Goal: Task Accomplishment & Management: Manage account settings

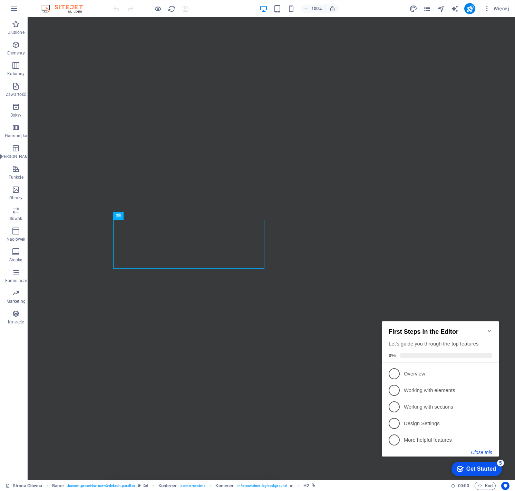
click at [477, 452] on button "Close this" at bounding box center [481, 453] width 21 height 6
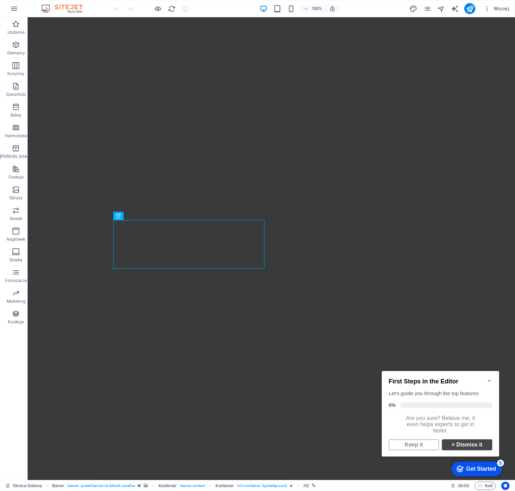
click at [464, 448] on link "× Dismiss it" at bounding box center [467, 444] width 50 height 11
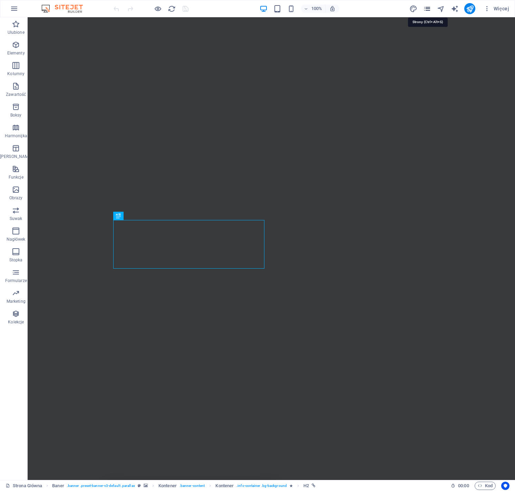
click at [427, 11] on icon "pages" at bounding box center [427, 9] width 8 height 8
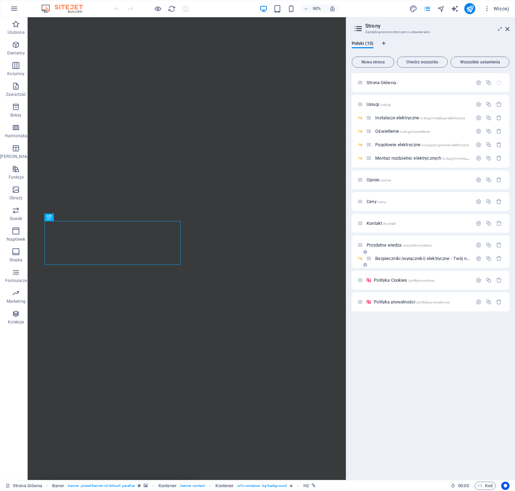
click at [366, 266] on icon at bounding box center [364, 265] width 3 height 4
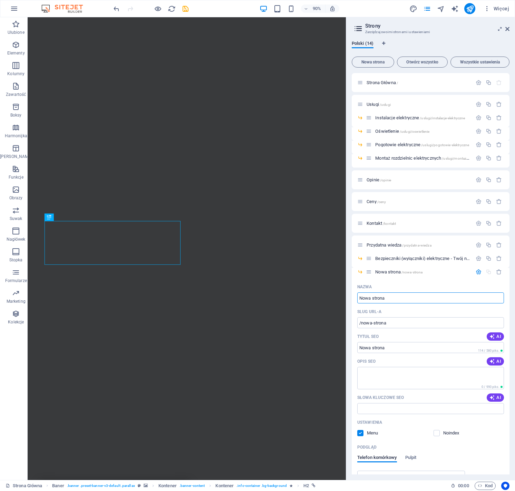
paste input "Rodzaje bezpieczników elektrycznych - Twój przewodnik"
type input "Rodzaje bezpieczników elektrycznych - Twój przewodnik"
type input "/rodzaje-bezpiecznikow-elektrycznych-twoj-przewodnik"
paste input "Bezpieczniki elektryczne to niepozorne elementy, które odgrywają kluczową rolę …"
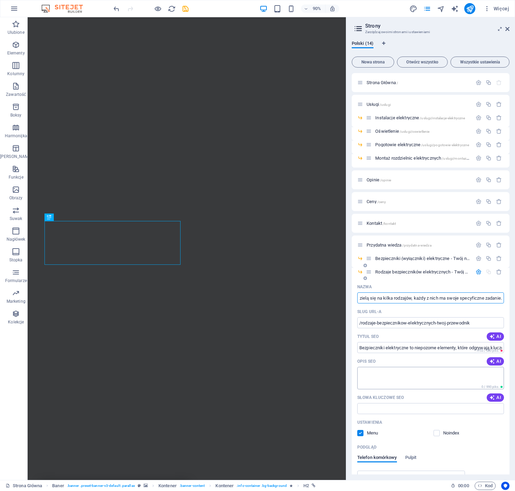
type input "Bezpieczniki elektryczne to niepozorne elementy, które odgrywają kluczową rolę …"
type input "/bezpieczniki-elektryczne-to-niepozorne-elementy-ktore-odgrywaja-kluczowa-role-…"
click at [115, 10] on icon "undo" at bounding box center [116, 9] width 8 height 8
type input "Rodzaje bezpieczników elektrycznych - Twój przewodnik"
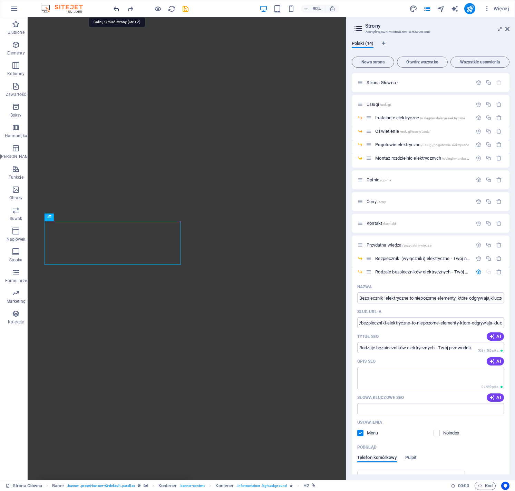
type input "/rodzaje-bezpiecznikow-elektrycznych-twoj-przewodnik"
click at [425, 374] on textarea "Opis SEO" at bounding box center [430, 378] width 147 height 22
paste textarea "Bezpieczniki elektryczne to niepozorne elementy, które odgrywają kluczową rolę …"
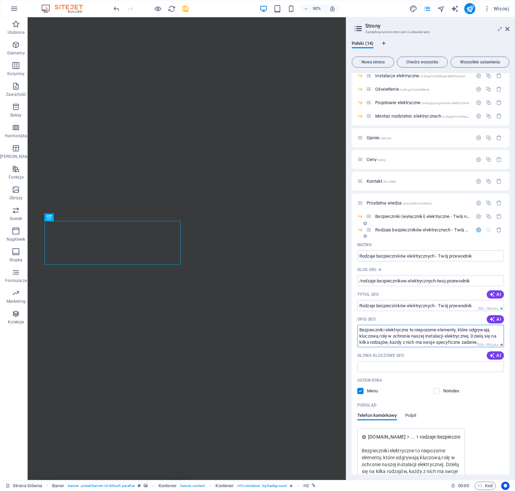
scroll to position [38, 0]
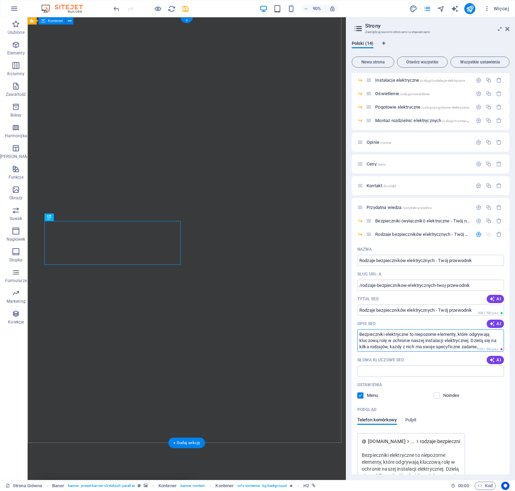
type textarea "Bezpieczniki elektryczne to niepozorne elementy, które odgrywają kluczową rolę …"
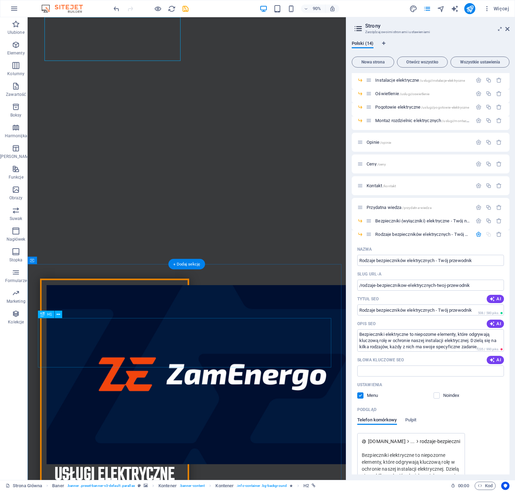
scroll to position [324, 0]
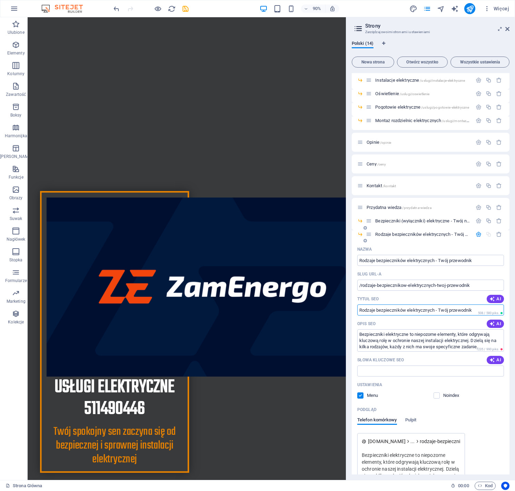
drag, startPoint x: 440, startPoint y: 311, endPoint x: 386, endPoint y: 310, distance: 53.8
click at [386, 310] on input "Tytuł SEO" at bounding box center [430, 310] width 147 height 11
drag, startPoint x: 439, startPoint y: 309, endPoint x: 387, endPoint y: 310, distance: 52.8
click at [387, 309] on input "Tytuł SEO" at bounding box center [430, 310] width 147 height 11
click at [439, 310] on input "Tytuł SEO" at bounding box center [430, 310] width 147 height 11
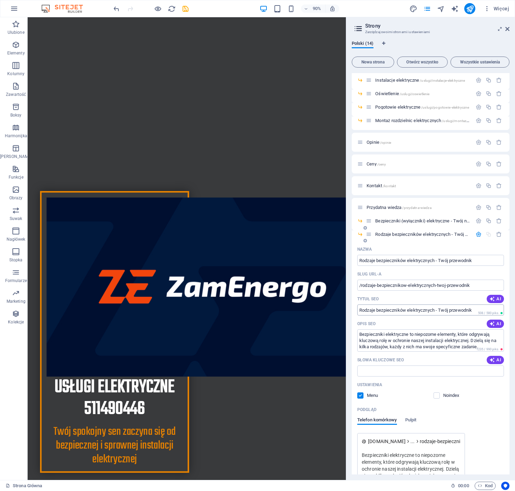
drag, startPoint x: 477, startPoint y: 311, endPoint x: 423, endPoint y: 311, distance: 53.5
click at [423, 311] on div "​ 508 / 580 piks." at bounding box center [430, 310] width 147 height 11
drag, startPoint x: 471, startPoint y: 310, endPoint x: 372, endPoint y: 309, distance: 98.7
click at [372, 309] on input "Tytuł SEO" at bounding box center [430, 310] width 147 height 11
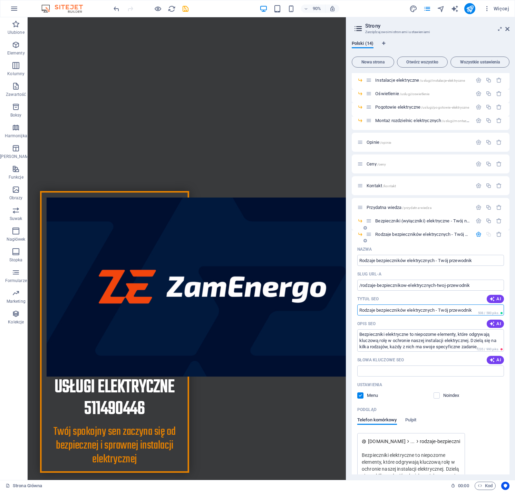
click at [372, 309] on input "Tytuł SEO" at bounding box center [430, 310] width 147 height 11
drag, startPoint x: 368, startPoint y: 310, endPoint x: 421, endPoint y: 314, distance: 53.0
click at [421, 315] on input "Tytuł SEO" at bounding box center [430, 310] width 147 height 11
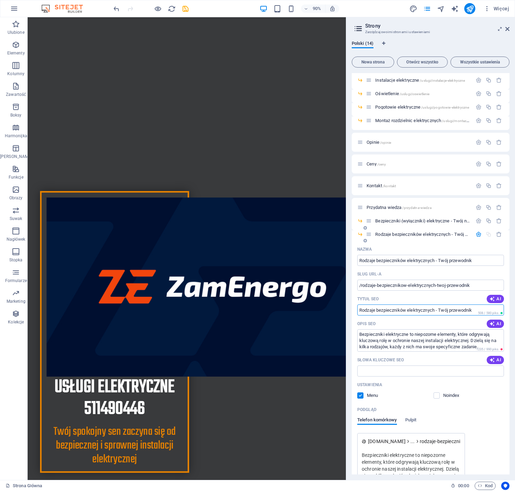
click at [421, 311] on input "Tytuł SEO" at bounding box center [430, 310] width 147 height 11
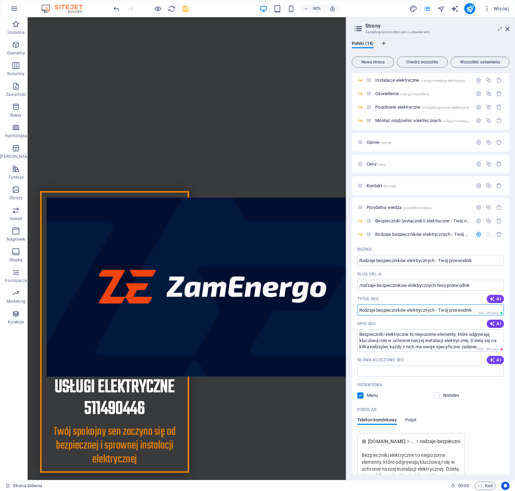
paste input "Twój przewodnik po rodzajach bezpieczników elektrycznych"
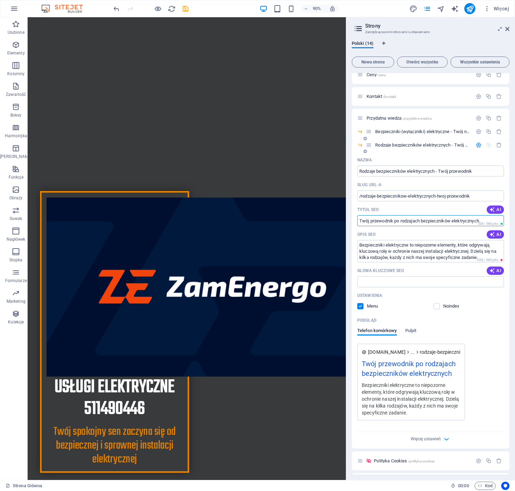
scroll to position [118, 0]
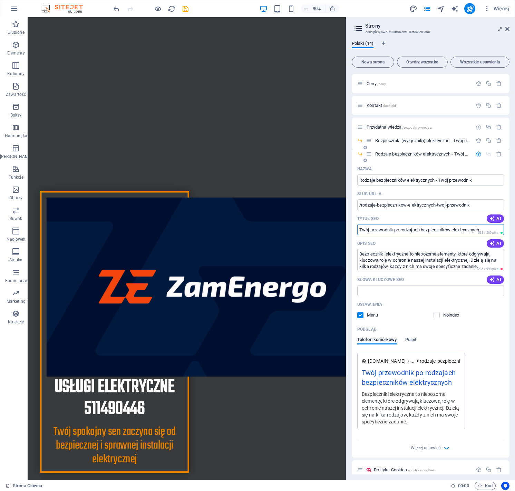
paste input "ZamEnergo - Twój przewodnik po rodzajach bezpieczników elektrycznych"
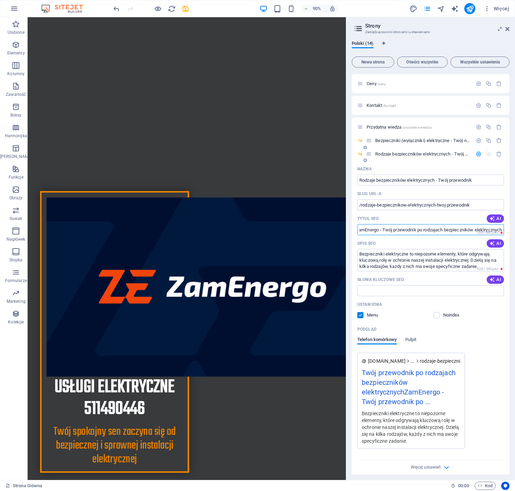
scroll to position [0, 0]
click at [116, 9] on icon "undo" at bounding box center [116, 9] width 8 height 8
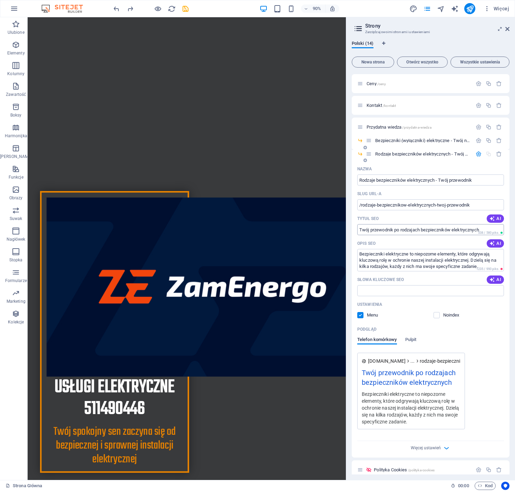
click at [359, 229] on input "Twój przewodnik po rodzajach bezpieczników elektrycznych" at bounding box center [430, 229] width 147 height 11
paste input "ZamEnergo - Twój przewodnik po rodzajach bezpieczników elektrycznych"
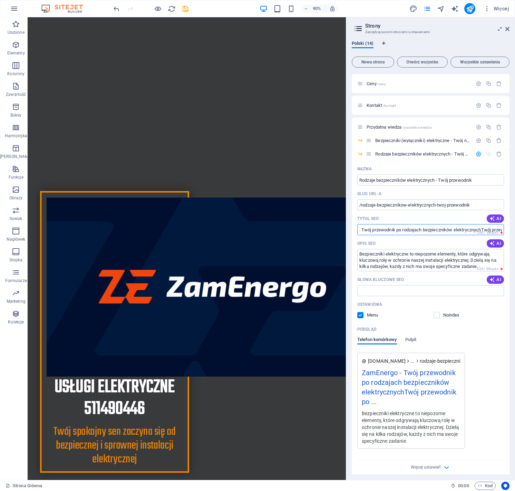
scroll to position [0, 130]
drag, startPoint x: 456, startPoint y: 229, endPoint x: 537, endPoint y: 230, distance: 80.4
click at [514, 230] on html "[PERSON_NAME] ZamEnergo Strona Główna Ulubione Elementy Kolumny Zawartość Boksy…" at bounding box center [257, 245] width 515 height 491
click at [380, 232] on input "ZamEnergo - Twój przewodnik po rodzajach bezpieczników elektrycznychTwój przewo…" at bounding box center [430, 229] width 147 height 11
drag, startPoint x: 379, startPoint y: 229, endPoint x: 510, endPoint y: 231, distance: 131.5
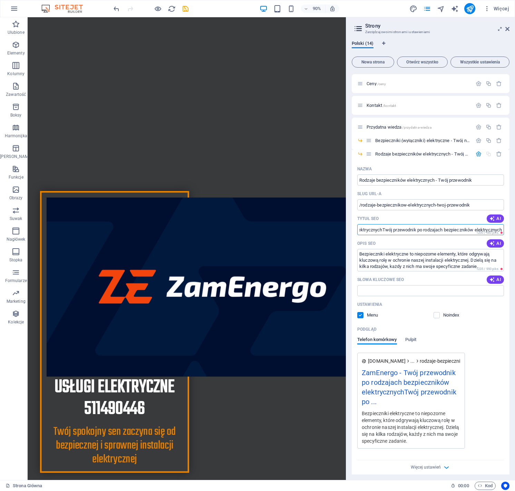
click at [510, 231] on div "Polski (14) Nowa strona Otwórz wszystko Wszystkie ustawienia Strona Główna / Us…" at bounding box center [430, 257] width 169 height 445
drag, startPoint x: 421, startPoint y: 231, endPoint x: 346, endPoint y: 231, distance: 75.5
click at [346, 231] on aside "Strony Zarządzaj swoimi stronami i ustawieniami Polski (14) Nowa strona Otwórz …" at bounding box center [430, 248] width 169 height 463
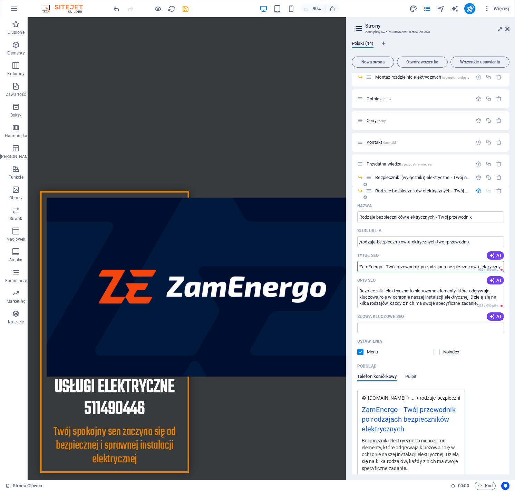
scroll to position [72, 0]
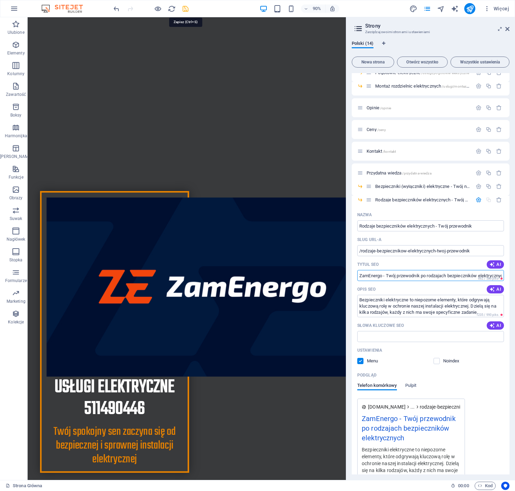
type input "ZamEnergo - Twój przewodnik po rodzajach bezpieczników elektrycznych"
click at [186, 10] on icon "save" at bounding box center [185, 9] width 8 height 8
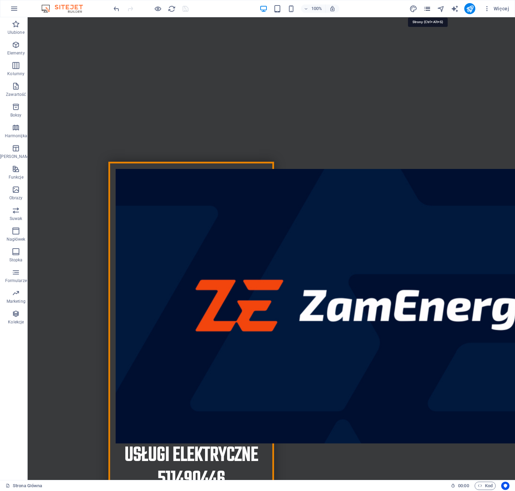
click at [429, 9] on icon "pages" at bounding box center [427, 9] width 8 height 8
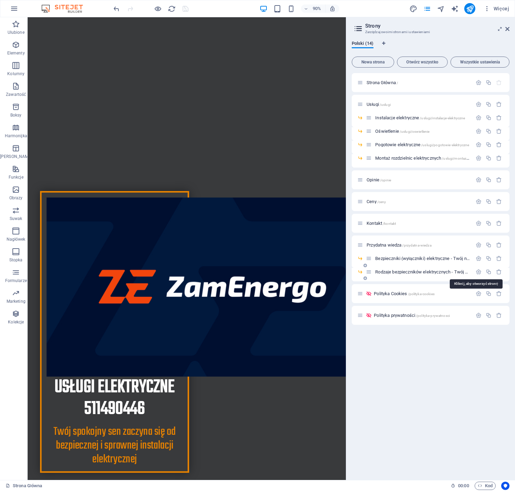
click at [399, 270] on span "Rodzaje bezpieczników elektrycznych - Twój przewodnik /rodzaje-bezpiecznikow-el…" at bounding box center [475, 271] width 200 height 5
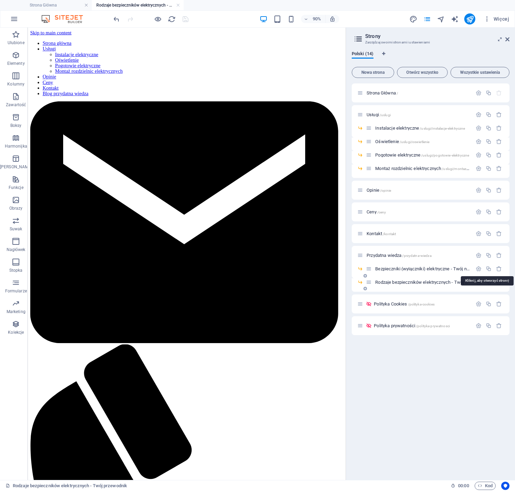
scroll to position [0, 0]
click at [393, 255] on span "Przydatna wiedza /przydatna-wiedza" at bounding box center [398, 255] width 65 height 5
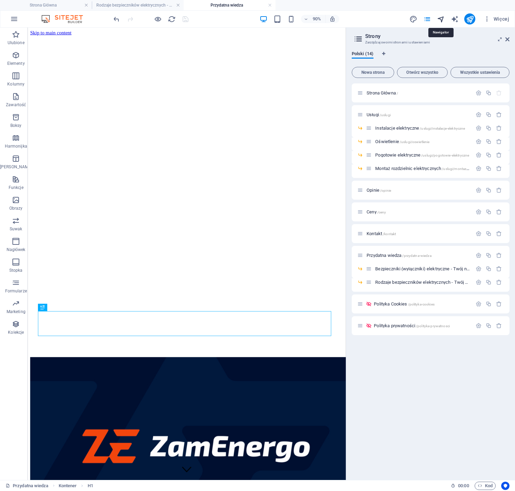
click at [443, 18] on icon "navigator" at bounding box center [441, 19] width 8 height 8
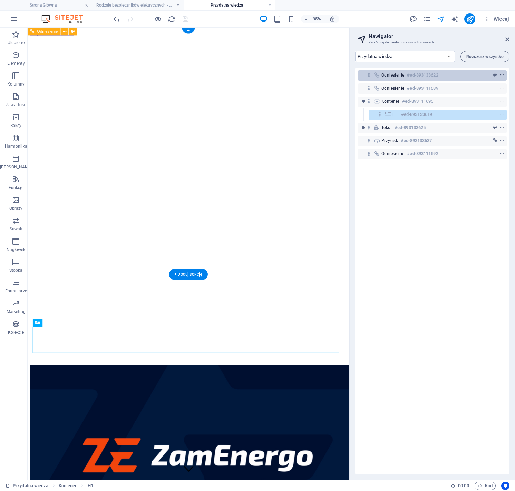
click at [502, 75] on icon "context-menu" at bounding box center [501, 75] width 5 height 5
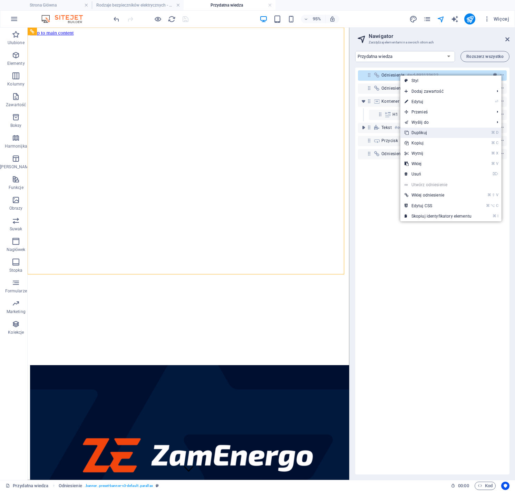
click at [435, 133] on link "⌘ D Duplikuj" at bounding box center [437, 133] width 75 height 10
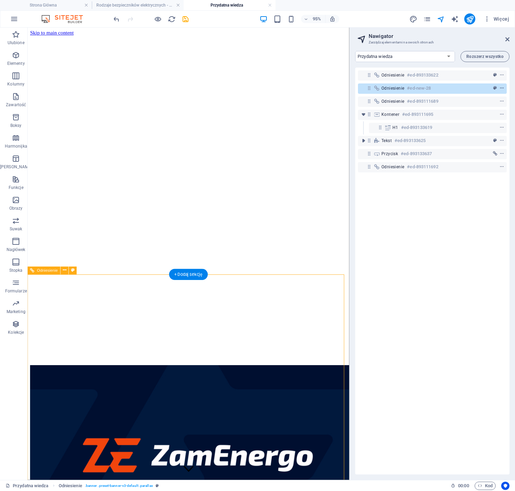
click at [501, 88] on icon "context-menu" at bounding box center [501, 88] width 5 height 5
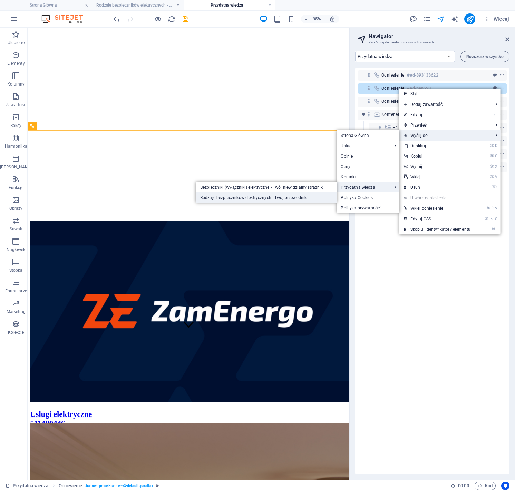
click at [293, 197] on link "Rodzaje bezpieczników elektrycznych - Twój przewodnik" at bounding box center [266, 197] width 141 height 10
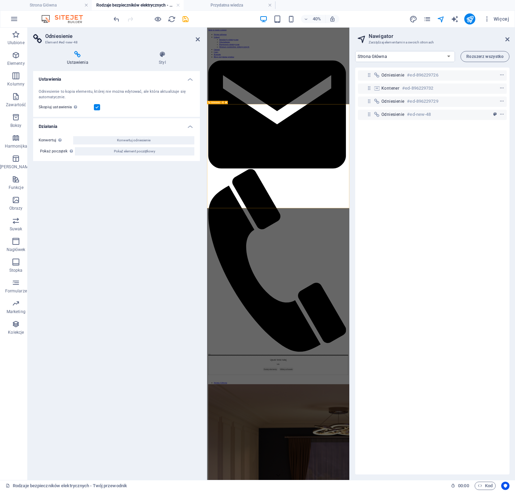
scroll to position [0, 0]
drag, startPoint x: 368, startPoint y: 115, endPoint x: 365, endPoint y: 73, distance: 42.2
click at [365, 73] on div "Odniesienie #ed-896229726 Kontener #ed-896229732 Odniesienie #ed-896229729 Odni…" at bounding box center [432, 271] width 154 height 407
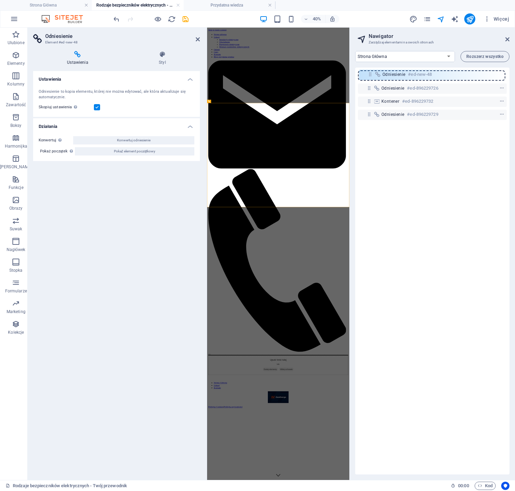
drag, startPoint x: 369, startPoint y: 116, endPoint x: 369, endPoint y: 74, distance: 41.7
click at [369, 74] on div "Odniesienie #ed-896229726 Kontener #ed-896229732 Odniesienie #ed-896229729 Odni…" at bounding box center [432, 271] width 154 height 407
drag, startPoint x: 370, startPoint y: 113, endPoint x: 370, endPoint y: 71, distance: 42.4
click at [370, 71] on div "Odniesienie #ed-896229726 Kontener #ed-896229732 Odniesienie #ed-896229729 Odni…" at bounding box center [432, 271] width 154 height 407
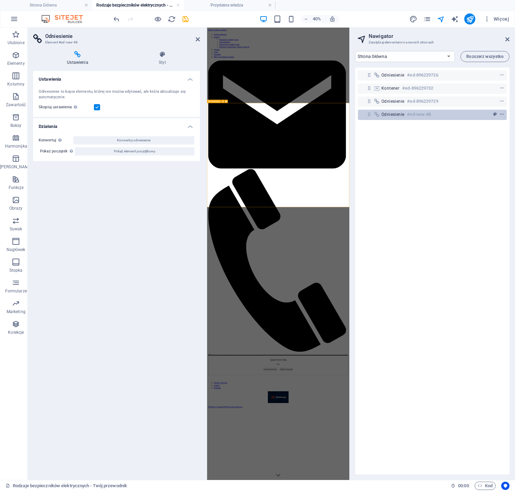
click at [501, 114] on icon "context-menu" at bounding box center [501, 114] width 5 height 5
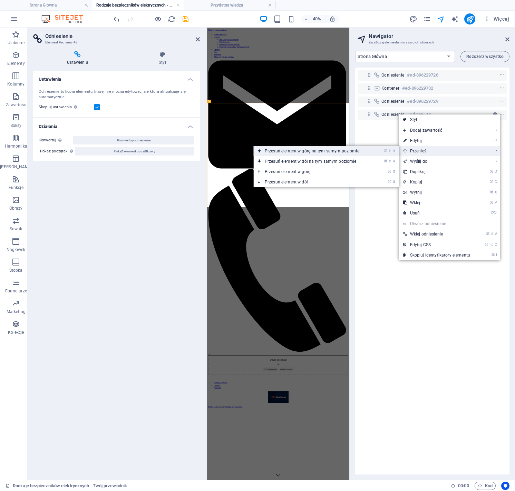
click at [362, 151] on link "⌘ ⇧ ⬆ Przesuń element w górę na tym samym poziomie" at bounding box center [313, 151] width 119 height 10
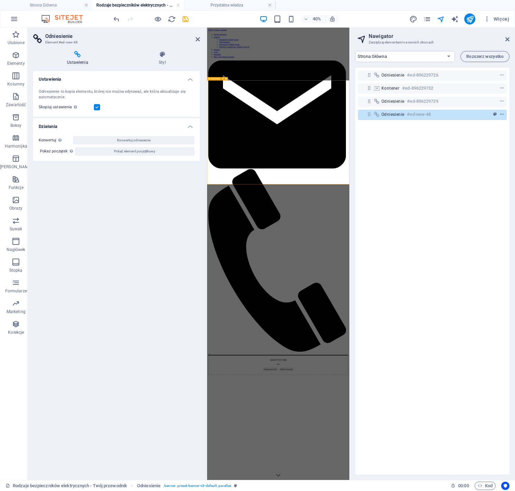
click at [501, 116] on icon "context-menu" at bounding box center [501, 114] width 5 height 5
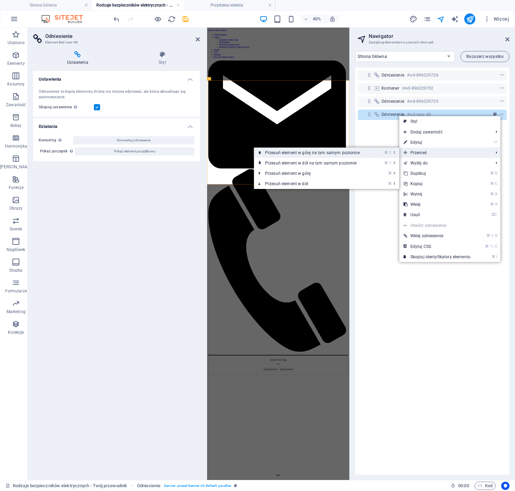
click at [354, 155] on link "⌘ ⇧ ⬆ Przesuń element w górę na tym samym poziomie" at bounding box center [313, 153] width 119 height 10
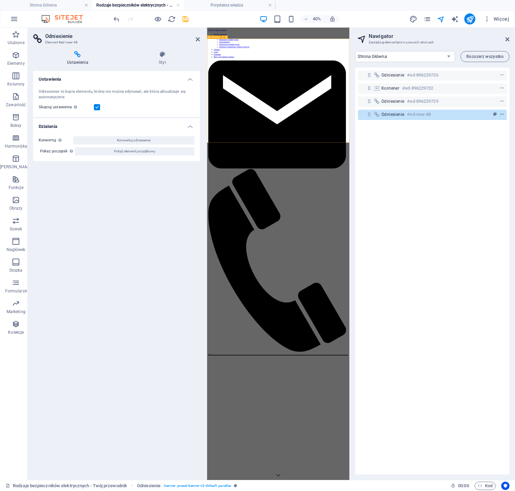
click at [501, 116] on icon "context-menu" at bounding box center [501, 114] width 5 height 5
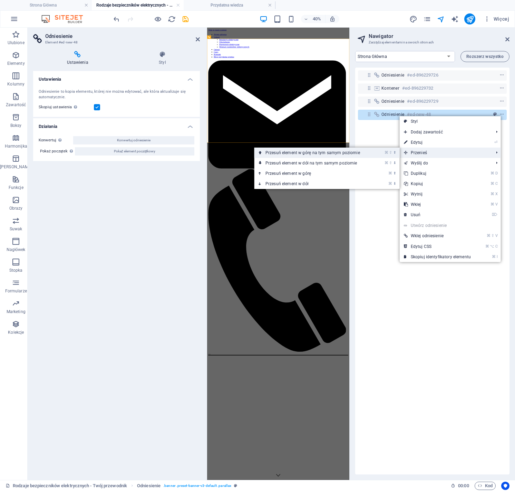
click at [362, 153] on link "⌘ ⇧ ⬆ Przesuń element w górę na tym samym poziomie" at bounding box center [313, 153] width 119 height 10
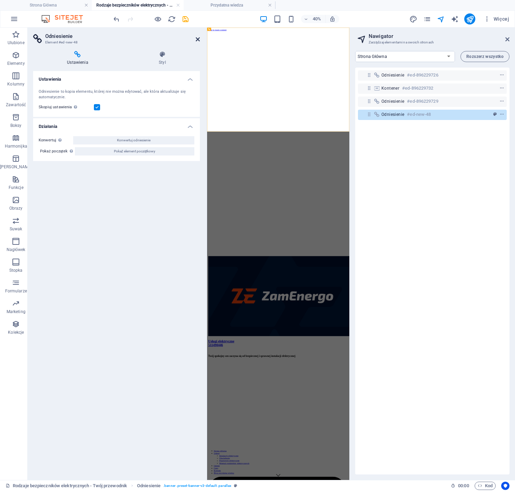
drag, startPoint x: 198, startPoint y: 39, endPoint x: 176, endPoint y: 16, distance: 32.2
click at [198, 39] on icon at bounding box center [198, 40] width 4 height 6
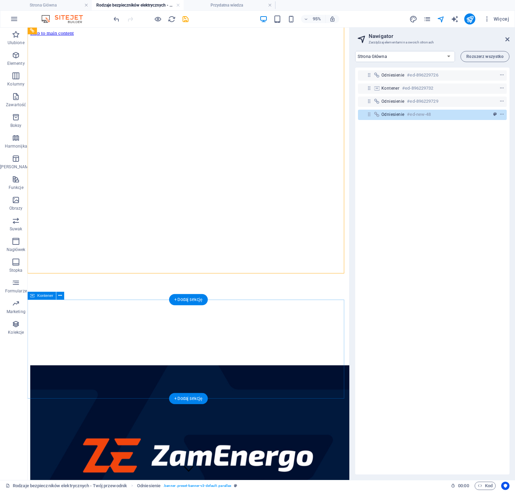
scroll to position [1, 0]
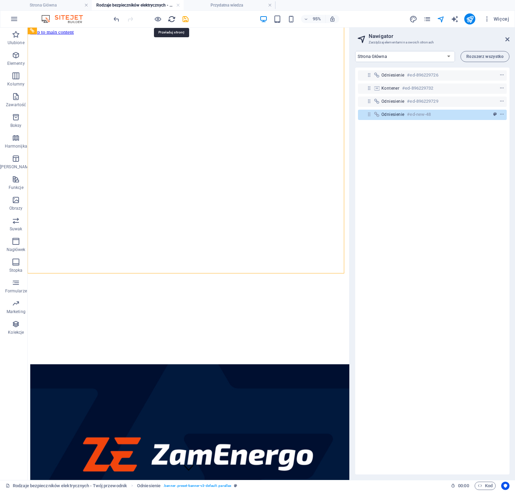
click at [172, 19] on icon "reload" at bounding box center [172, 19] width 8 height 8
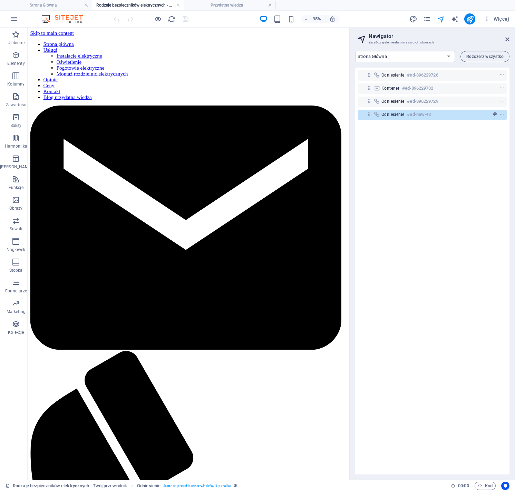
scroll to position [0, 0]
click at [368, 115] on icon at bounding box center [369, 114] width 6 height 6
click at [172, 19] on icon "reload" at bounding box center [172, 19] width 8 height 8
click at [216, 8] on h4 "Przydatna wiedza" at bounding box center [230, 5] width 92 height 8
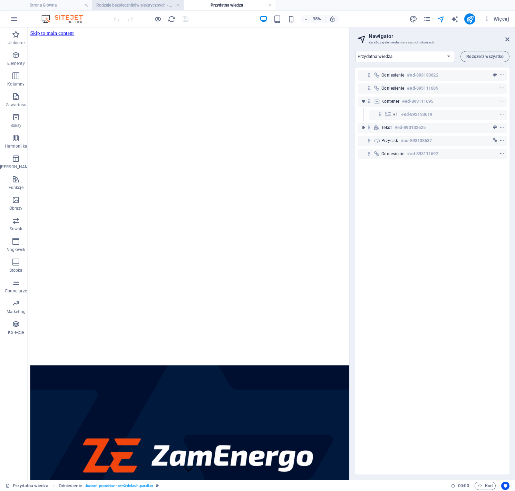
click at [145, 5] on h4 "Rodzaje bezpieczników elektrycznych - Twój przewodnik" at bounding box center [138, 5] width 92 height 8
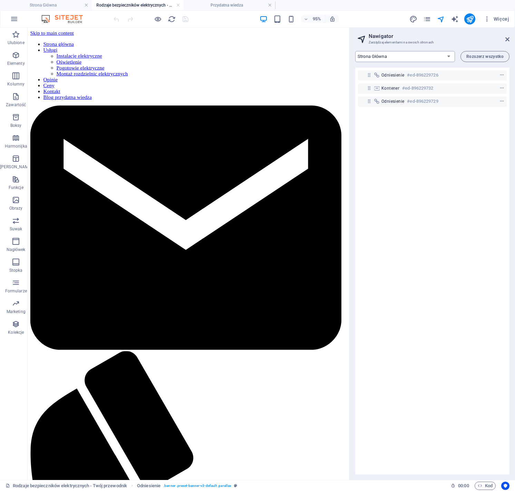
click at [450, 53] on select "Strona Główna Usługi Opinie Ceny Kontakt Przydatna wiedza Polityka Cookies Poli…" at bounding box center [405, 56] width 100 height 11
select select "16836523-pl"
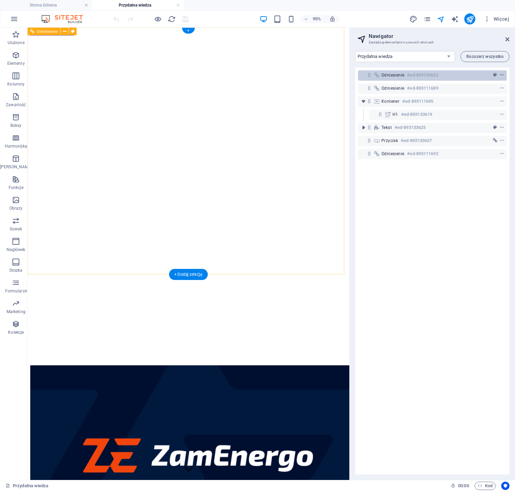
click at [501, 76] on icon "context-menu" at bounding box center [501, 75] width 5 height 5
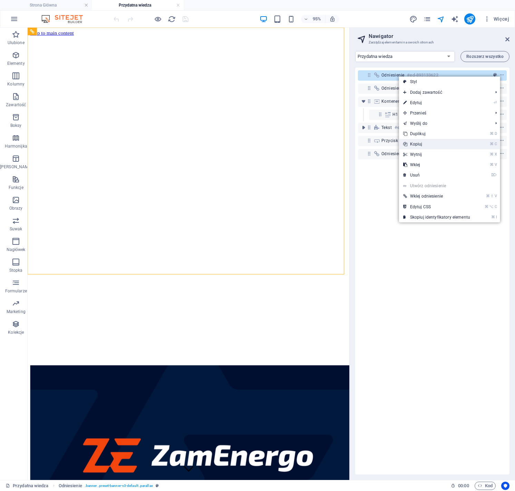
click at [425, 144] on link "⌘ C Kopiuj" at bounding box center [436, 144] width 75 height 10
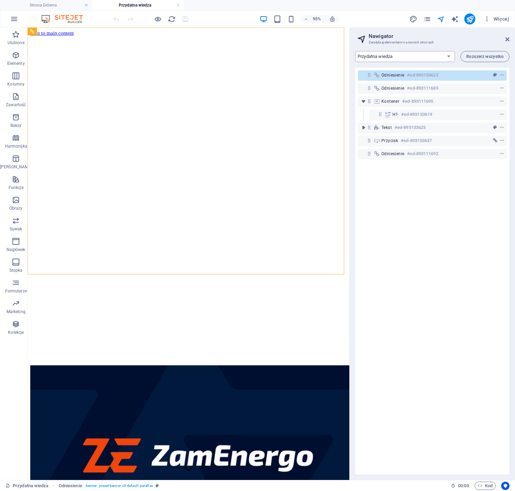
click at [414, 55] on select "Strona Główna Usługi Opinie Ceny Kontakt Przydatna wiedza Polityka Cookies Poli…" at bounding box center [405, 56] width 100 height 11
click at [428, 19] on icon "pages" at bounding box center [427, 19] width 8 height 8
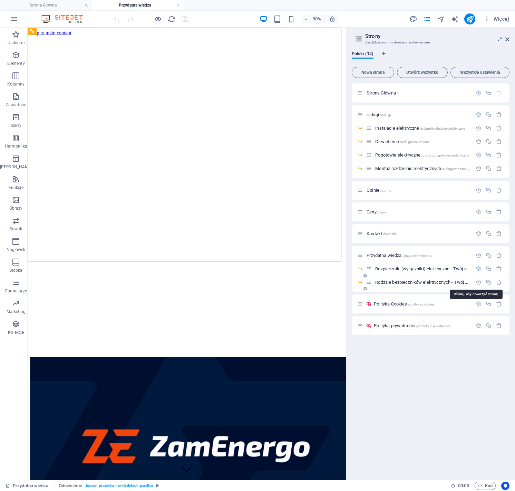
click at [400, 282] on span "Rodzaje bezpieczników elektrycznych - Twój przewodnik /rodzaje-bezpiecznikow-el…" at bounding box center [475, 282] width 200 height 5
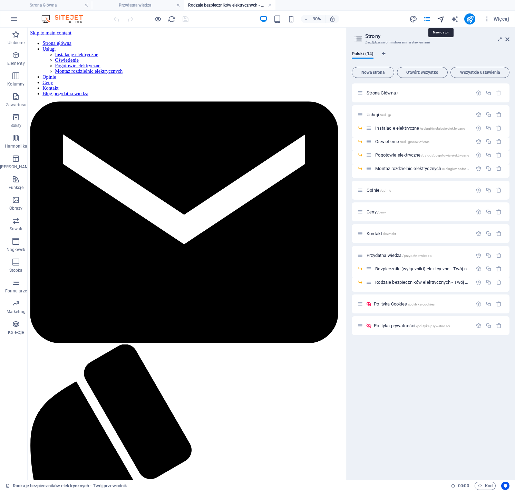
click at [437, 19] on icon "navigator" at bounding box center [441, 19] width 8 height 8
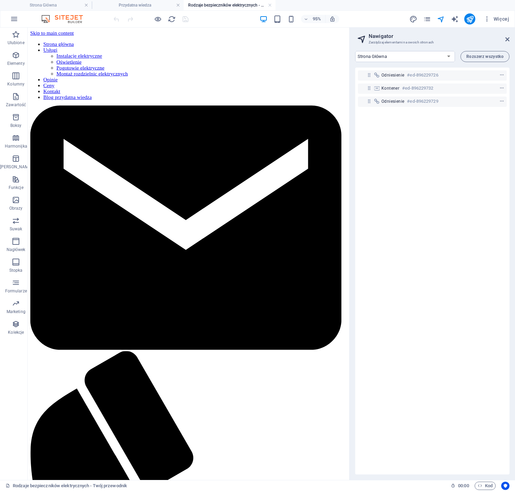
click at [405, 139] on div "Odniesienie #ed-896229726 Kontener #ed-896229732 Odniesienie #ed-896229729" at bounding box center [432, 271] width 154 height 407
click at [417, 118] on div "Odniesienie #ed-896229726 Kontener #ed-896229732 Odniesienie #ed-896229729" at bounding box center [432, 271] width 154 height 407
click at [143, 9] on li "Przydatna wiedza" at bounding box center [138, 5] width 92 height 10
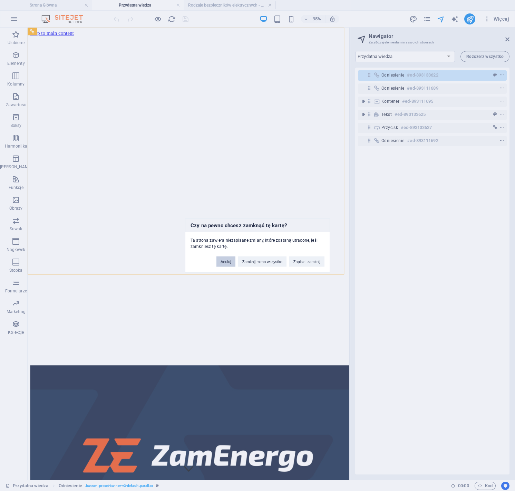
click at [224, 263] on button "Anuluj" at bounding box center [225, 262] width 19 height 10
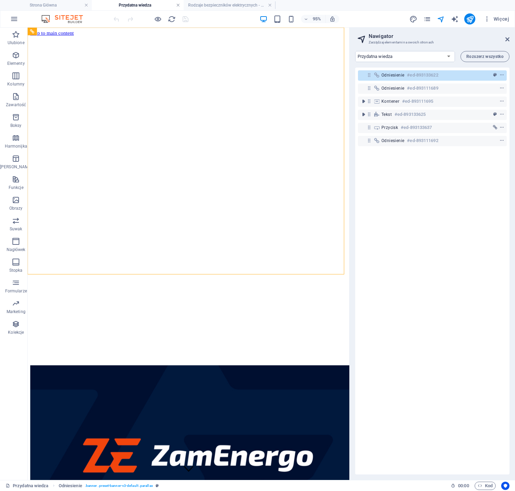
click at [178, 6] on link at bounding box center [178, 5] width 4 height 7
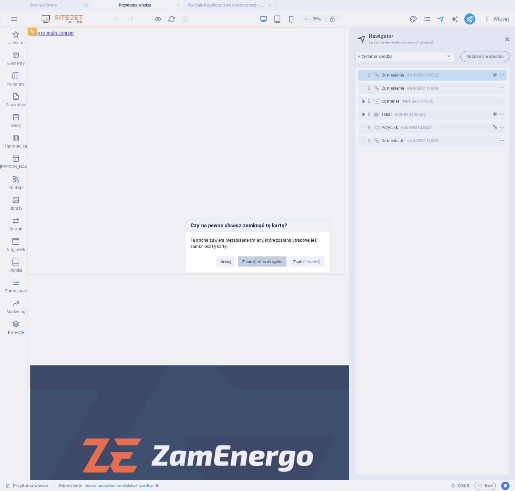
click at [279, 262] on button "Zamknij mimo wszystko" at bounding box center [262, 262] width 48 height 10
select select "15336973-pl"
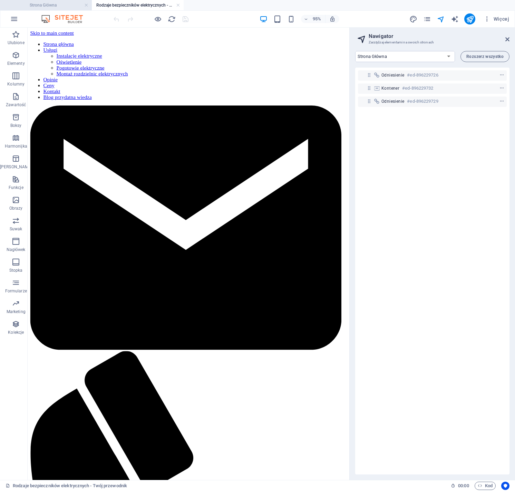
click at [60, 9] on h4 "Strona Główna" at bounding box center [46, 5] width 92 height 8
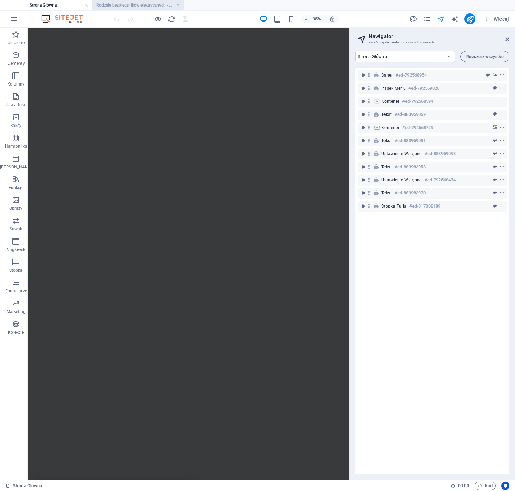
click at [123, 6] on h4 "Rodzaje bezpieczników elektrycznych - Twój przewodnik" at bounding box center [138, 5] width 92 height 8
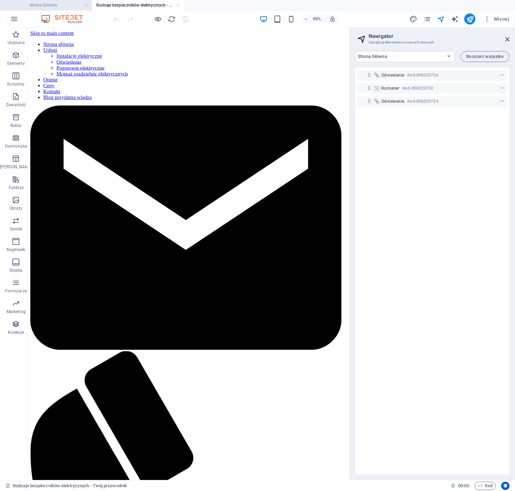
click at [54, 1] on h4 "Strona Główna" at bounding box center [46, 5] width 92 height 8
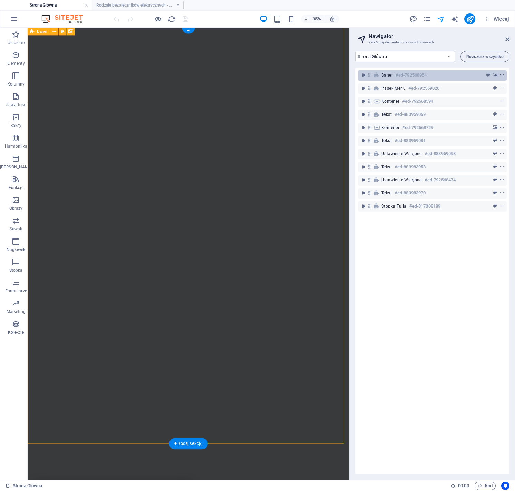
click at [500, 75] on icon "context-menu" at bounding box center [501, 75] width 5 height 5
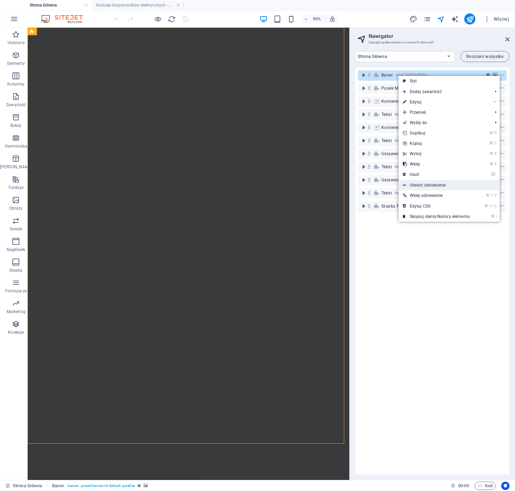
click at [429, 187] on link "Utwórz odniesienie" at bounding box center [448, 185] width 101 height 10
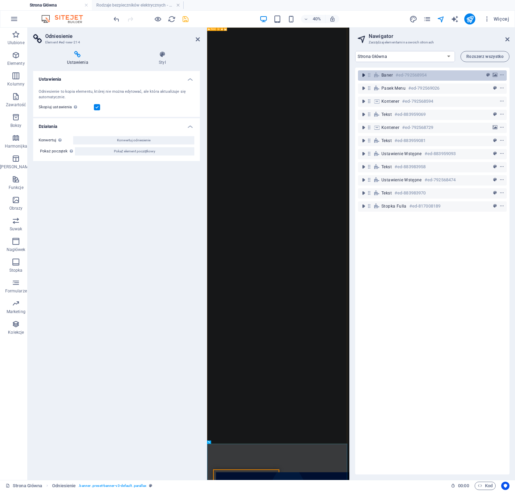
click at [362, 73] on icon "toggle-expand" at bounding box center [363, 75] width 7 height 7
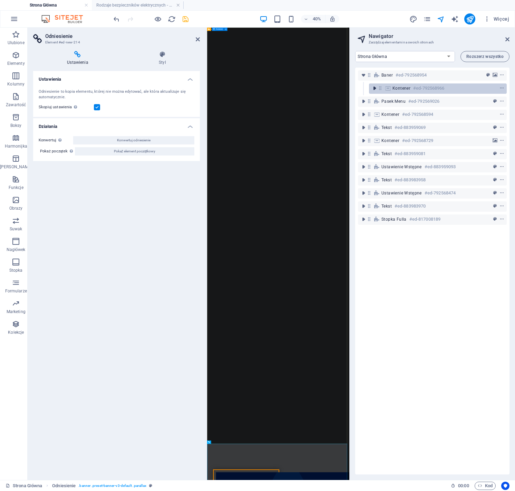
click at [374, 88] on icon "toggle-expand" at bounding box center [374, 88] width 7 height 7
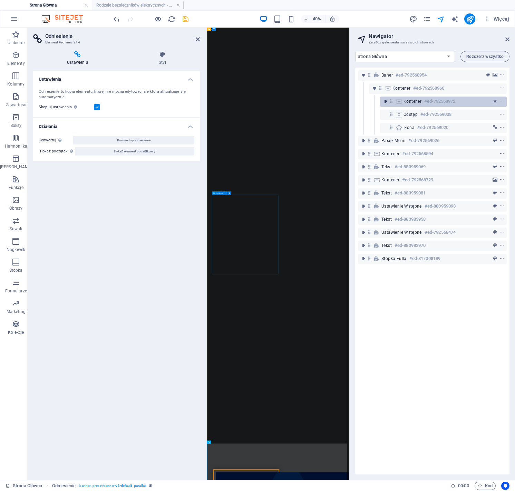
click at [384, 101] on icon "toggle-expand" at bounding box center [385, 101] width 7 height 7
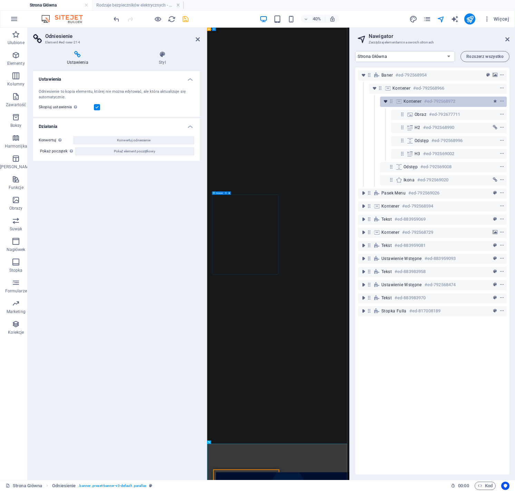
click at [384, 101] on icon "toggle-expand" at bounding box center [385, 101] width 7 height 7
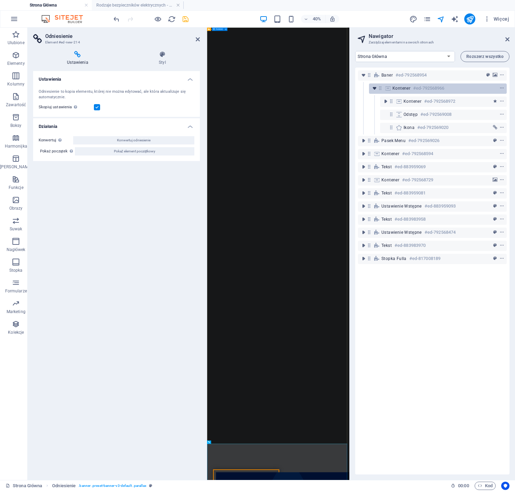
click at [373, 88] on icon "toggle-expand" at bounding box center [374, 88] width 7 height 7
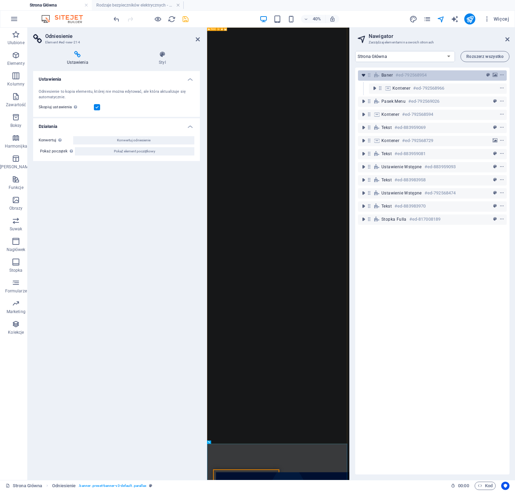
click at [364, 76] on icon "toggle-expand" at bounding box center [363, 75] width 7 height 7
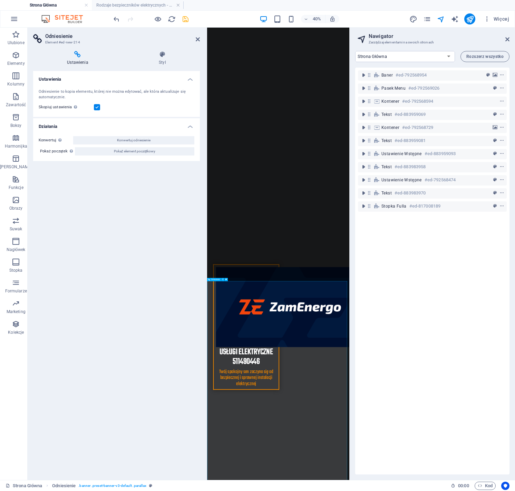
scroll to position [584, 0]
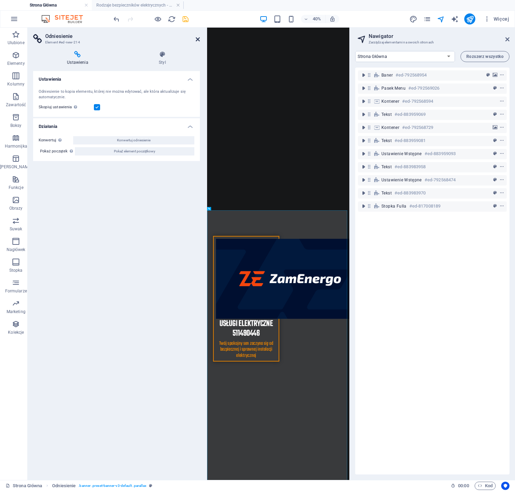
click at [197, 41] on icon at bounding box center [198, 40] width 4 height 6
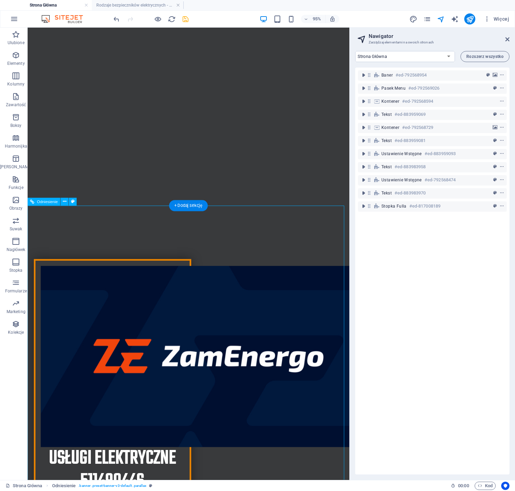
scroll to position [322, 0]
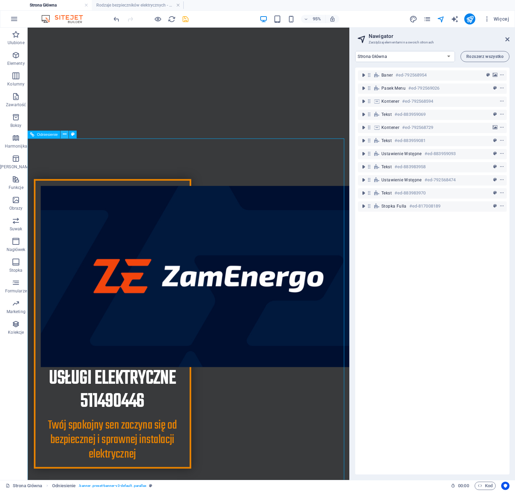
click at [66, 136] on icon at bounding box center [64, 134] width 3 height 7
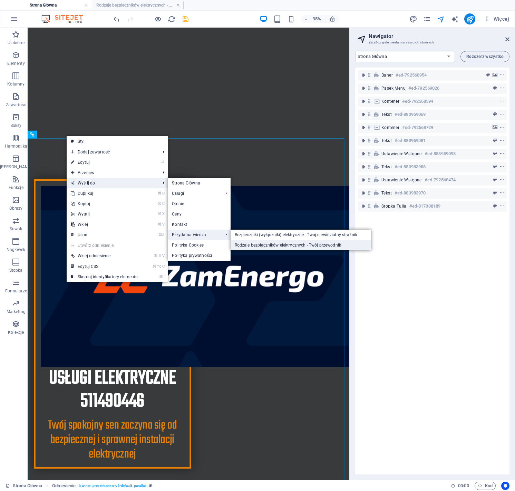
click at [259, 245] on link "Rodzaje bezpieczników elektrycznych - Twój przewodnik" at bounding box center [300, 245] width 141 height 10
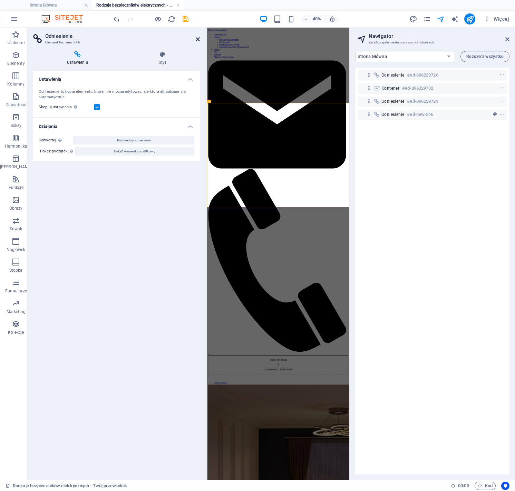
click at [196, 40] on icon at bounding box center [198, 40] width 4 height 6
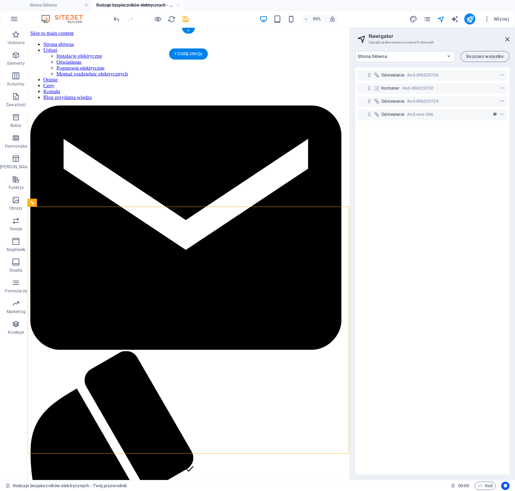
drag, startPoint x: 76, startPoint y: 230, endPoint x: 68, endPoint y: 29, distance: 201.6
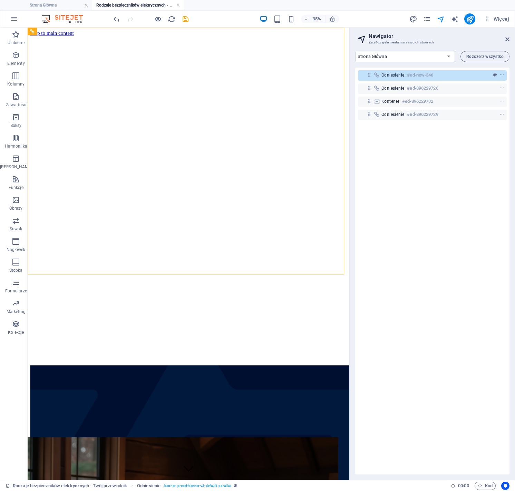
click at [460, 191] on div "Odniesienie #ed-new-346 Odniesienie #ed-896229726 Kontener #ed-896229732 Odnies…" at bounding box center [432, 271] width 154 height 407
click at [69, 3] on h4 "Strona Główna" at bounding box center [46, 5] width 92 height 8
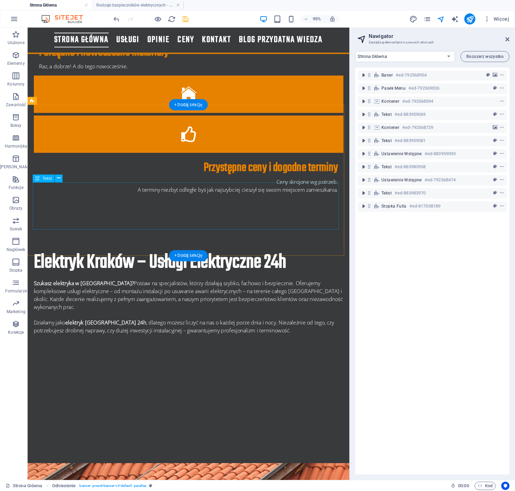
scroll to position [1263, 0]
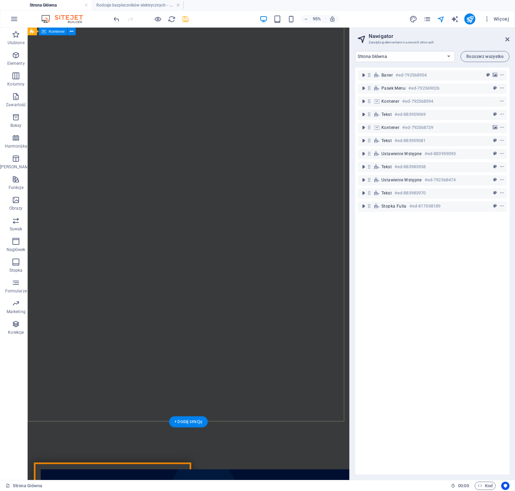
scroll to position [0, 0]
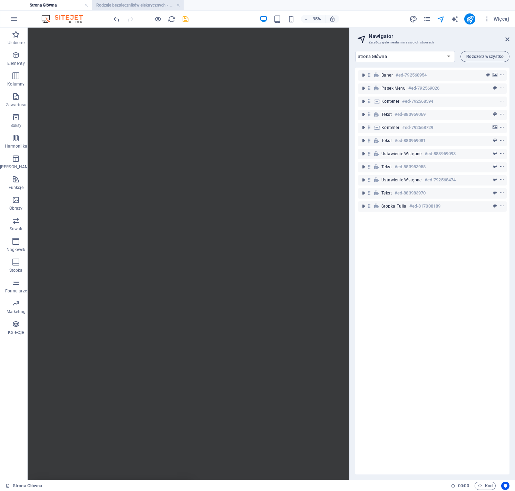
click at [142, 8] on h4 "Rodzaje bezpieczników elektrycznych - Twój przewodnik" at bounding box center [138, 5] width 92 height 8
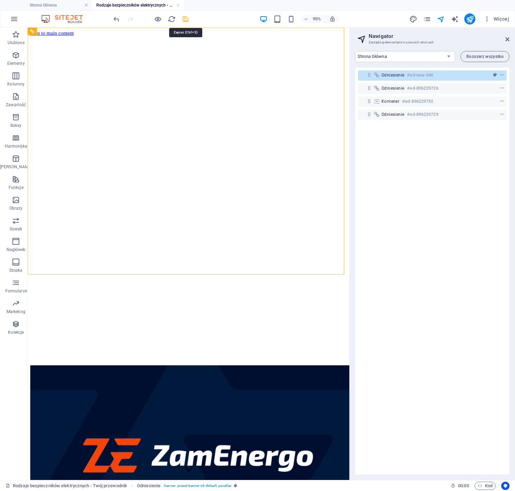
click at [185, 19] on icon "save" at bounding box center [185, 19] width 8 height 8
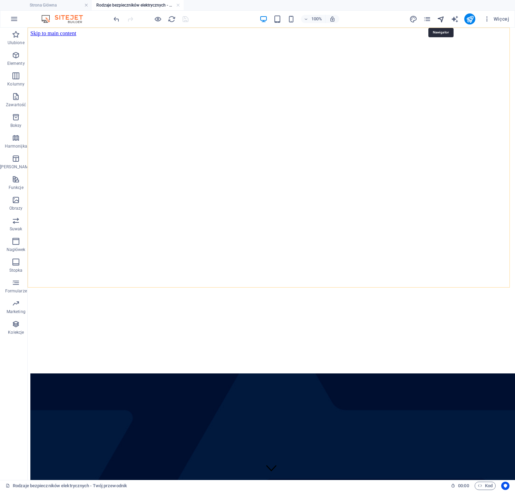
click at [444, 21] on icon "navigator" at bounding box center [441, 19] width 8 height 8
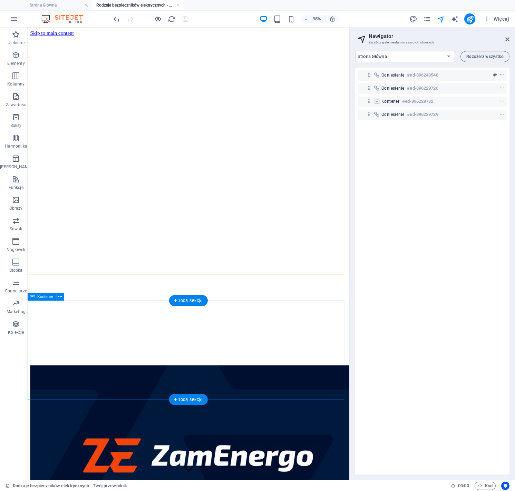
click at [60, 298] on icon at bounding box center [60, 297] width 3 height 7
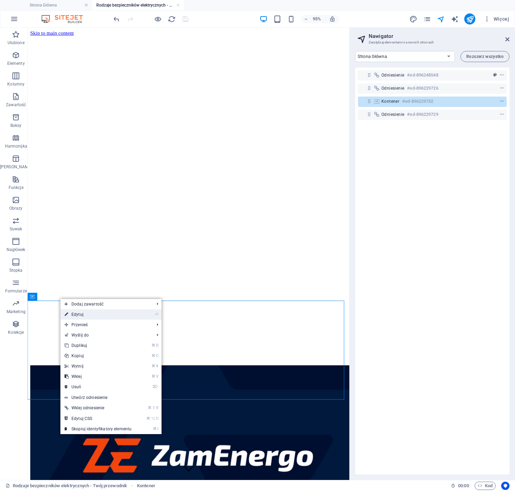
click at [85, 317] on link "⏎ Edytuj" at bounding box center [97, 314] width 75 height 10
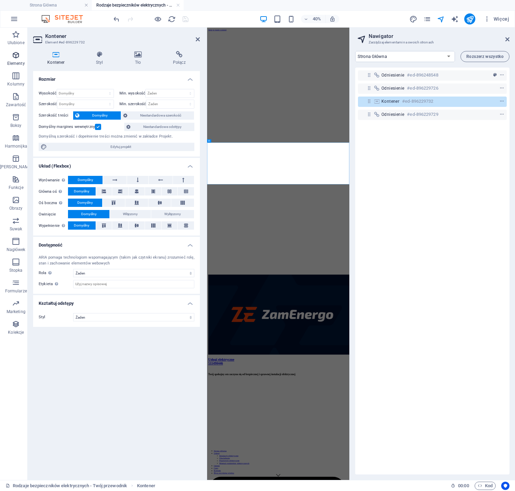
click at [12, 63] on p "Elementy" at bounding box center [16, 64] width 18 height 6
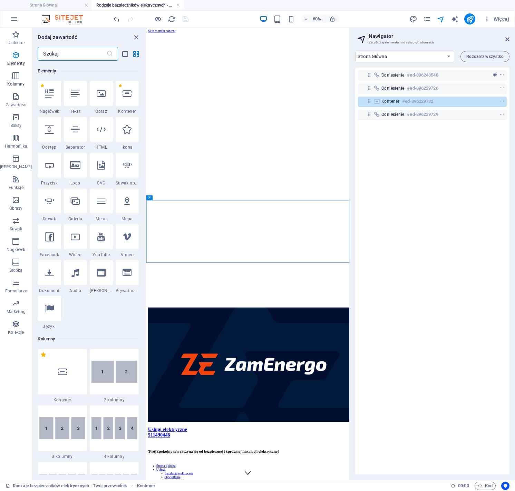
scroll to position [73, 0]
click at [45, 93] on icon at bounding box center [49, 92] width 9 height 9
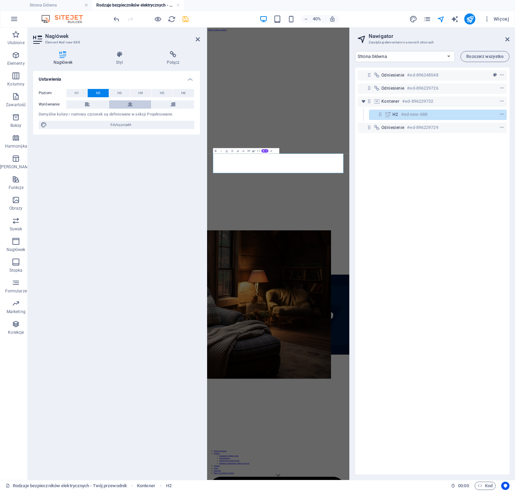
click at [130, 106] on icon at bounding box center [130, 104] width 5 height 8
click at [237, 150] on icon "button" at bounding box center [238, 151] width 2 height 2
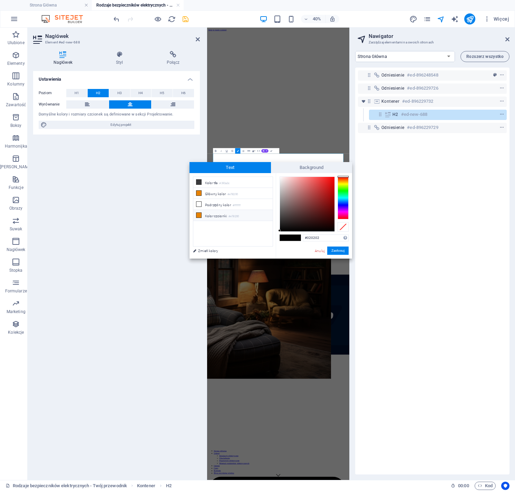
click at [227, 217] on li "Kolor czcionki #e78200" at bounding box center [232, 215] width 79 height 11
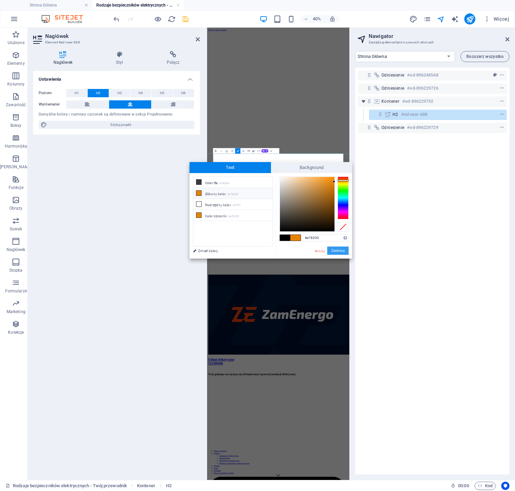
click at [340, 253] on button "Zastosuj" at bounding box center [337, 251] width 21 height 8
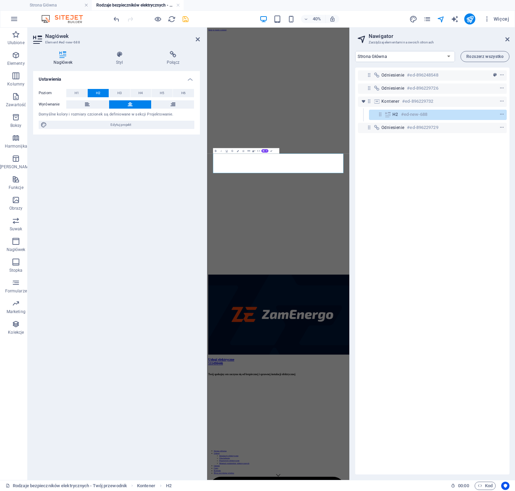
click at [238, 151] on button "Colors" at bounding box center [237, 151] width 5 height 6
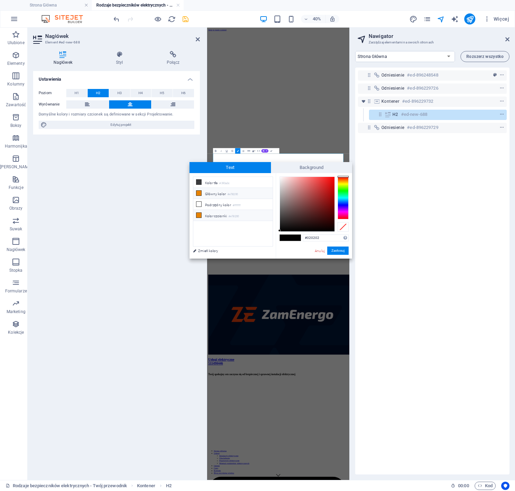
click at [201, 215] on li "Kolor czcionki #e78200" at bounding box center [232, 215] width 79 height 11
type input "#e78200"
click at [337, 250] on button "Zastosuj" at bounding box center [337, 251] width 21 height 8
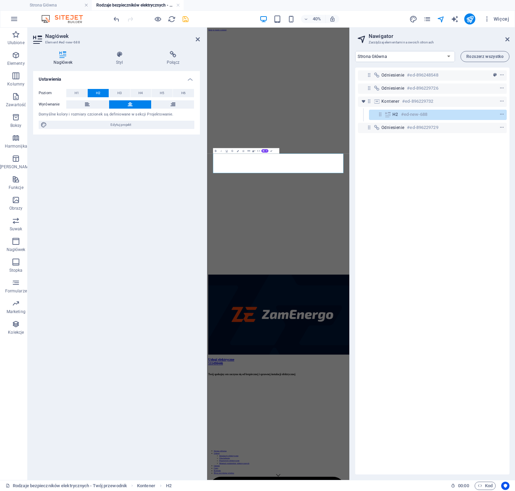
click at [198, 41] on icon at bounding box center [198, 40] width 4 height 6
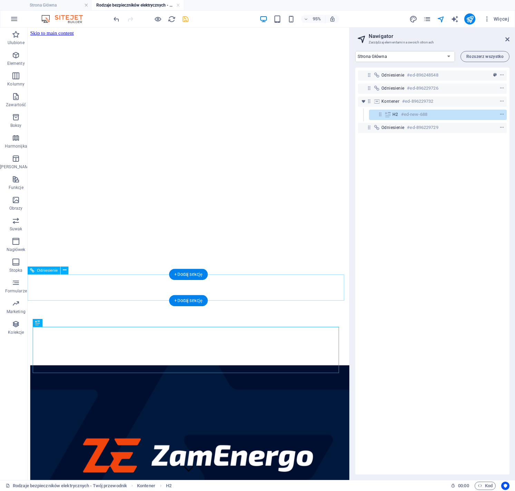
scroll to position [1, 0]
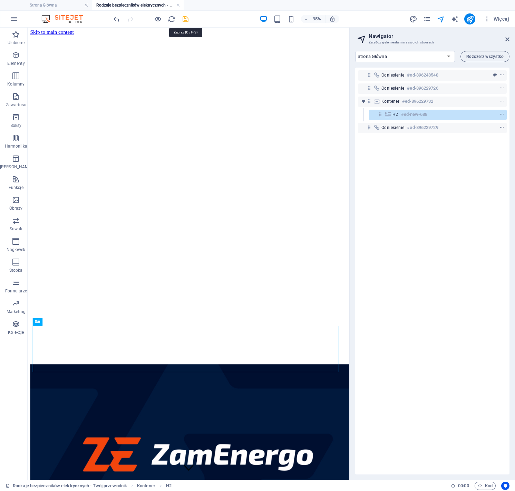
click at [186, 19] on icon "save" at bounding box center [185, 19] width 8 height 8
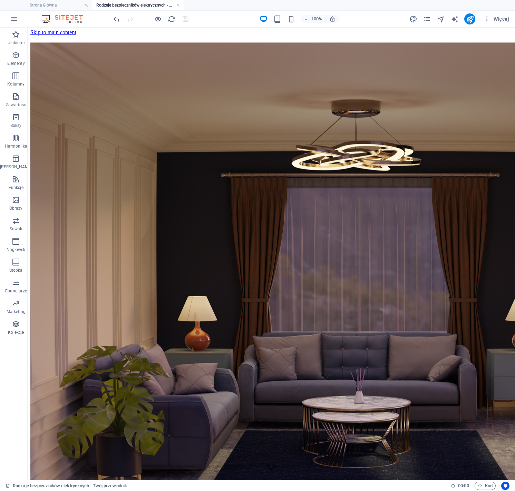
scroll to position [25, 0]
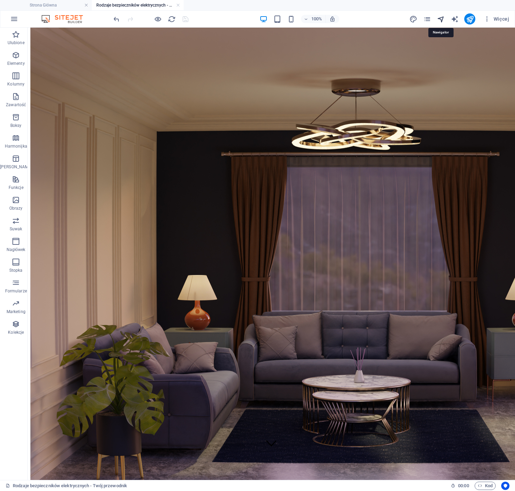
click at [441, 19] on icon "navigator" at bounding box center [441, 19] width 8 height 8
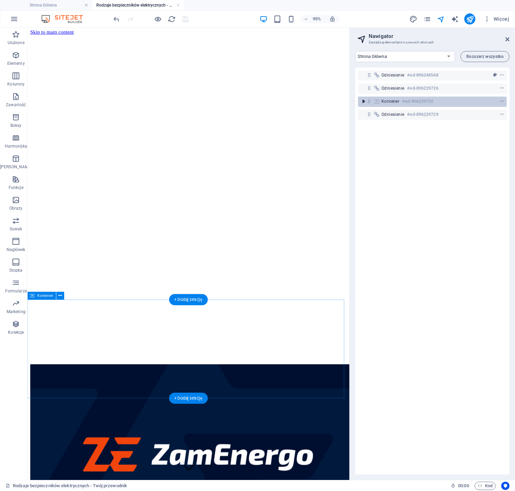
click at [364, 102] on icon "toggle-expand" at bounding box center [363, 101] width 7 height 7
click at [501, 101] on icon "context-menu" at bounding box center [501, 101] width 5 height 5
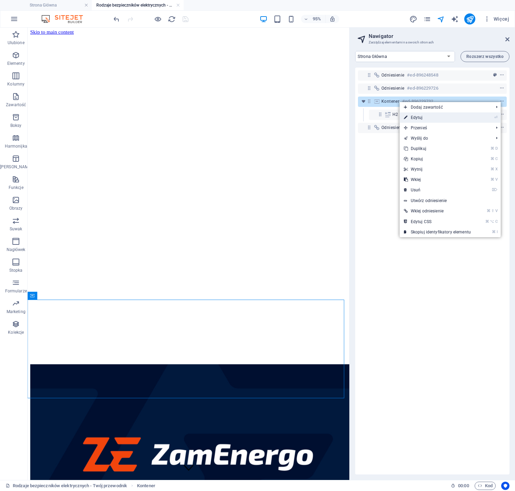
click at [434, 117] on link "⏎ Edytuj" at bounding box center [436, 117] width 75 height 10
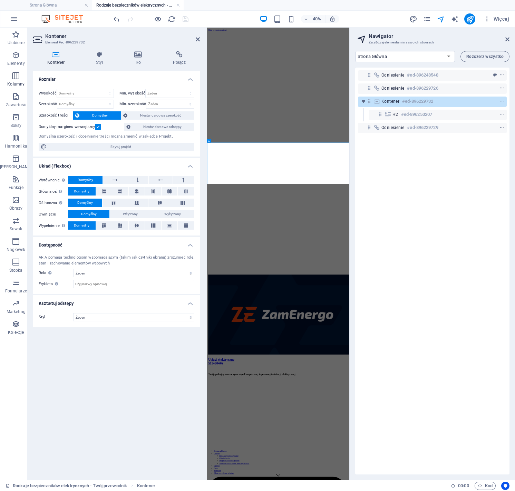
click at [12, 82] on p "Kolumny" at bounding box center [15, 84] width 17 height 6
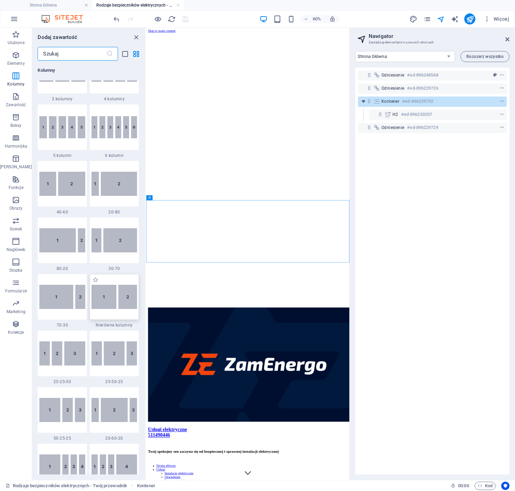
scroll to position [466, 0]
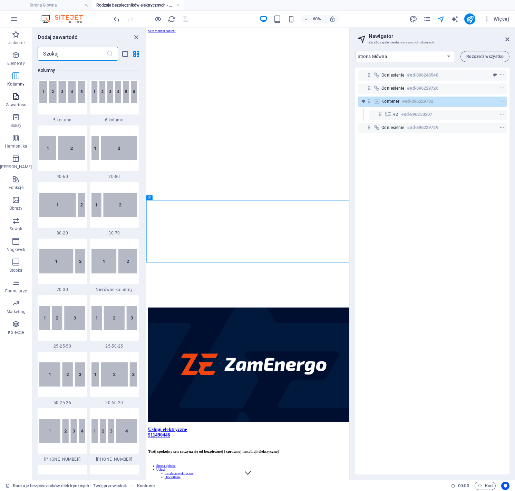
click at [13, 104] on p "Zawartość" at bounding box center [16, 105] width 20 height 6
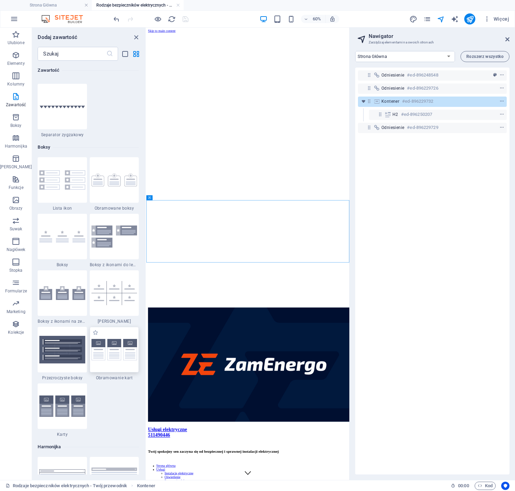
scroll to position [1822, 0]
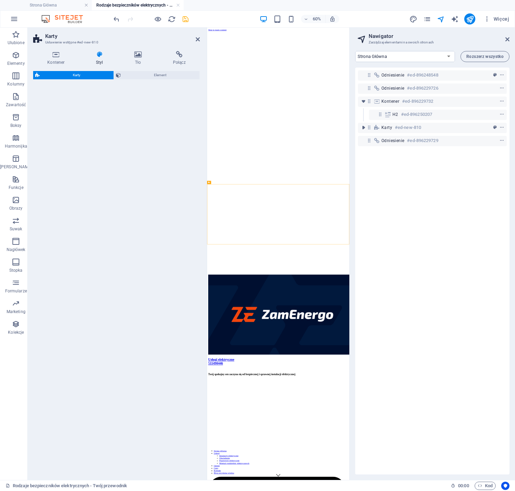
select select "rem"
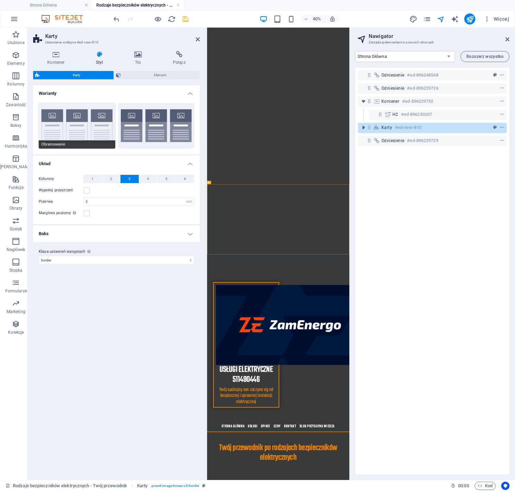
click at [62, 123] on button "Obramowanie" at bounding box center [77, 126] width 77 height 46
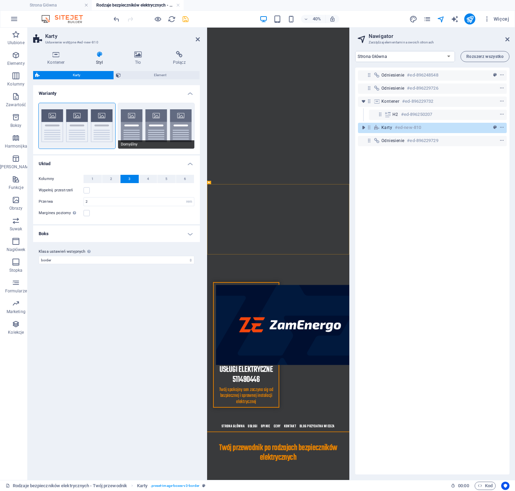
click at [139, 115] on button "Domyślny" at bounding box center [156, 126] width 77 height 46
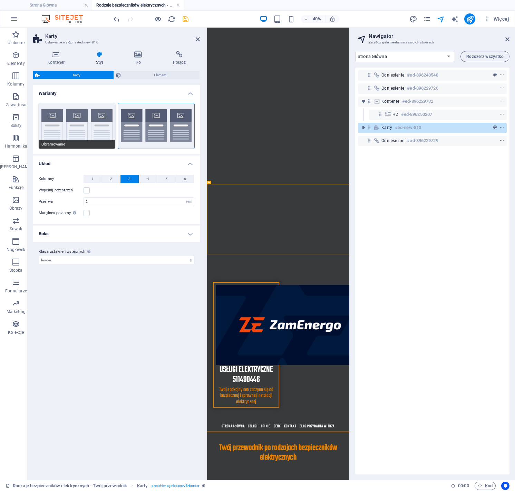
click at [90, 115] on button "Obramowanie" at bounding box center [77, 126] width 77 height 46
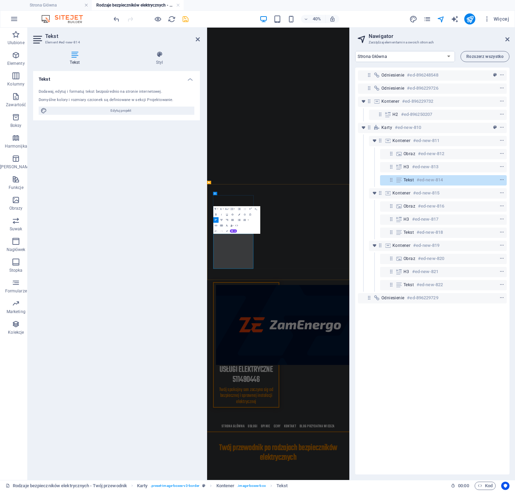
drag, startPoint x: 315, startPoint y: 621, endPoint x: 226, endPoint y: 607, distance: 90.1
click at [240, 221] on icon "button" at bounding box center [239, 220] width 3 height 2
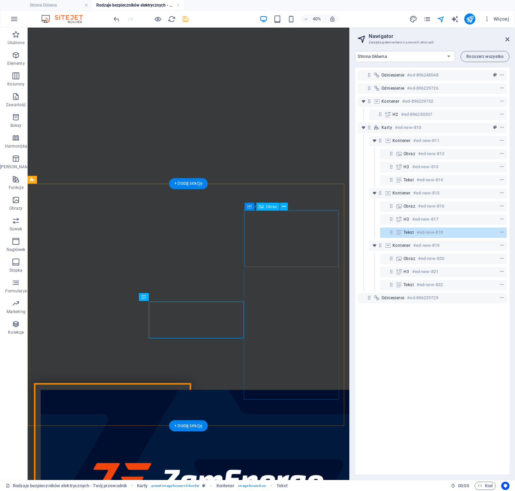
scroll to position [227, 0]
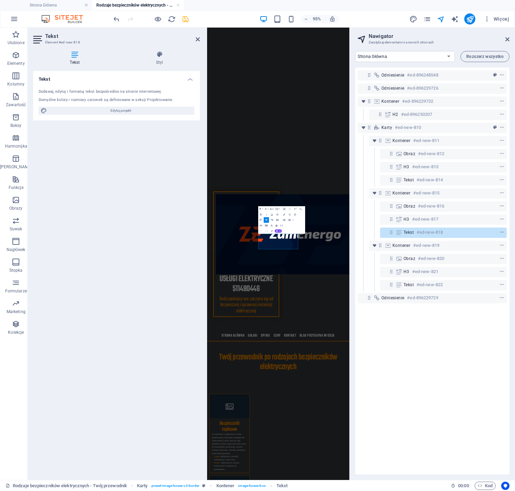
scroll to position [0, 0]
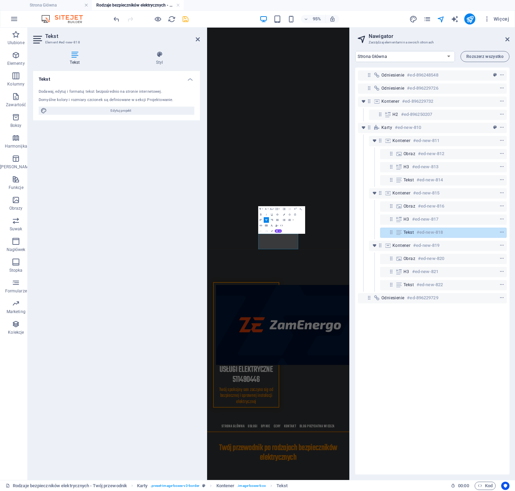
click at [167, 325] on div "Tekst Dodawaj, edytuj i formatuj tekst bezpośrednio na stronie internetowej. Do…" at bounding box center [116, 273] width 167 height 404
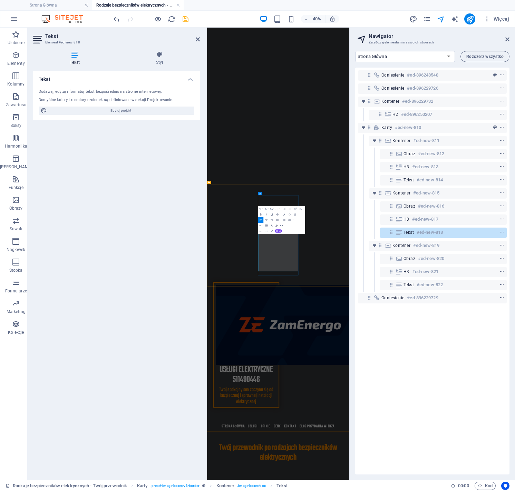
drag, startPoint x: 378, startPoint y: 624, endPoint x: 338, endPoint y: 599, distance: 46.5
click at [284, 221] on icon "button" at bounding box center [283, 219] width 3 height 3
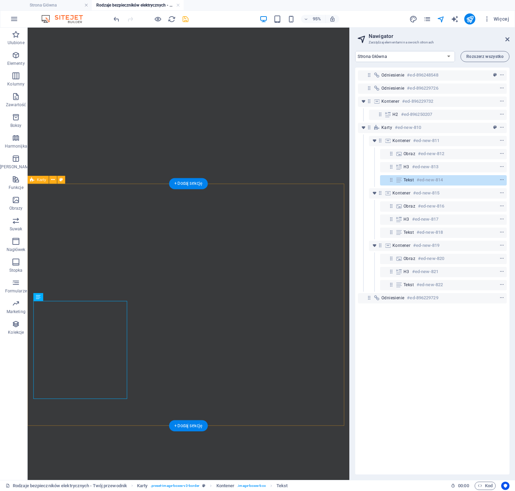
scroll to position [227, 0]
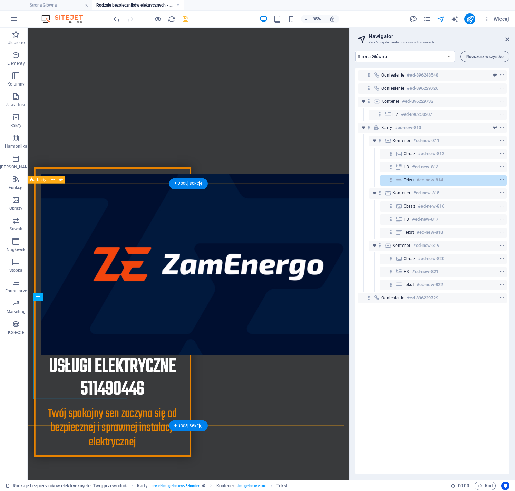
select select "rem"
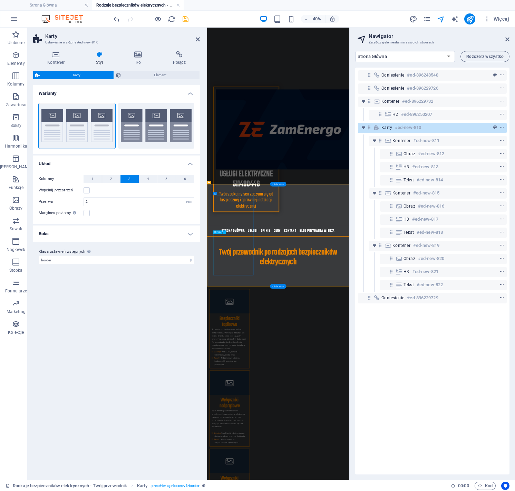
scroll to position [0, 0]
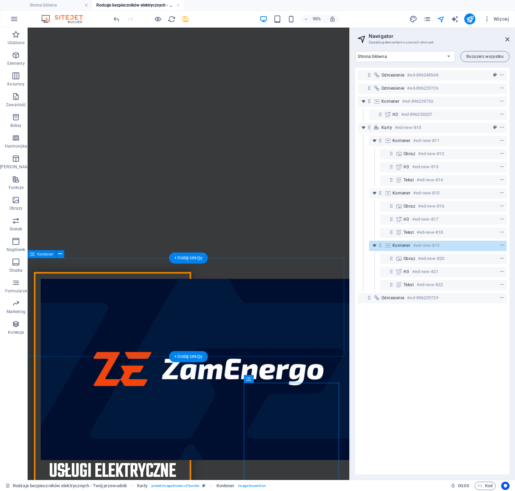
scroll to position [235, 0]
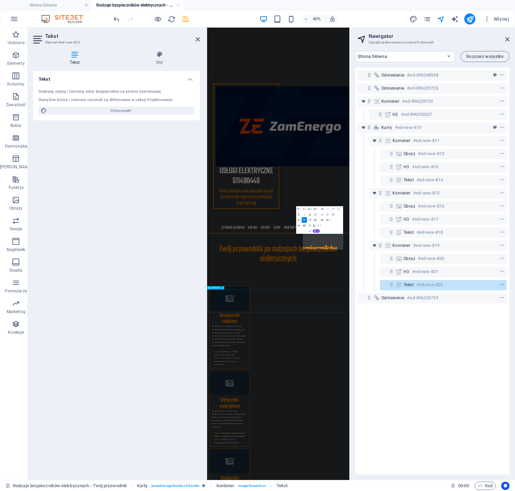
scroll to position [0, 0]
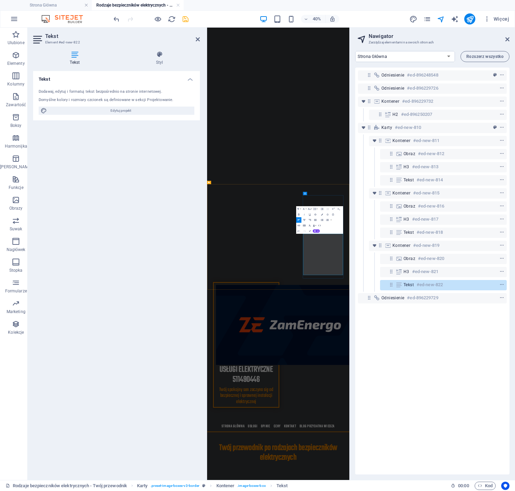
drag, startPoint x: 507, startPoint y: 639, endPoint x: 452, endPoint y: 615, distance: 59.3
click at [322, 219] on icon "button" at bounding box center [321, 219] width 3 height 3
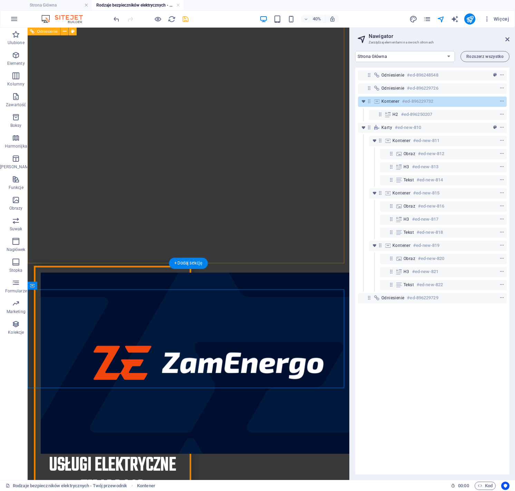
scroll to position [235, 0]
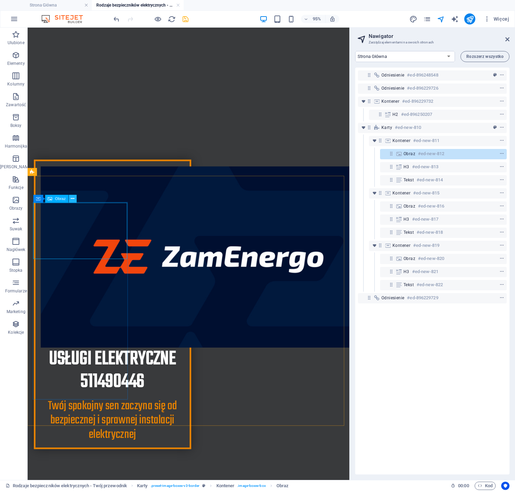
click at [73, 199] on icon at bounding box center [72, 199] width 3 height 7
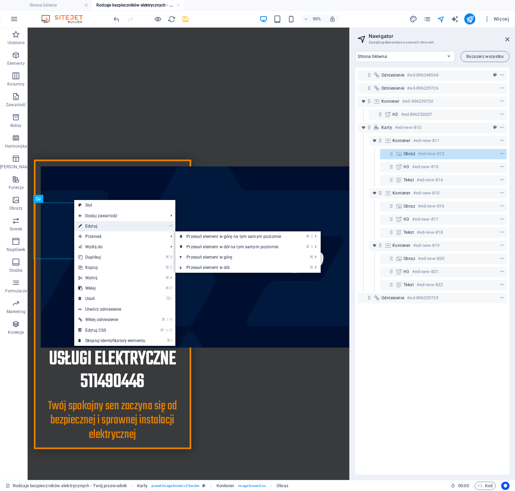
click at [96, 228] on link "⏎ Edytuj" at bounding box center [111, 226] width 75 height 10
select select "%"
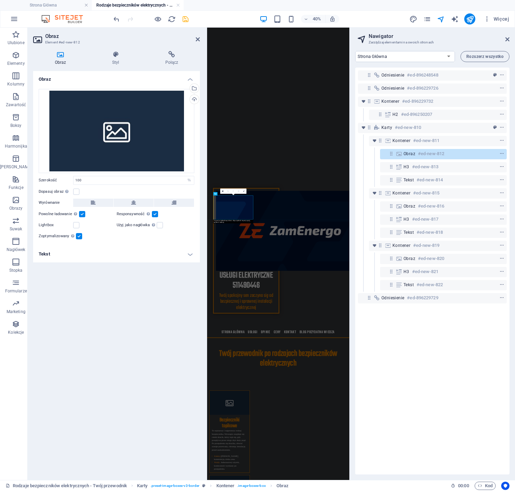
scroll to position [0, 0]
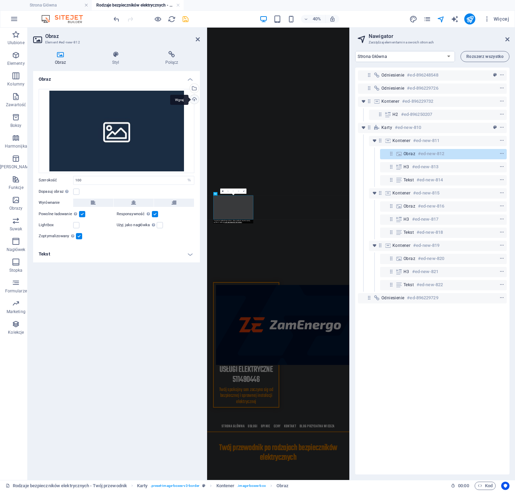
click at [196, 99] on div "Wgraj" at bounding box center [193, 100] width 10 height 10
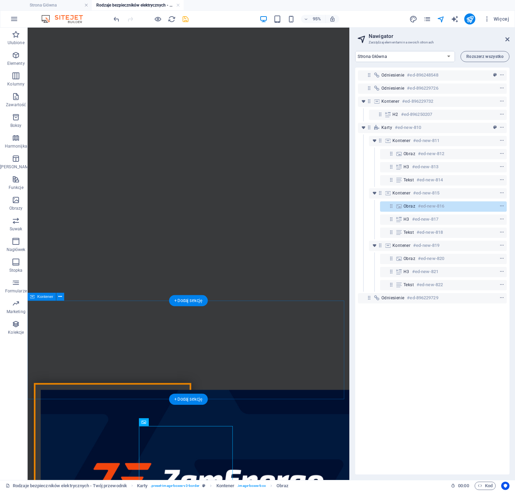
scroll to position [225, 0]
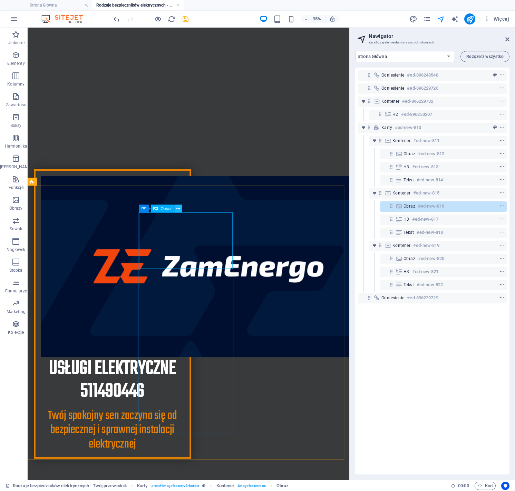
click at [179, 210] on icon at bounding box center [177, 209] width 3 height 7
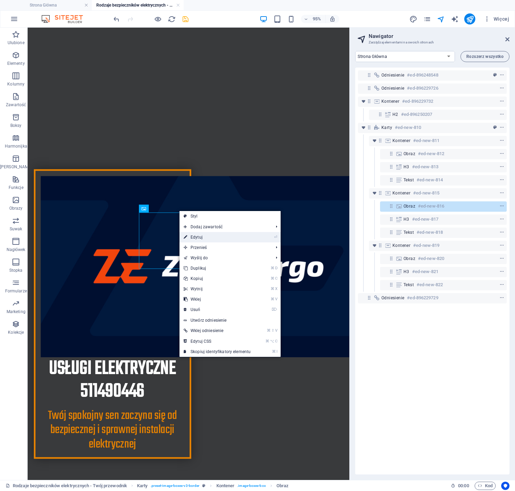
click at [207, 239] on link "⏎ Edytuj" at bounding box center [216, 237] width 75 height 10
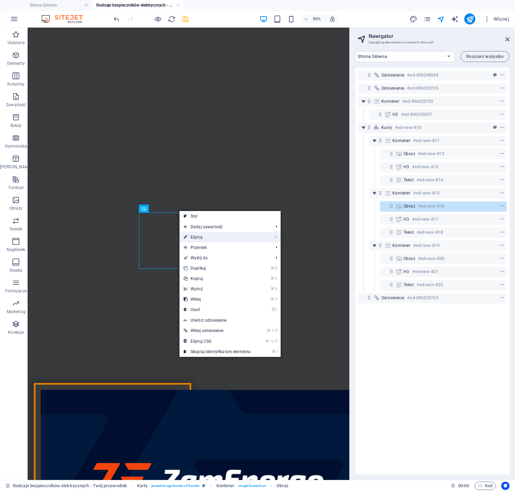
select select "%"
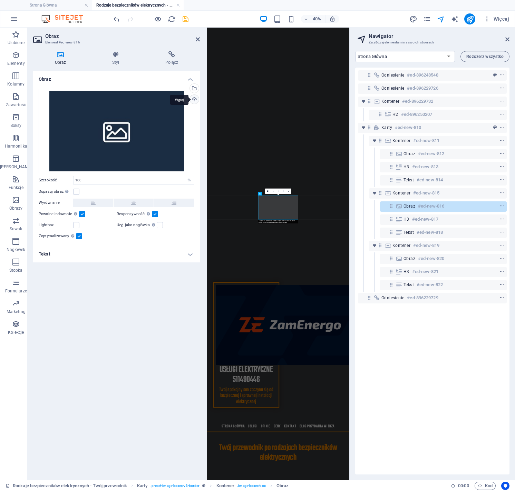
click at [194, 100] on div "Wgraj" at bounding box center [193, 100] width 10 height 10
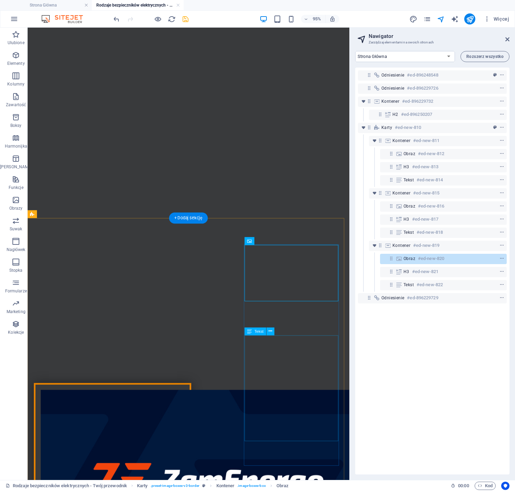
scroll to position [191, 0]
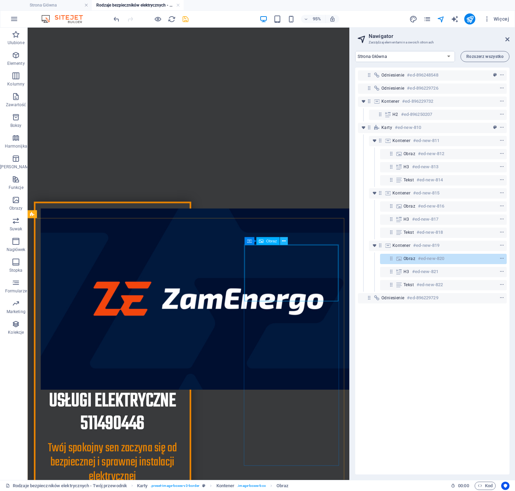
click at [284, 241] on icon at bounding box center [283, 241] width 3 height 7
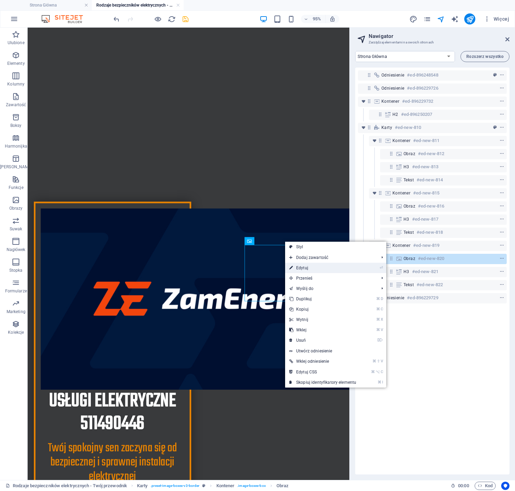
click at [306, 269] on link "⏎ Edytuj" at bounding box center [322, 268] width 75 height 10
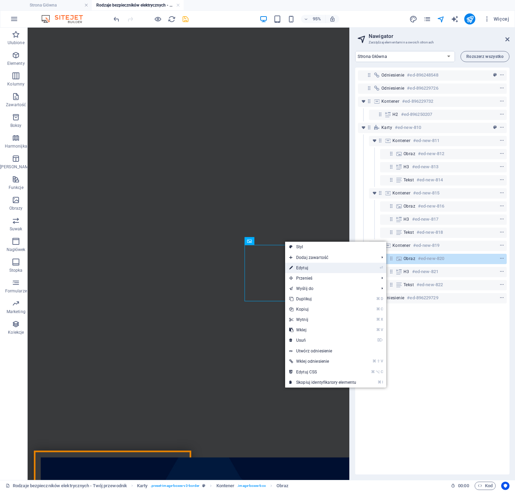
scroll to position [0, 0]
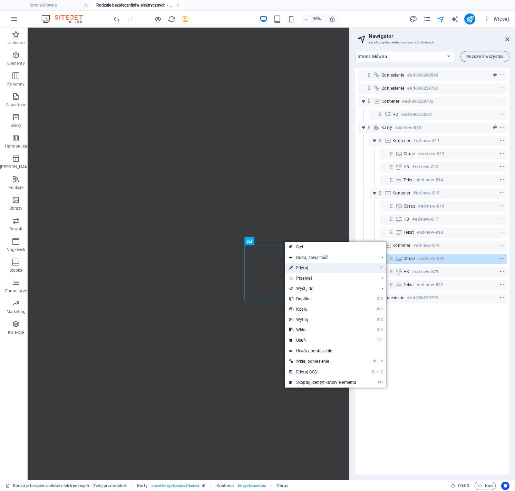
select select "%"
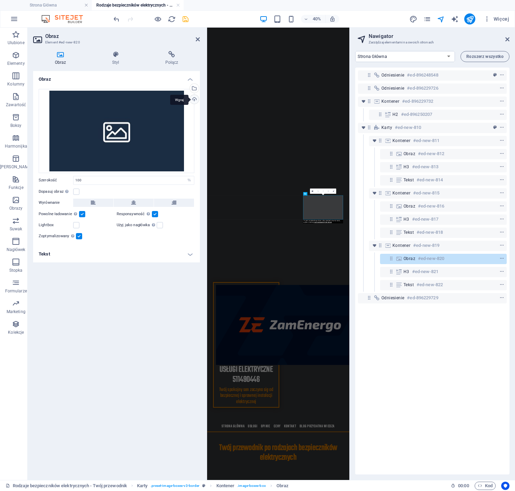
click at [196, 99] on div "Wgraj" at bounding box center [193, 100] width 10 height 10
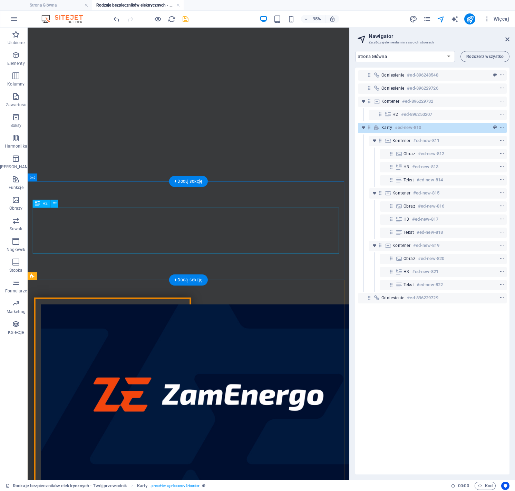
scroll to position [260, 0]
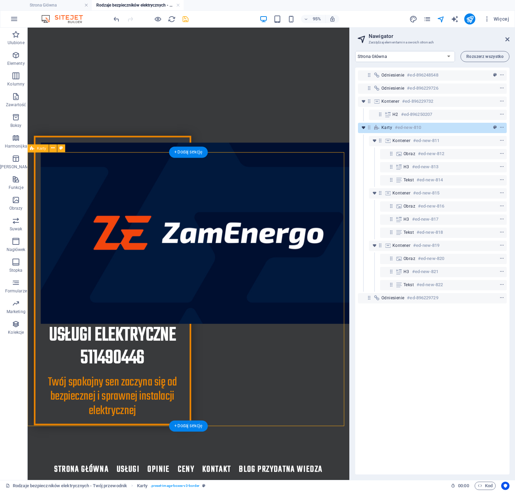
click at [364, 128] on icon "toggle-expand" at bounding box center [363, 127] width 7 height 7
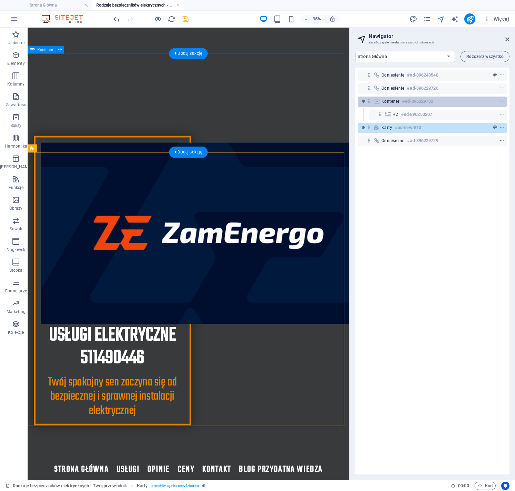
click at [500, 102] on icon "context-menu" at bounding box center [501, 101] width 5 height 5
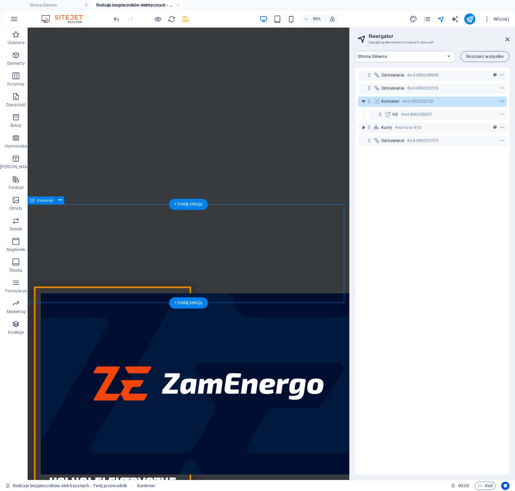
click at [500, 102] on icon "context-menu" at bounding box center [501, 101] width 5 height 5
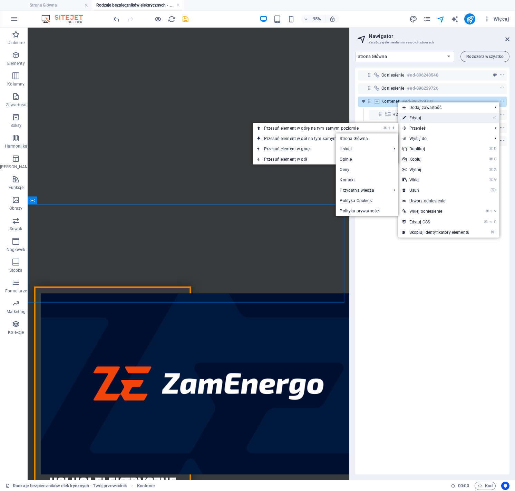
click at [420, 116] on link "⏎ Edytuj" at bounding box center [435, 118] width 75 height 10
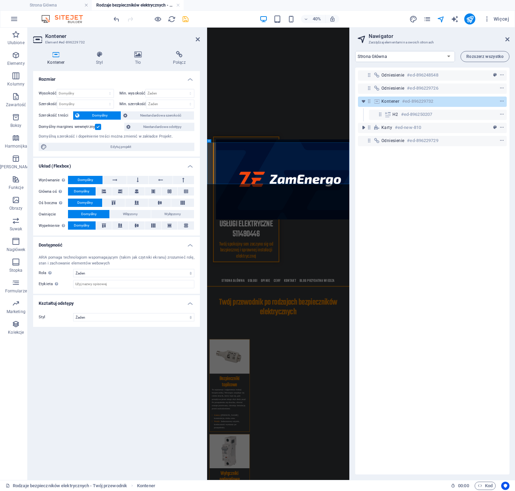
scroll to position [0, 0]
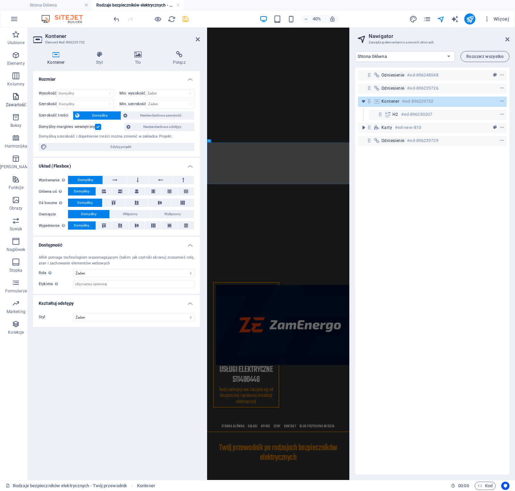
click at [16, 103] on p "Zawartość" at bounding box center [16, 105] width 20 height 6
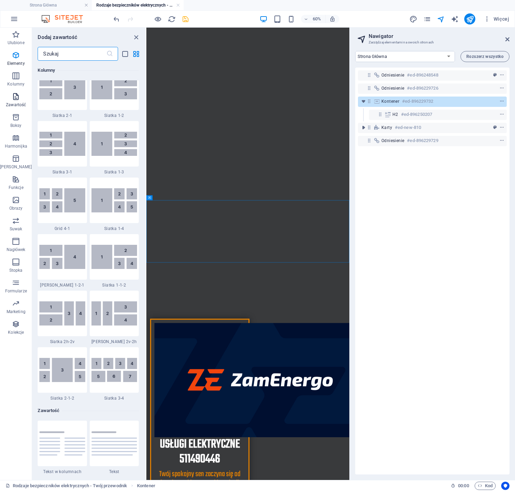
scroll to position [1207, 0]
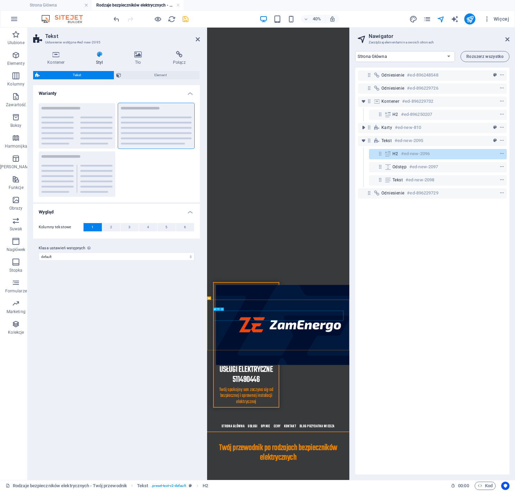
click at [222, 310] on icon at bounding box center [221, 309] width 1 height 3
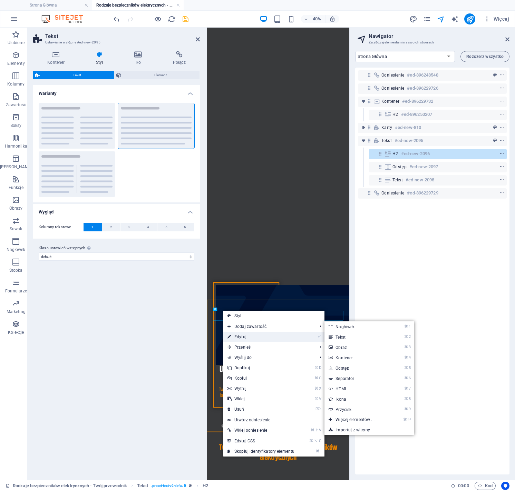
click at [242, 336] on link "⏎ Edytuj" at bounding box center [260, 337] width 75 height 10
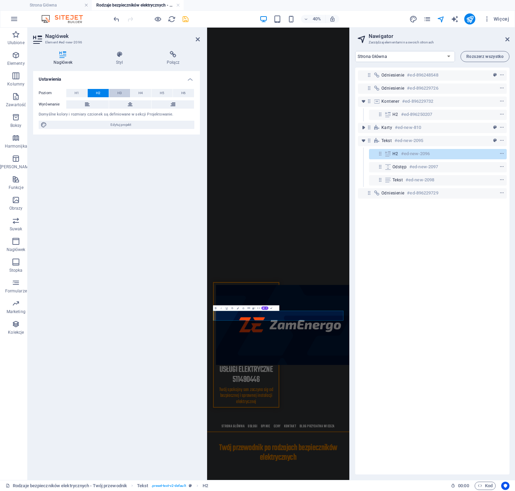
click at [116, 93] on button "H3" at bounding box center [119, 93] width 21 height 8
click at [138, 91] on span "H4" at bounding box center [140, 93] width 4 height 8
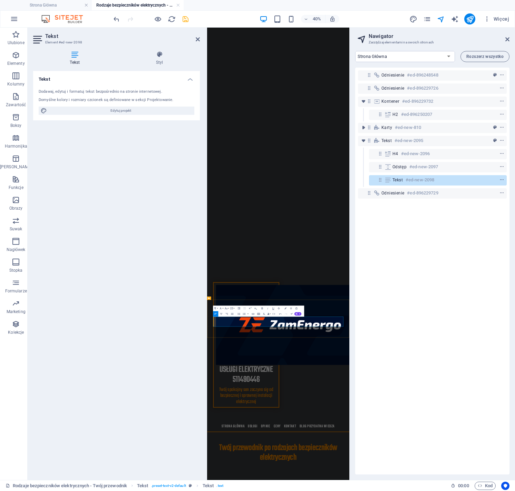
drag, startPoint x: 434, startPoint y: 773, endPoint x: 219, endPoint y: 756, distance: 215.9
click at [239, 314] on icon "button" at bounding box center [238, 314] width 3 height 3
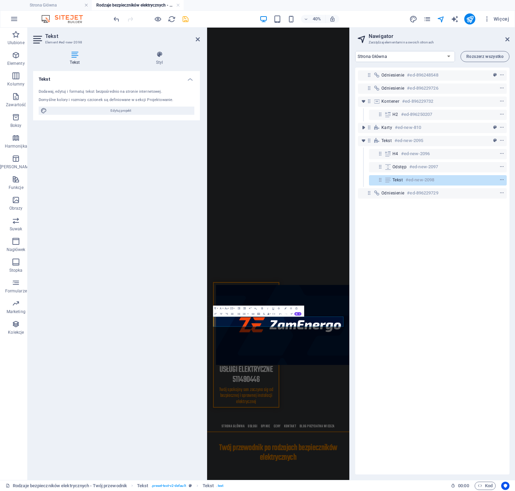
click at [368, 305] on div "Odniesienie #ed-896248548 Odniesienie #ed-896229726 Kontener #ed-896229732 H2 #…" at bounding box center [432, 271] width 154 height 407
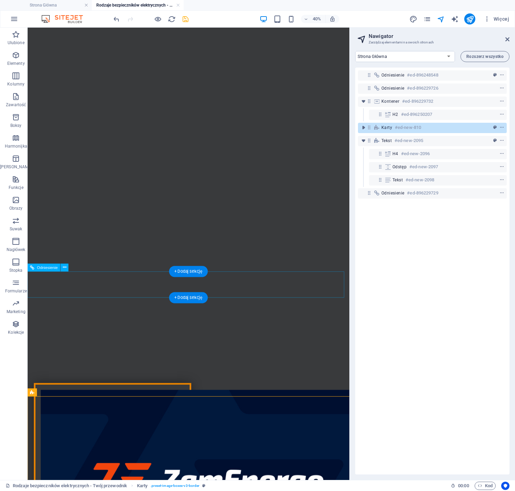
scroll to position [0, 0]
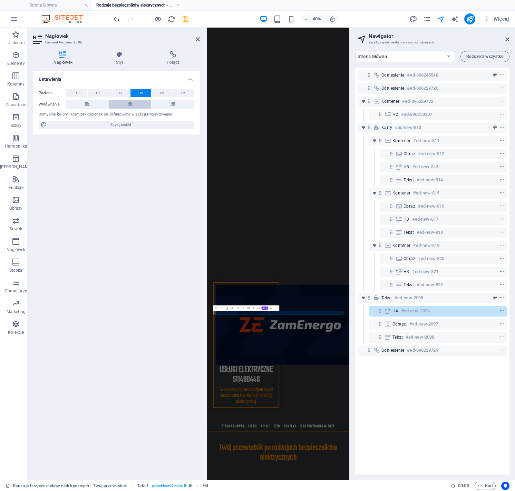
click at [137, 103] on button at bounding box center [130, 104] width 42 height 8
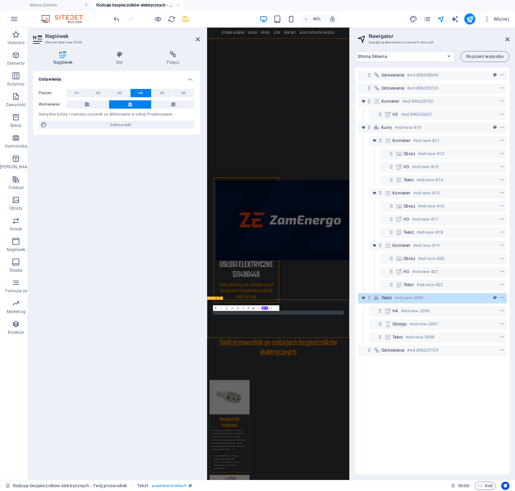
scroll to position [355, 0]
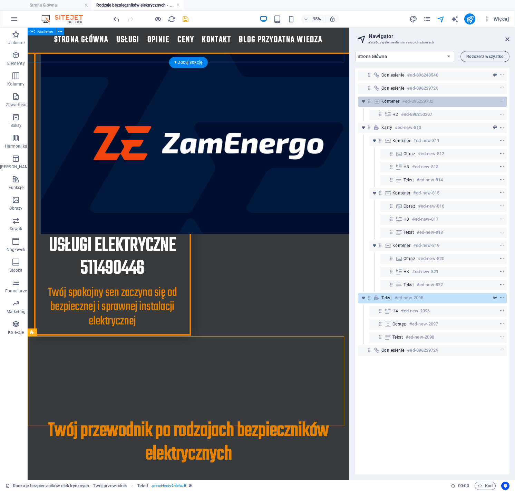
click at [501, 102] on icon "context-menu" at bounding box center [501, 101] width 5 height 5
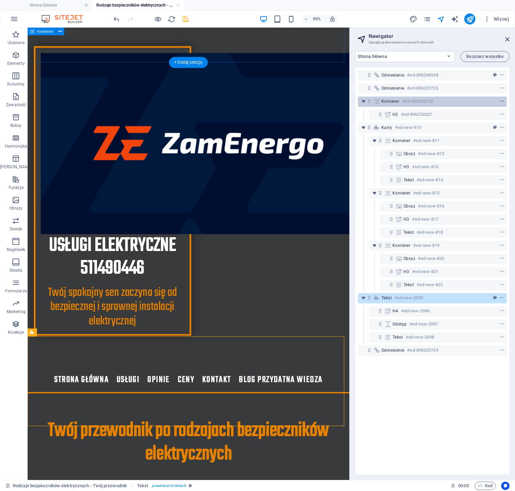
scroll to position [101, 0]
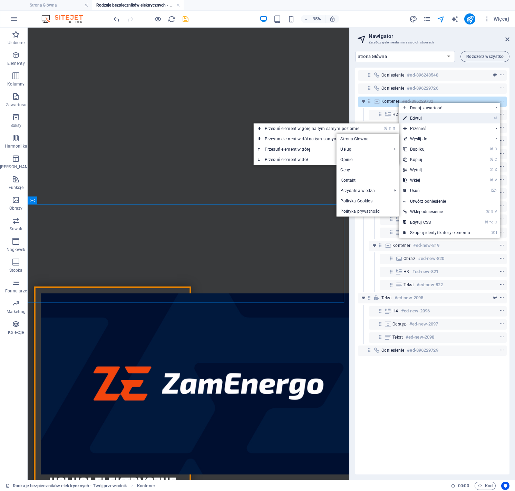
click at [424, 120] on link "⏎ Edytuj" at bounding box center [436, 118] width 75 height 10
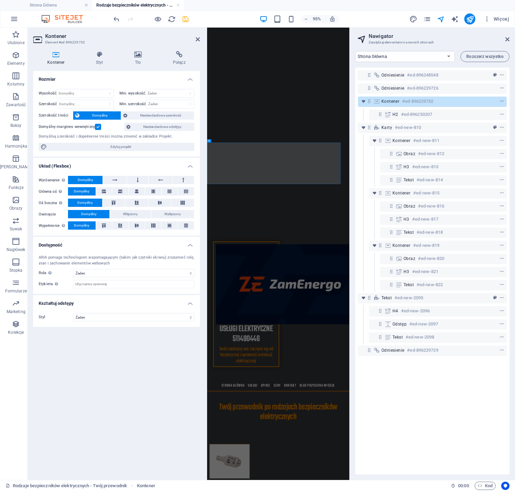
scroll to position [0, 0]
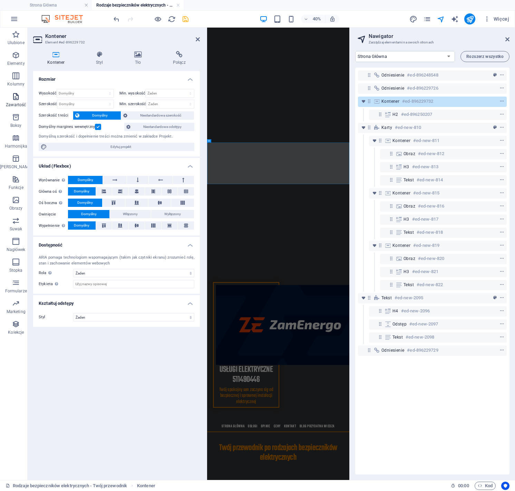
click at [13, 102] on p "Zawartość" at bounding box center [16, 105] width 20 height 6
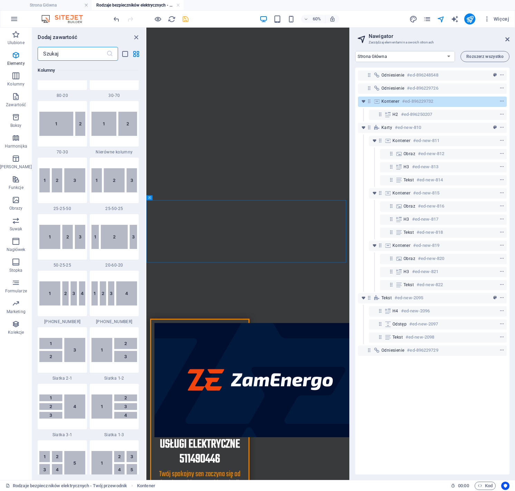
scroll to position [1207, 0]
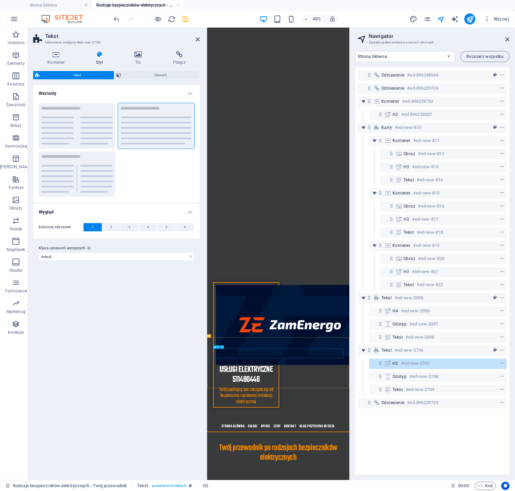
click at [222, 348] on icon at bounding box center [221, 347] width 1 height 3
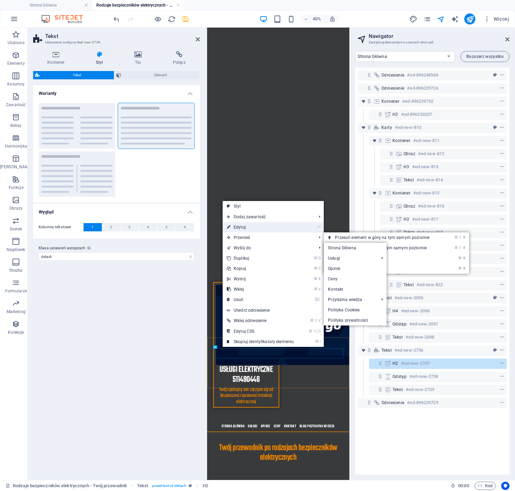
click at [255, 229] on link "⏎ Edytuj" at bounding box center [259, 227] width 75 height 10
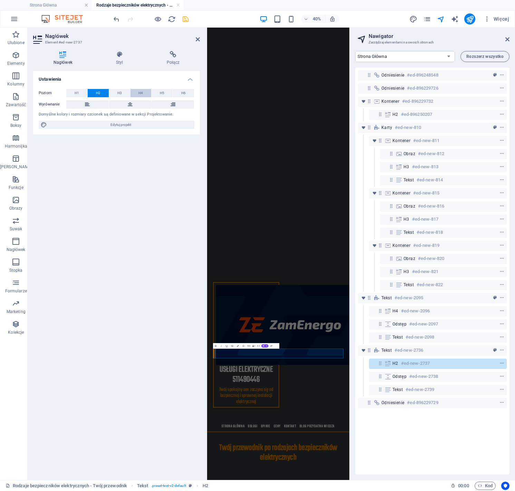
click at [140, 91] on span "H4" at bounding box center [140, 93] width 4 height 8
click at [134, 106] on button at bounding box center [130, 104] width 42 height 8
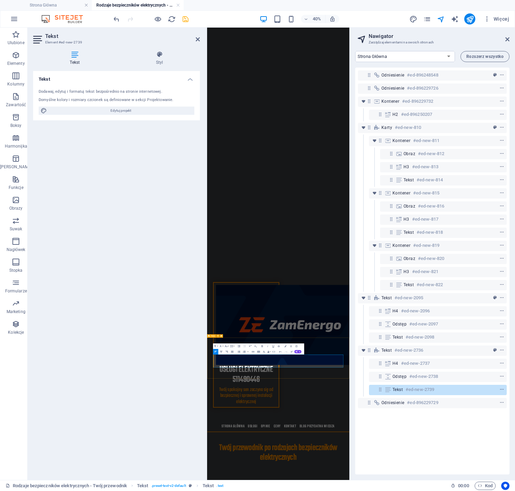
drag, startPoint x: 359, startPoint y: 876, endPoint x: 209, endPoint y: 860, distance: 151.3
click at [239, 352] on icon "button" at bounding box center [238, 352] width 3 height 2
click at [412, 449] on div "Odniesienie #ed-896248548 Odniesienie #ed-896229726 Kontener #ed-896229732 H2 #…" at bounding box center [432, 271] width 154 height 407
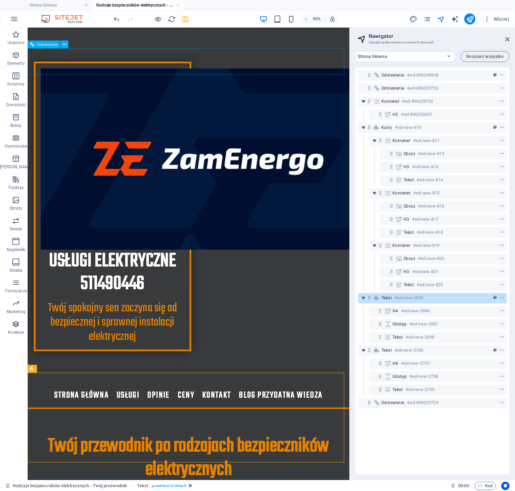
scroll to position [245, 0]
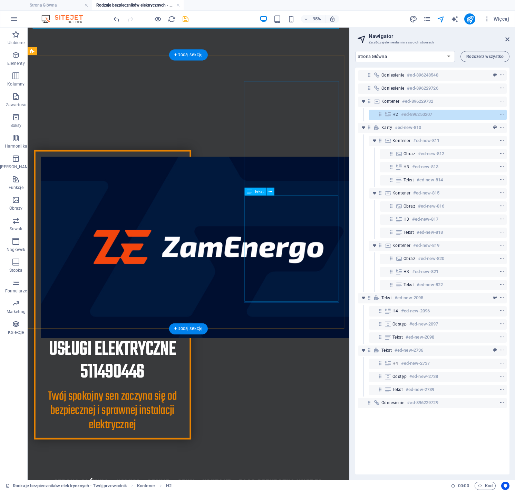
scroll to position [457, 0]
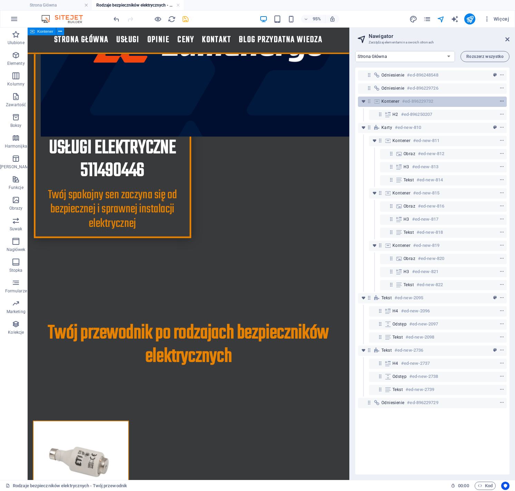
click at [500, 103] on icon "context-menu" at bounding box center [501, 101] width 5 height 5
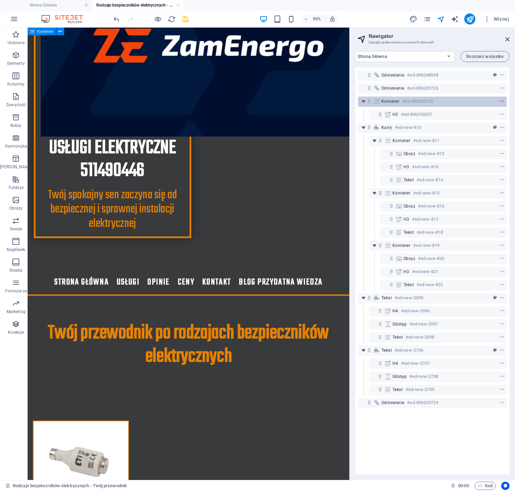
scroll to position [101, 0]
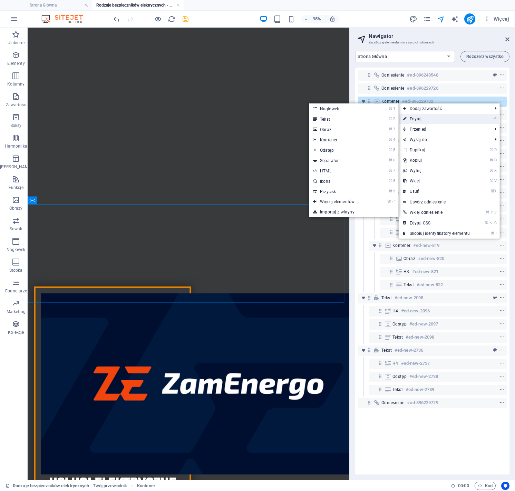
click at [424, 119] on link "⏎ Edytuj" at bounding box center [435, 119] width 75 height 10
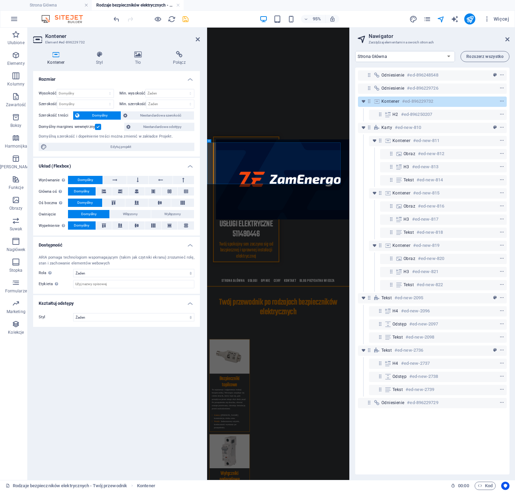
scroll to position [0, 0]
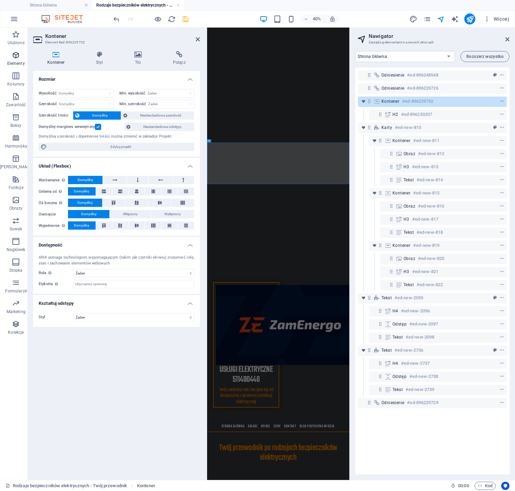
click at [12, 58] on icon "button" at bounding box center [16, 55] width 8 height 8
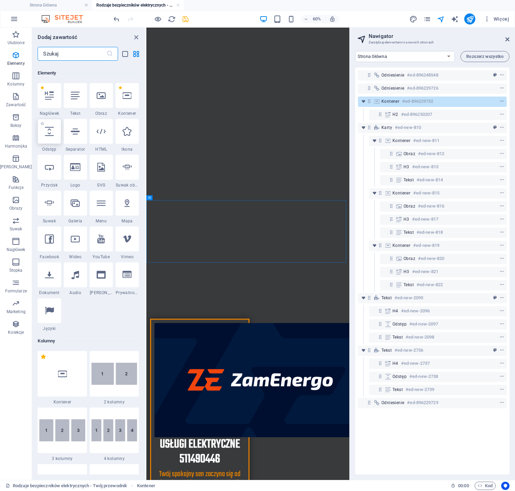
scroll to position [73, 0]
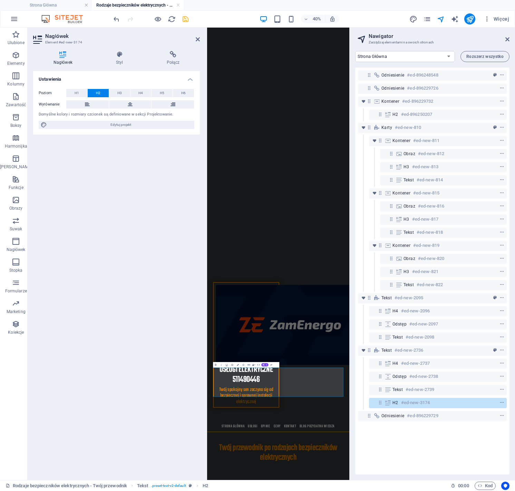
drag, startPoint x: 358, startPoint y: 945, endPoint x: 214, endPoint y: 889, distance: 154.1
click at [238, 364] on icon "button" at bounding box center [238, 365] width 2 height 2
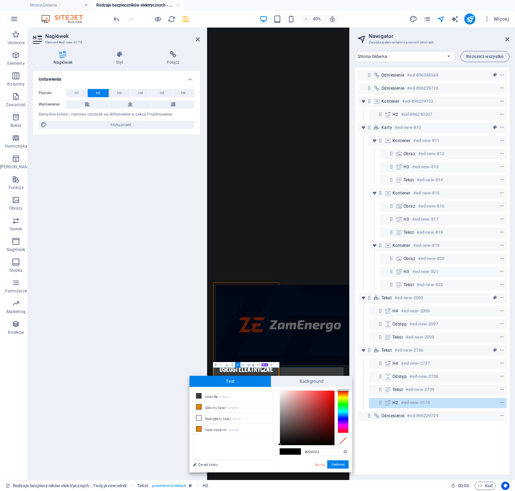
type input "#f70202"
click at [334, 392] on div at bounding box center [307, 418] width 55 height 55
click at [335, 465] on button "Zastosuj" at bounding box center [337, 465] width 21 height 8
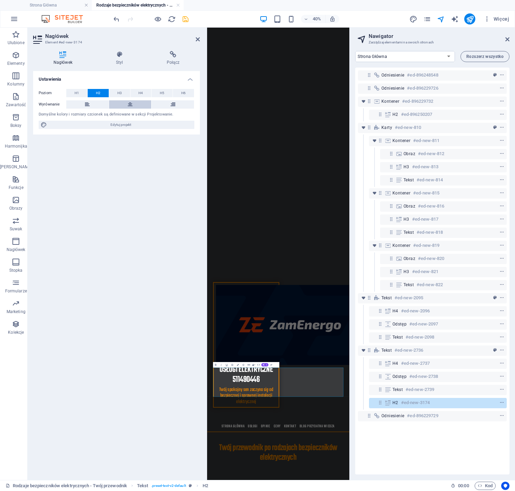
click at [132, 103] on icon at bounding box center [130, 104] width 5 height 8
click at [118, 91] on span "H3" at bounding box center [119, 93] width 4 height 8
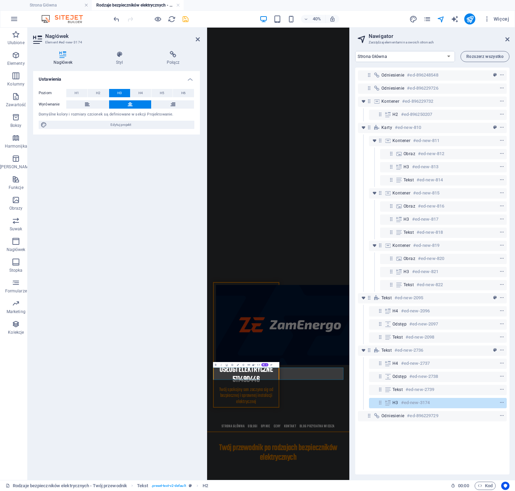
click at [408, 452] on div "Odniesienie #ed-896248548 Odniesienie #ed-896229726 Kontener #ed-896229732 H2 #…" at bounding box center [432, 271] width 154 height 407
click at [155, 419] on div "Ustawienia Poziom H1 H2 H3 H4 H5 H6 Wyrównanie Domyślne kolory i rozmiary czcio…" at bounding box center [116, 273] width 167 height 404
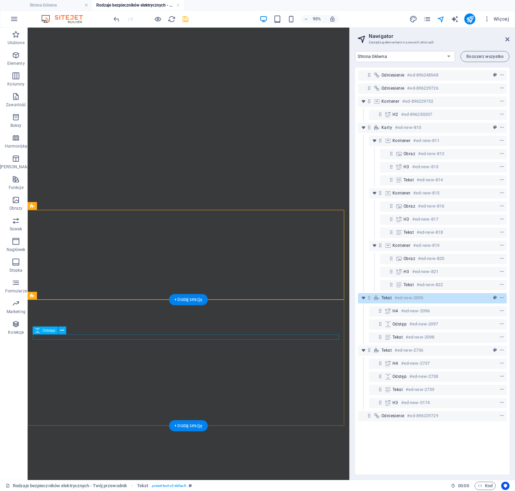
scroll to position [488, 0]
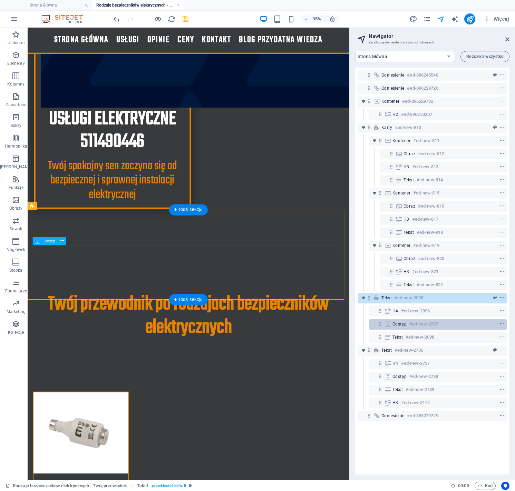
click at [502, 325] on icon "context-menu" at bounding box center [501, 324] width 5 height 5
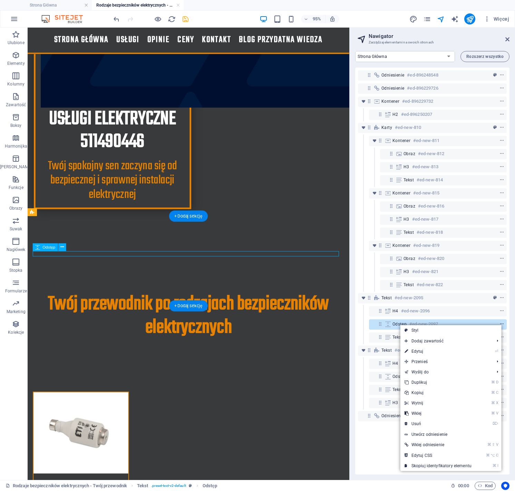
scroll to position [481, 0]
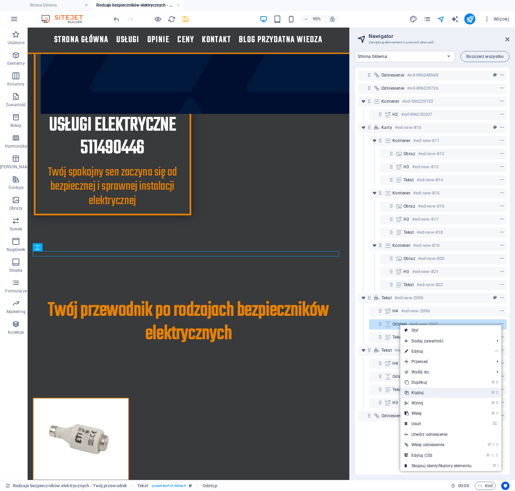
click at [424, 394] on link "⌘ C Kopiuj" at bounding box center [437, 393] width 75 height 10
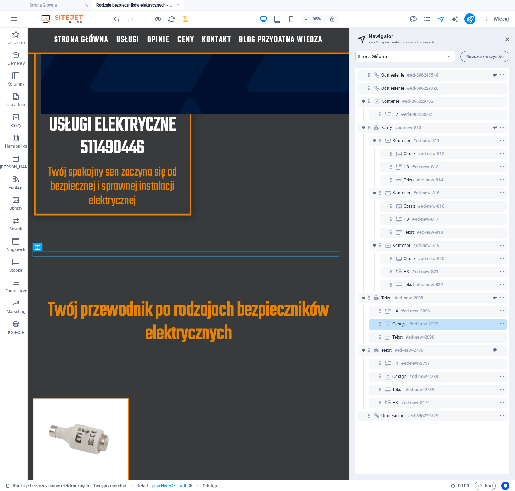
click at [419, 397] on div "H3 #ed-new-3174" at bounding box center [432, 403] width 149 height 13
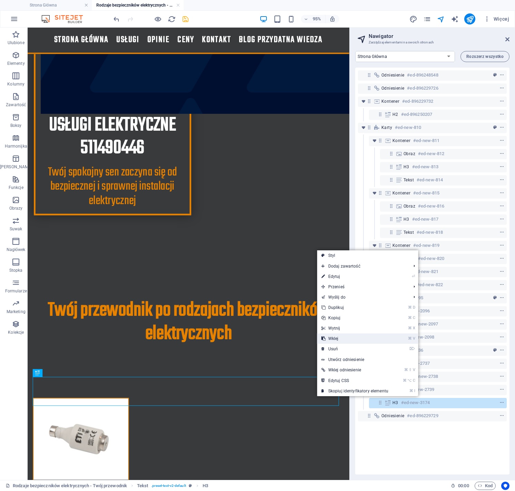
click at [341, 339] on link "⌘ V Wklej" at bounding box center [354, 339] width 75 height 10
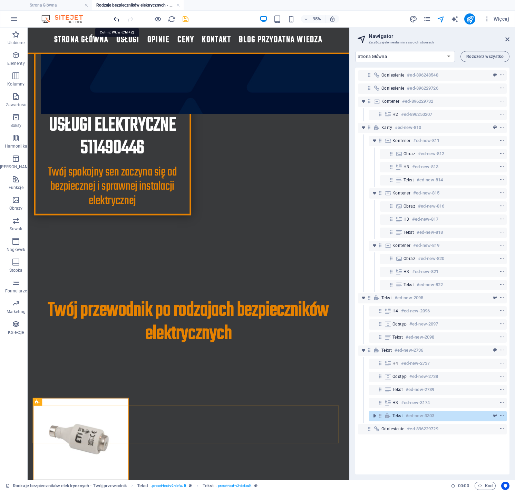
click at [116, 19] on icon "undo" at bounding box center [116, 19] width 8 height 8
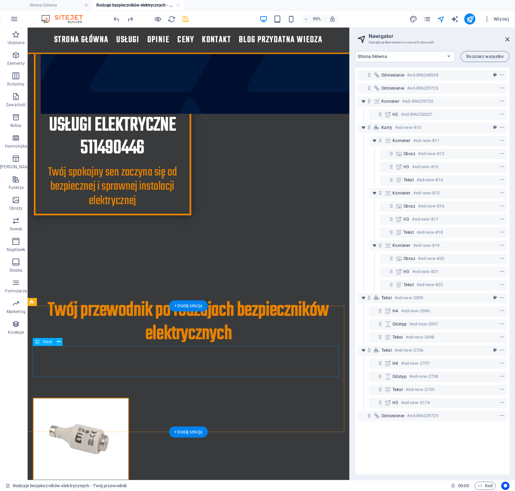
scroll to position [488, 0]
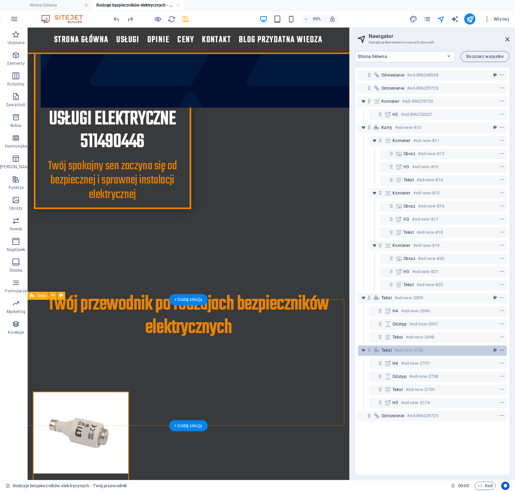
click at [500, 352] on icon "context-menu" at bounding box center [501, 350] width 5 height 5
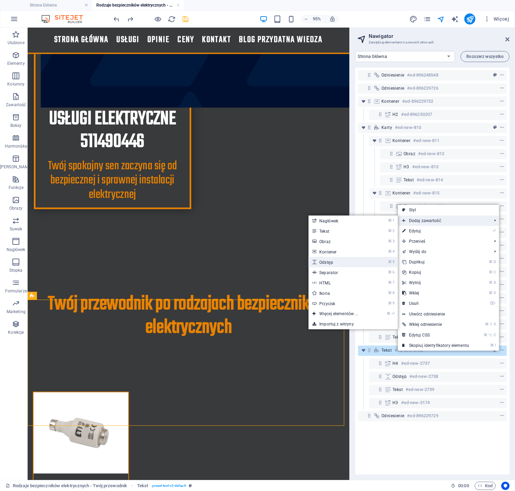
click at [338, 261] on link "⌘ 5 Odstęp" at bounding box center [339, 262] width 63 height 10
select select "px"
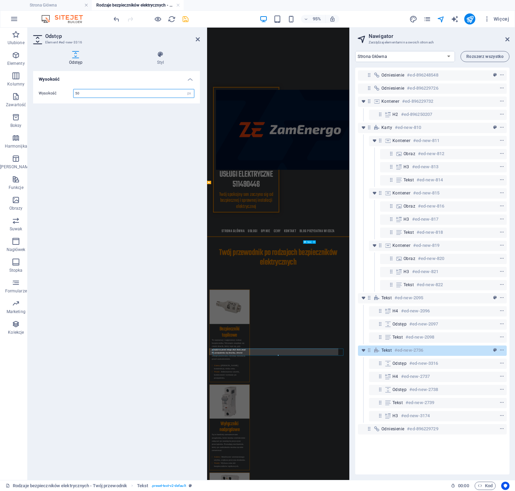
scroll to position [0, 0]
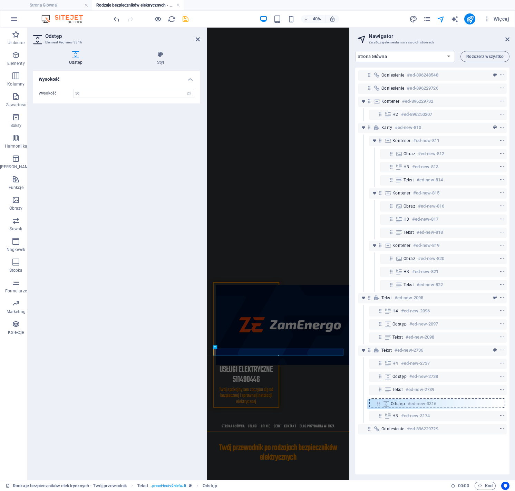
drag, startPoint x: 378, startPoint y: 364, endPoint x: 377, endPoint y: 406, distance: 42.1
click at [377, 406] on div "Odniesienie #ed-896248548 Odniesienie #ed-896229726 Kontener #ed-896229732 H2 #…" at bounding box center [432, 271] width 154 height 407
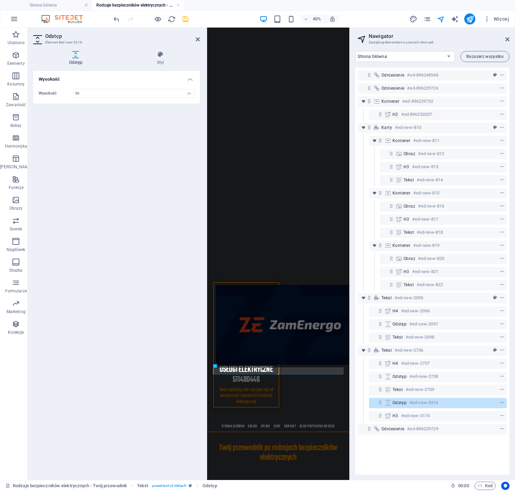
click at [407, 444] on div "Odniesienie #ed-896248548 Odniesienie #ed-896229726 Kontener #ed-896229732 H2 #…" at bounding box center [432, 271] width 154 height 407
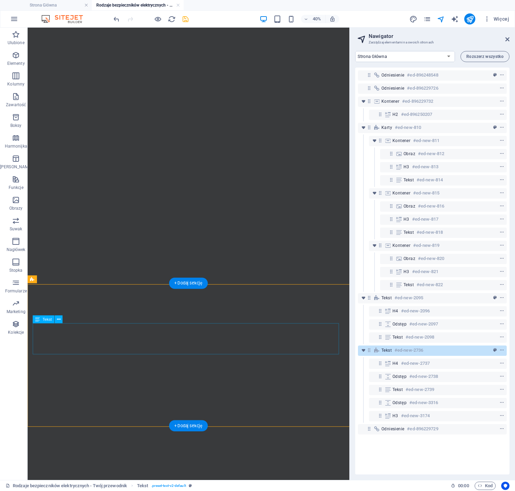
scroll to position [505, 0]
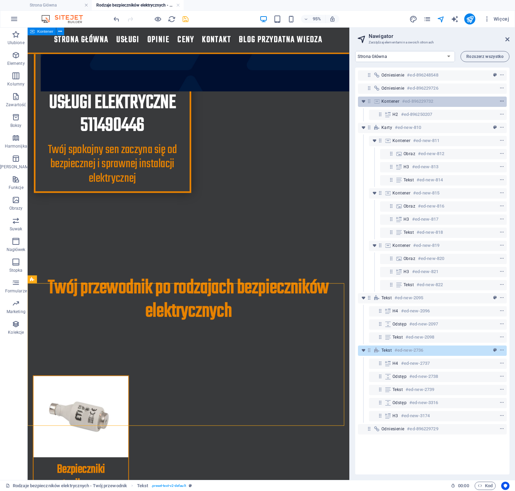
click at [500, 101] on icon "context-menu" at bounding box center [501, 101] width 5 height 5
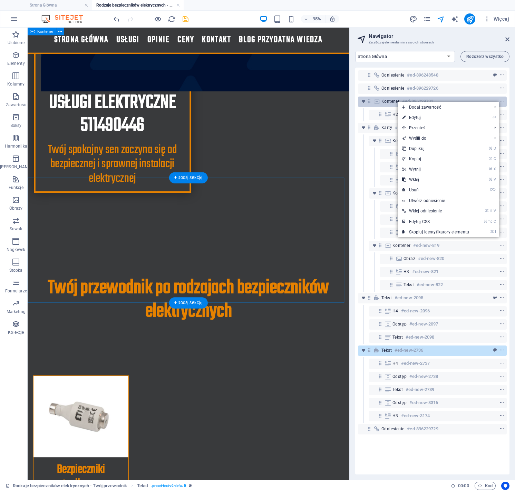
scroll to position [101, 0]
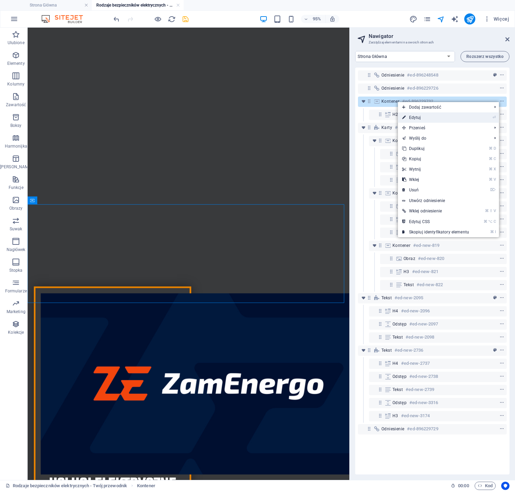
click at [424, 119] on link "⏎ Edytuj" at bounding box center [435, 117] width 75 height 10
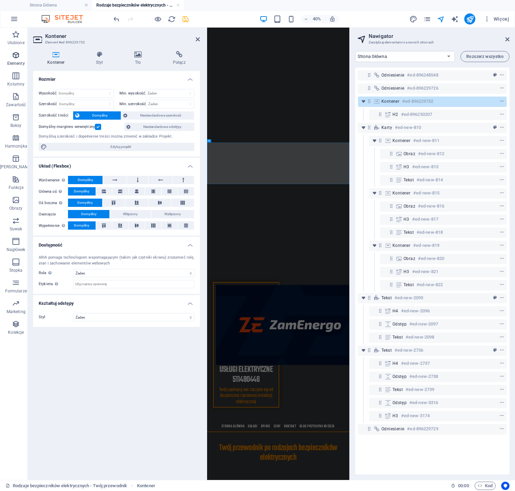
click at [16, 57] on icon "button" at bounding box center [16, 55] width 8 height 8
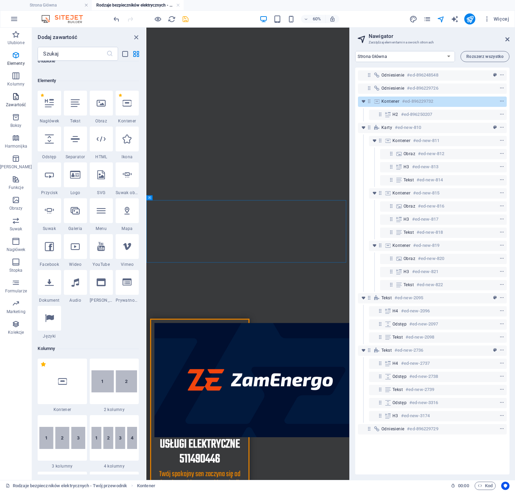
click at [15, 98] on icon "button" at bounding box center [16, 96] width 8 height 8
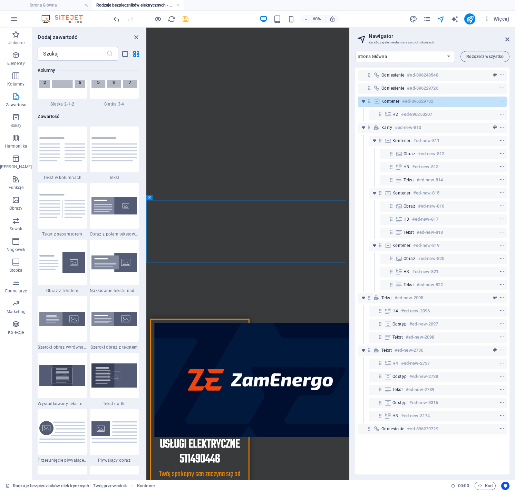
scroll to position [1207, 0]
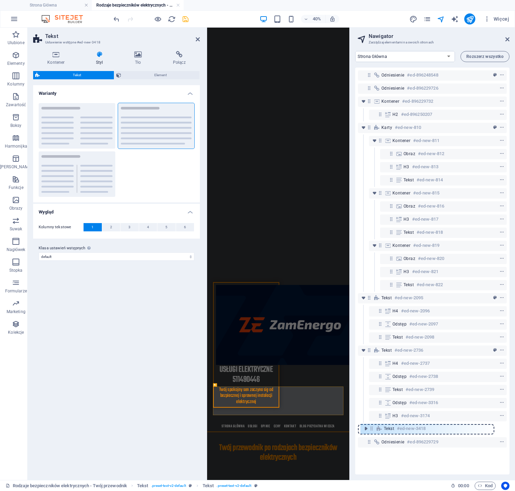
drag, startPoint x: 379, startPoint y: 430, endPoint x: 369, endPoint y: 429, distance: 10.4
click at [369, 429] on div "Odniesienie #ed-896248548 Odniesienie #ed-896229726 Kontener #ed-896229732 H2 #…" at bounding box center [432, 271] width 154 height 407
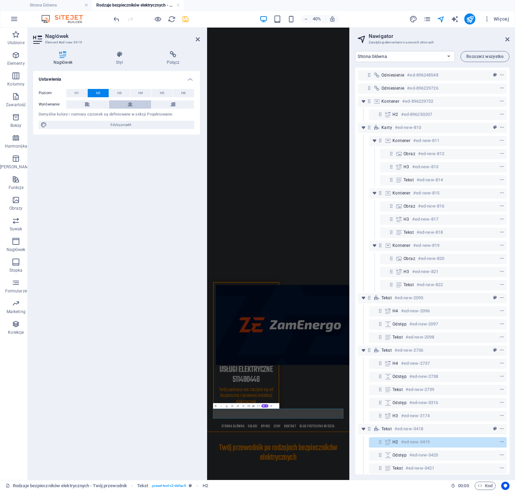
click at [126, 105] on button at bounding box center [130, 104] width 42 height 8
click at [140, 91] on span "H4" at bounding box center [140, 93] width 4 height 8
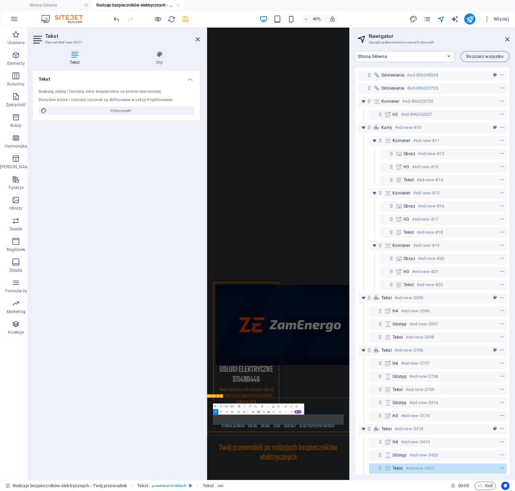
drag, startPoint x: 537, startPoint y: 1017, endPoint x: 215, endPoint y: 997, distance: 323.1
click at [238, 413] on icon "button" at bounding box center [238, 411] width 3 height 3
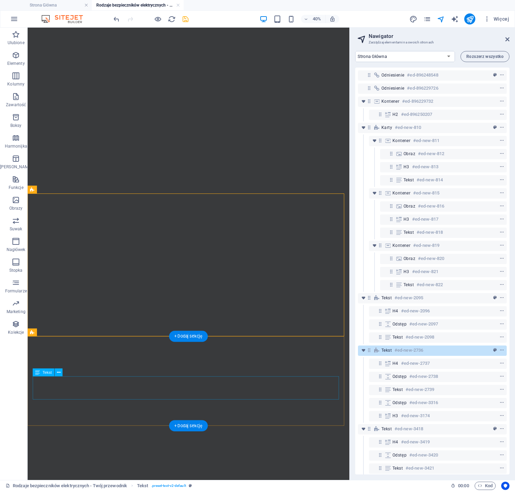
scroll to position [599, 0]
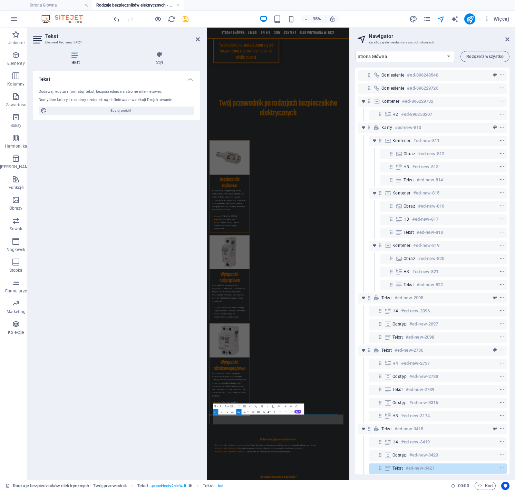
scroll to position [0, 0]
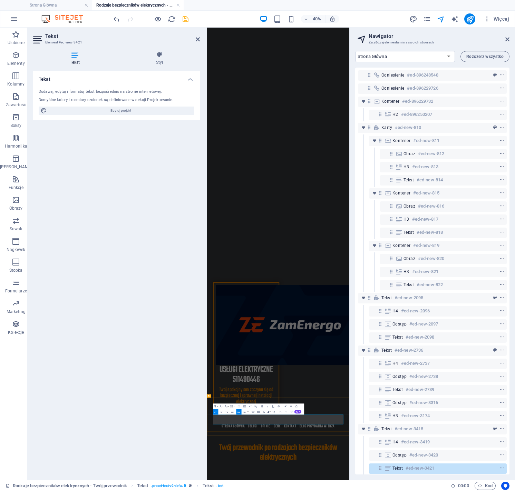
drag, startPoint x: 402, startPoint y: 1017, endPoint x: 456, endPoint y: 1015, distance: 54.2
drag, startPoint x: 542, startPoint y: 1016, endPoint x: 219, endPoint y: 1001, distance: 323.2
click at [262, 407] on icon "button" at bounding box center [261, 406] width 3 height 3
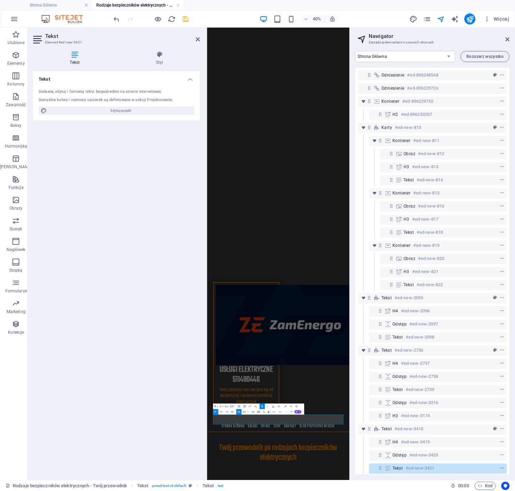
click at [262, 407] on icon "button" at bounding box center [261, 406] width 3 height 3
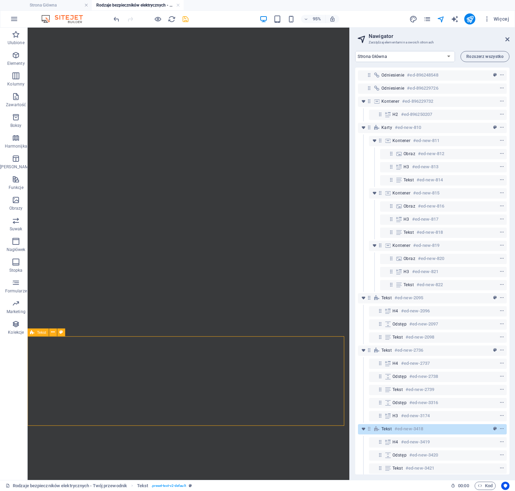
scroll to position [599, 0]
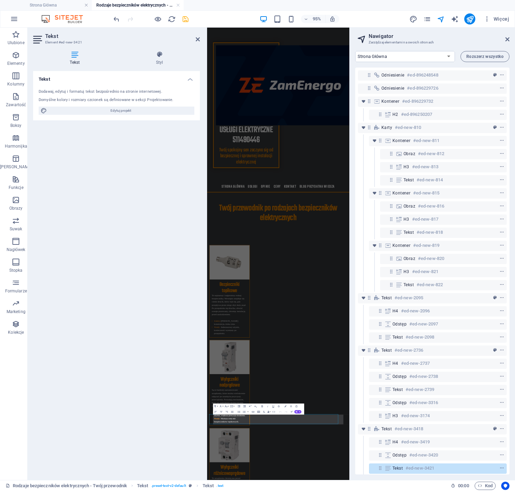
scroll to position [0, 0]
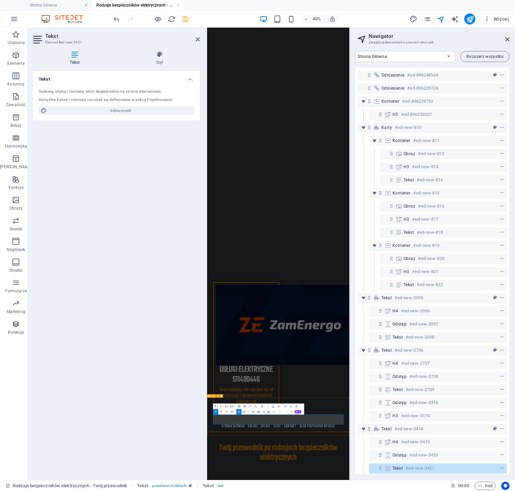
drag, startPoint x: 398, startPoint y: 1016, endPoint x: 215, endPoint y: 1001, distance: 184.1
click at [263, 406] on icon "button" at bounding box center [261, 406] width 3 height 3
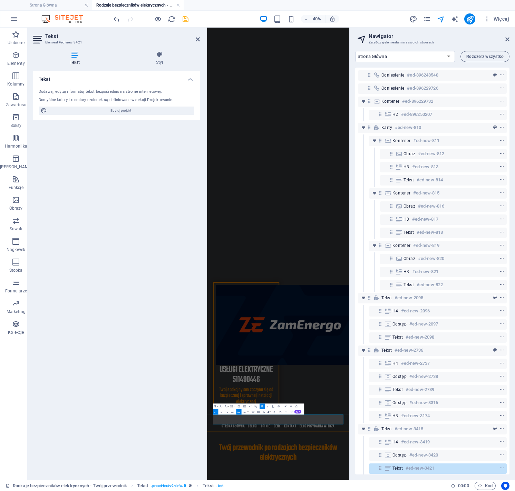
click at [263, 406] on icon "button" at bounding box center [261, 406] width 3 height 3
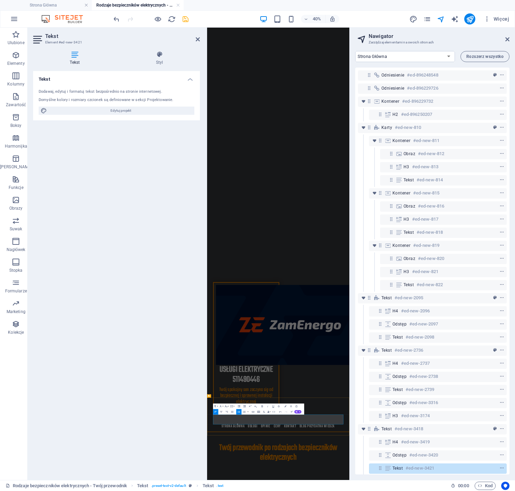
click at [263, 405] on icon "button" at bounding box center [261, 406] width 3 height 3
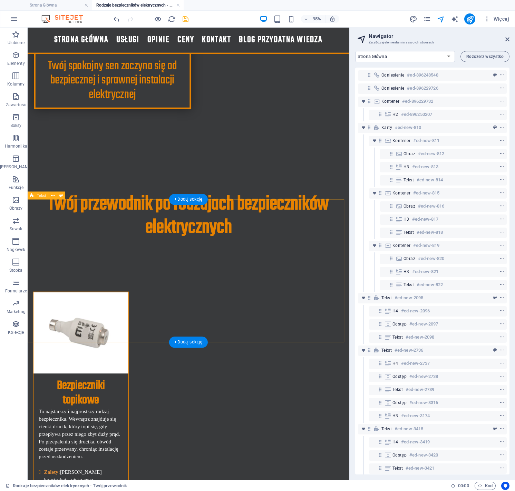
scroll to position [580, 0]
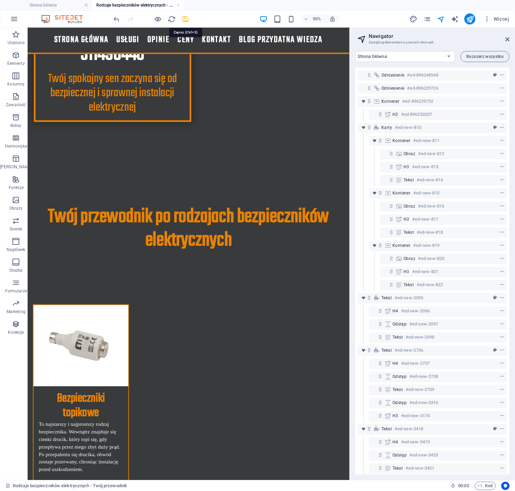
click at [187, 20] on icon "save" at bounding box center [185, 19] width 8 height 8
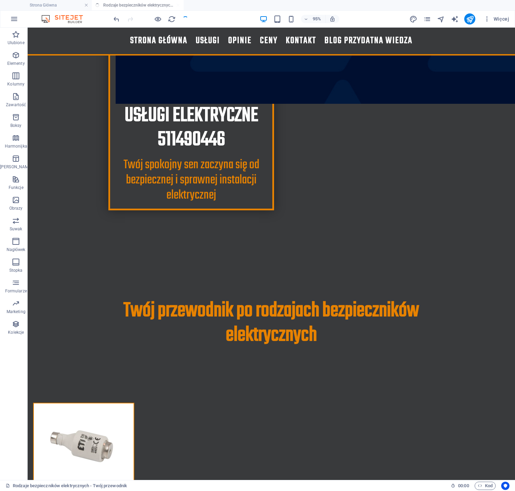
scroll to position [581, 0]
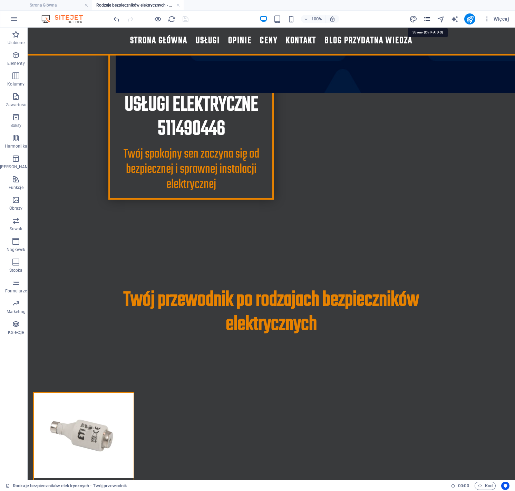
click at [426, 20] on icon "pages" at bounding box center [427, 19] width 8 height 8
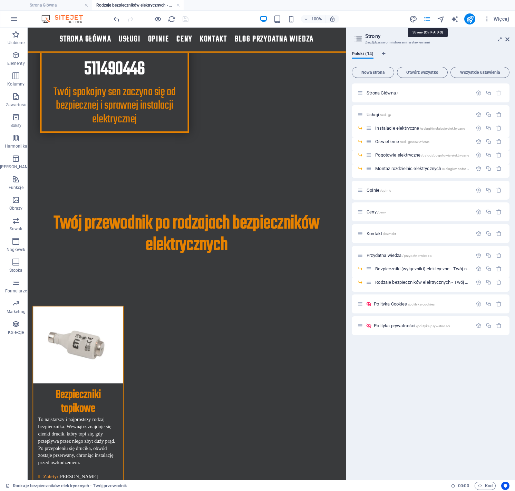
scroll to position [574, 0]
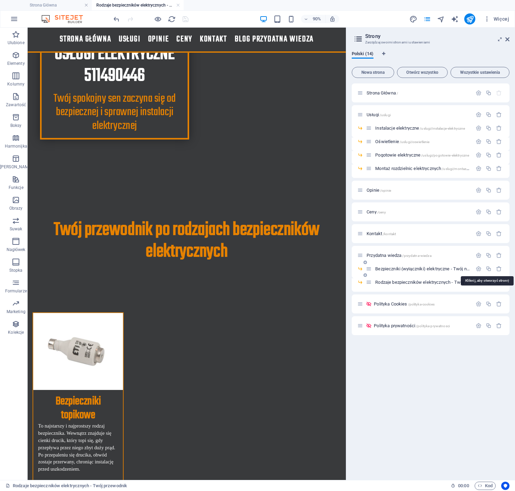
click at [420, 269] on span "Bezpieczniki (wyłączniki) elektryczne - Twój niewidzialny strażnik /bezpiecznik…" at bounding box center [489, 268] width 229 height 5
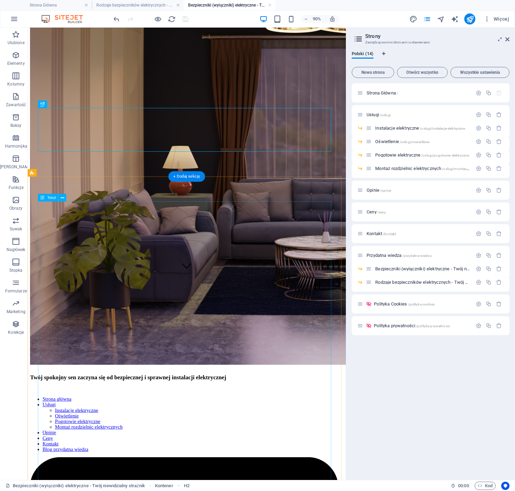
scroll to position [403, 0]
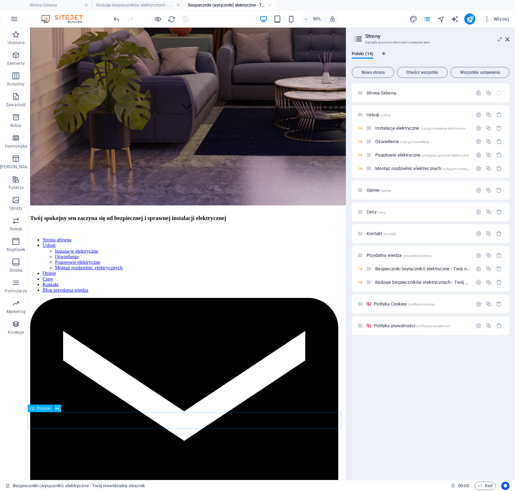
click at [58, 411] on icon at bounding box center [57, 408] width 3 height 7
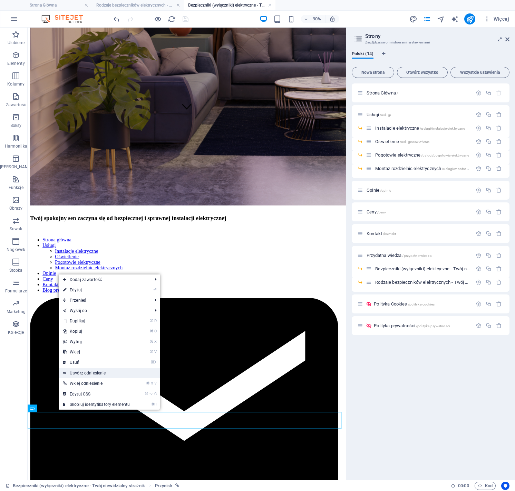
click at [90, 372] on link "Utwórz odniesienie" at bounding box center [109, 373] width 101 height 10
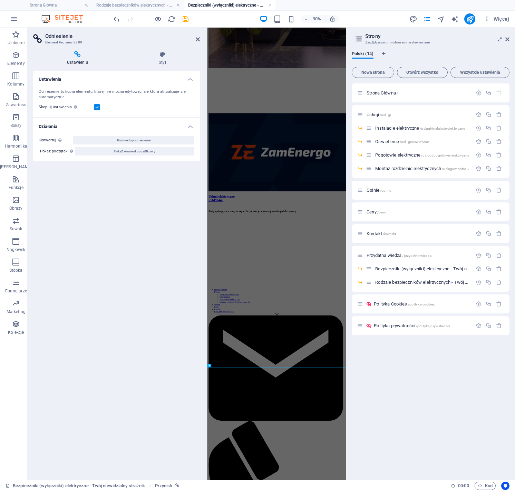
scroll to position [0, 0]
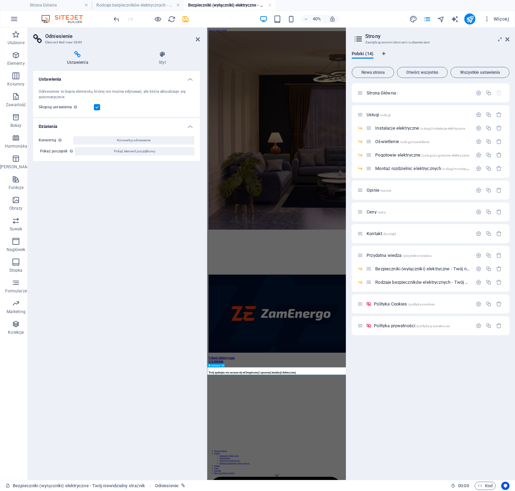
click at [222, 366] on icon at bounding box center [222, 365] width 1 height 3
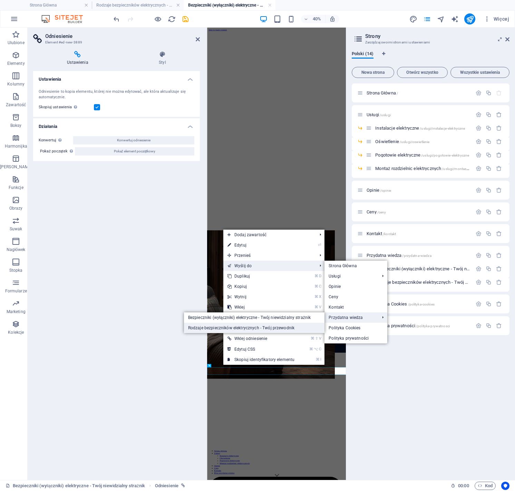
click at [292, 327] on link "Rodzaje bezpieczników elektrycznych - Twój przewodnik" at bounding box center [254, 328] width 141 height 10
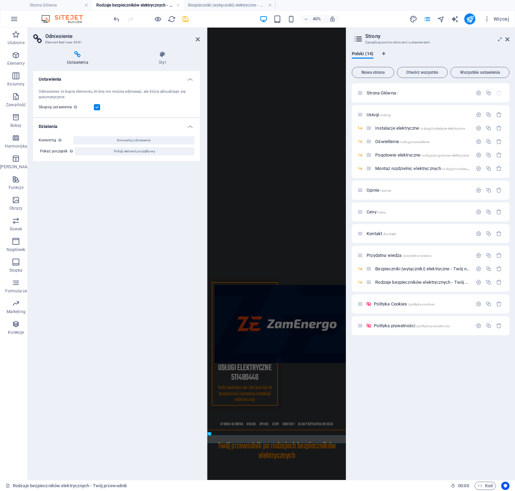
click at [409, 424] on div "Strona Główna / Usługi /uslugi Instalacje elektryczne /uslugi/instalacje-elektr…" at bounding box center [431, 278] width 158 height 391
click at [214, 3] on h4 "Bezpieczniki (wyłączniki) elektryczne - Twój niewidzialny strażnik" at bounding box center [230, 5] width 92 height 8
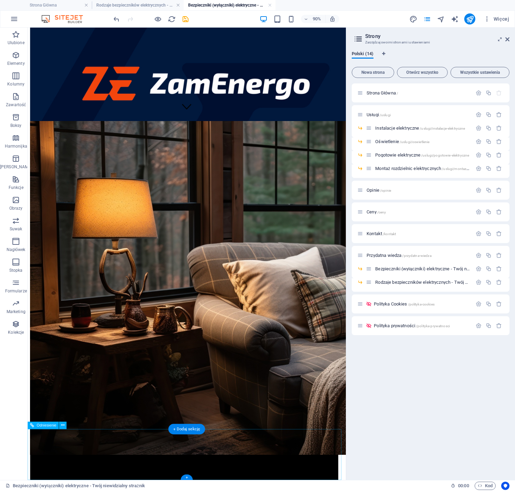
scroll to position [403, 0]
click at [188, 21] on icon "save" at bounding box center [185, 19] width 8 height 8
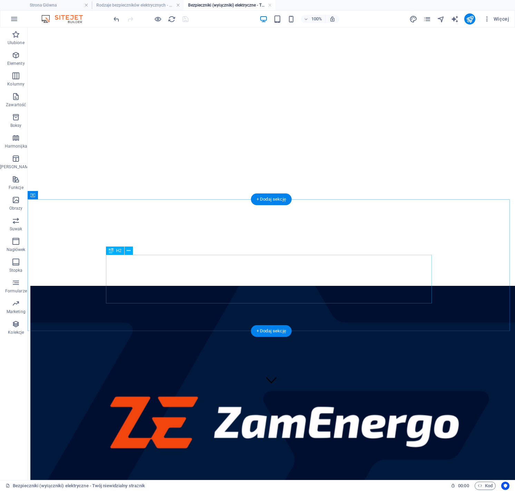
scroll to position [245, 0]
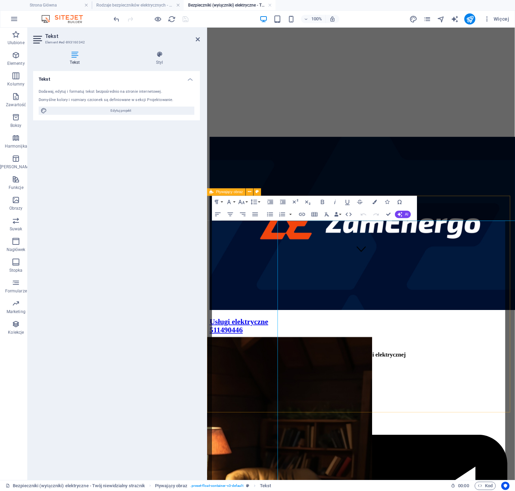
scroll to position [205, 0]
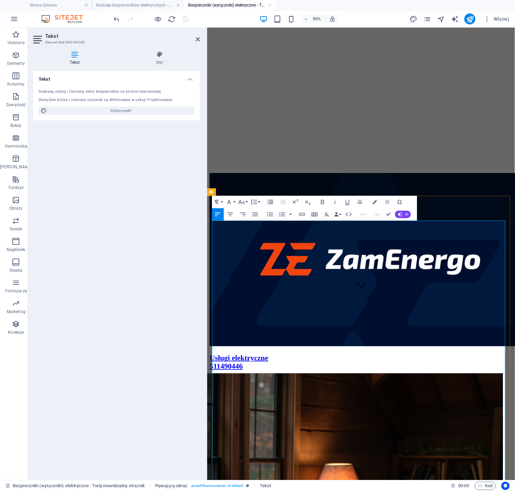
drag, startPoint x: 472, startPoint y: 246, endPoint x: 352, endPoint y: 246, distance: 120.4
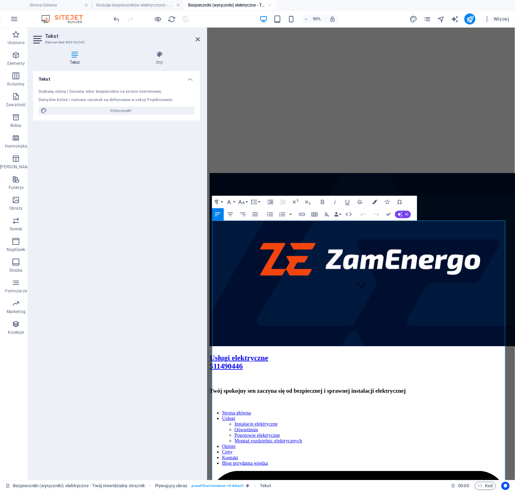
click at [375, 201] on icon "button" at bounding box center [375, 202] width 4 height 4
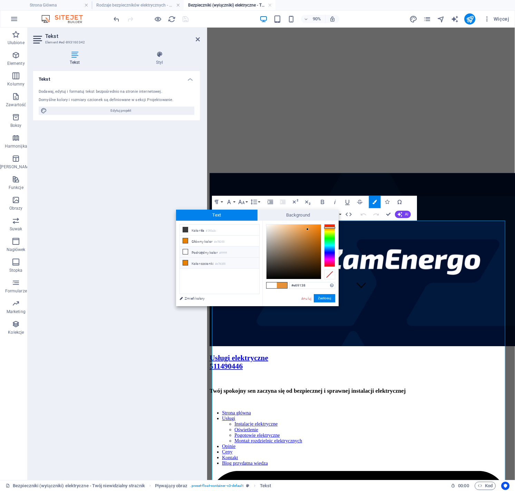
click at [211, 262] on li "Kolor czcionki #e78200" at bounding box center [219, 263] width 79 height 11
click at [323, 298] on button "Zastosuj" at bounding box center [324, 298] width 21 height 8
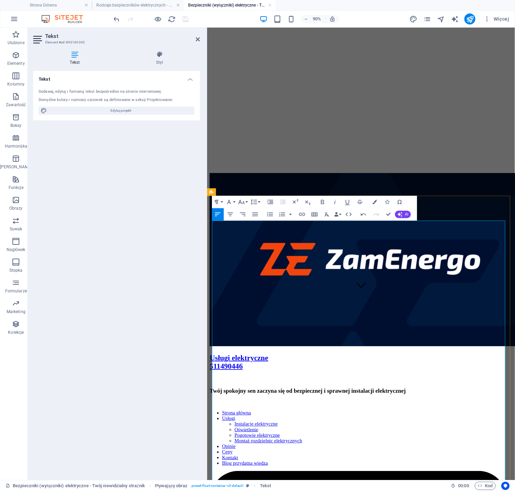
drag, startPoint x: 435, startPoint y: 314, endPoint x: 345, endPoint y: 312, distance: 90.4
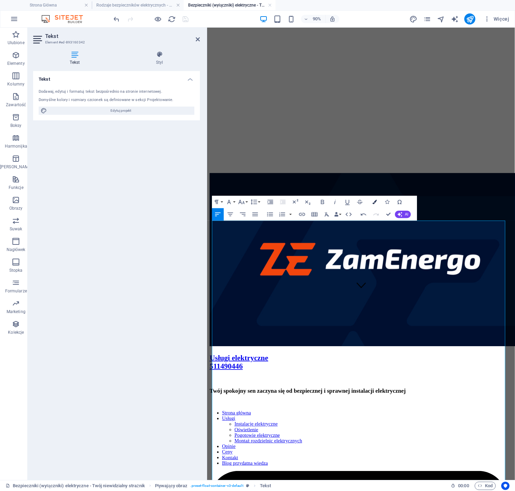
click at [375, 202] on icon "button" at bounding box center [375, 202] width 4 height 4
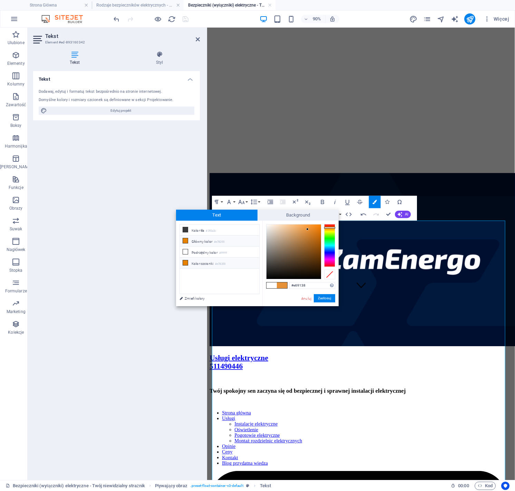
click at [195, 262] on li "Kolor czcionki #e78200" at bounding box center [219, 263] width 79 height 11
click at [199, 243] on li "Główny kolor #e78200" at bounding box center [219, 241] width 79 height 11
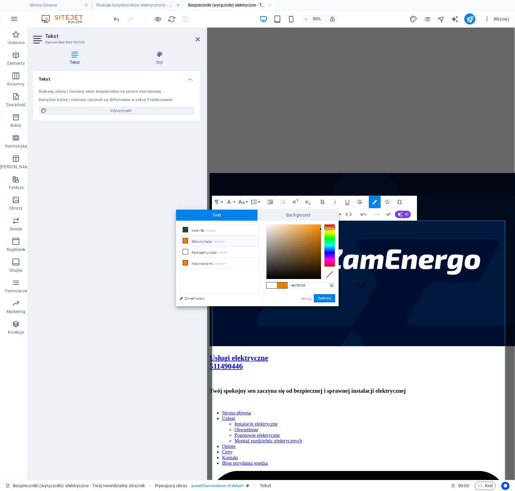
click at [204, 240] on li "Główny kolor #e78200" at bounding box center [219, 241] width 79 height 11
click at [203, 264] on li "Kolor czcionki #e78200" at bounding box center [219, 263] width 79 height 11
click at [325, 298] on button "Zastosuj" at bounding box center [324, 298] width 21 height 8
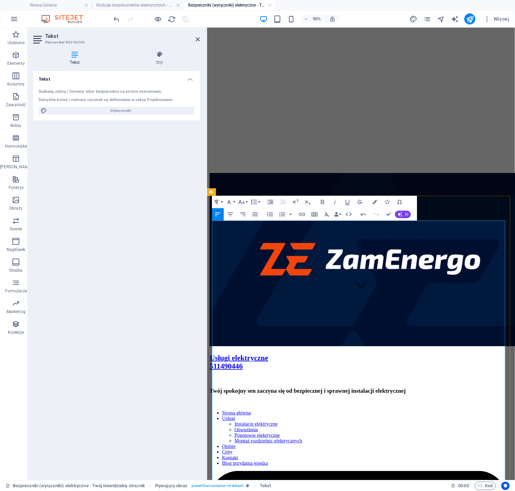
drag, startPoint x: 430, startPoint y: 366, endPoint x: 348, endPoint y: 366, distance: 82.1
click at [375, 203] on icon "button" at bounding box center [375, 202] width 4 height 4
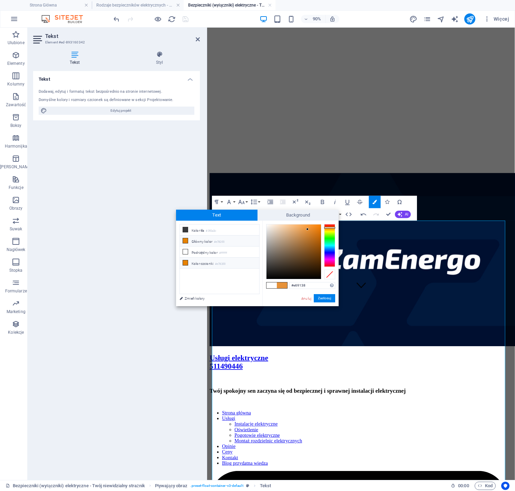
click at [194, 260] on li "Kolor czcionki #e78200" at bounding box center [219, 263] width 79 height 11
type input "#e78200"
click at [328, 299] on button "Zastosuj" at bounding box center [324, 298] width 21 height 8
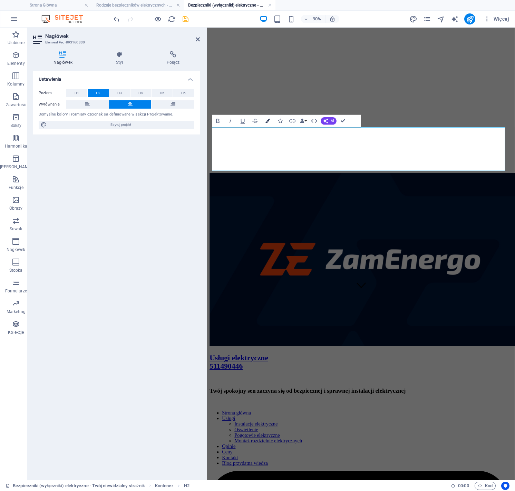
click at [268, 121] on icon "button" at bounding box center [267, 121] width 4 height 4
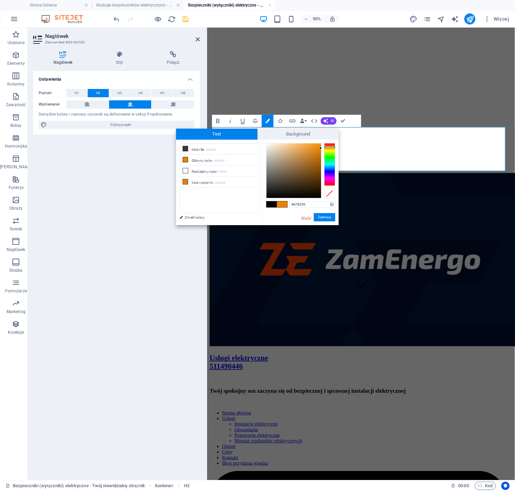
click at [305, 219] on link "Anuluj" at bounding box center [305, 217] width 11 height 5
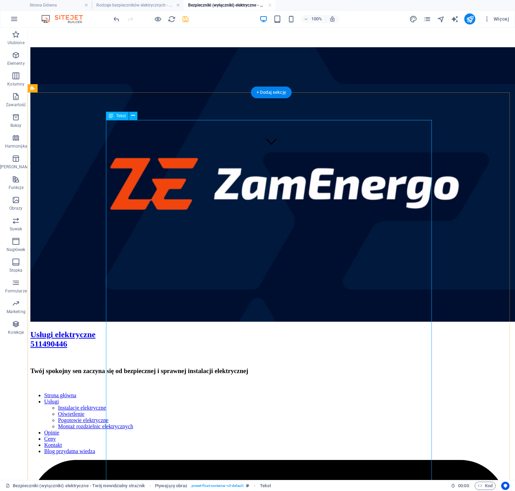
scroll to position [345, 0]
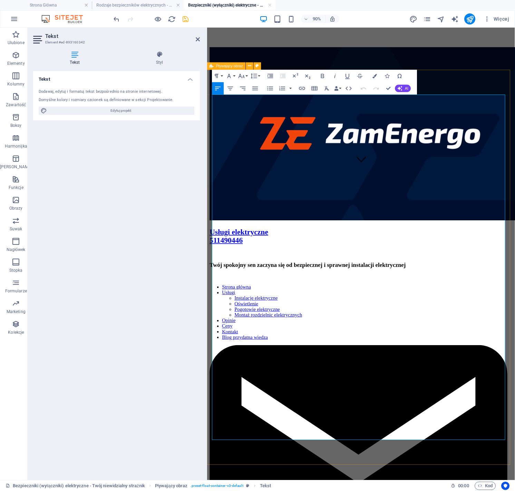
drag, startPoint x: 355, startPoint y: 298, endPoint x: 211, endPoint y: 295, distance: 143.9
click at [375, 76] on icon "button" at bounding box center [375, 76] width 4 height 4
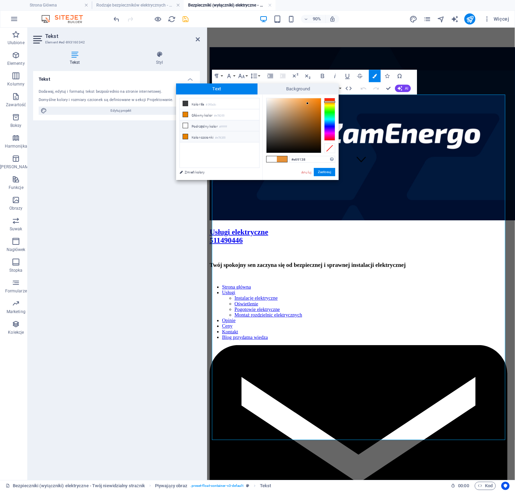
click at [204, 136] on li "Kolor czcionki #e78200" at bounding box center [219, 136] width 79 height 11
click at [324, 171] on button "Zastosuj" at bounding box center [324, 172] width 21 height 8
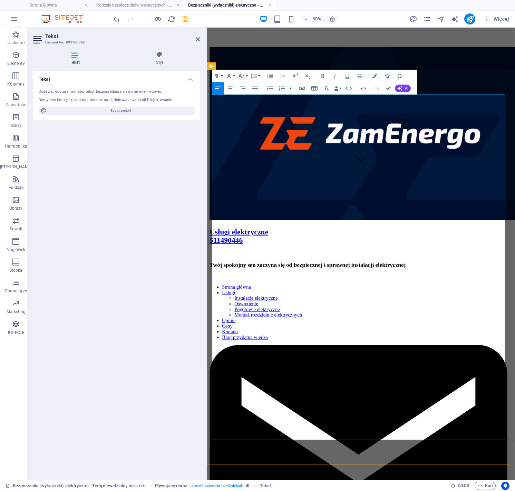
drag, startPoint x: 301, startPoint y: 347, endPoint x: 210, endPoint y: 347, distance: 91.4
click at [375, 75] on icon "button" at bounding box center [375, 76] width 4 height 4
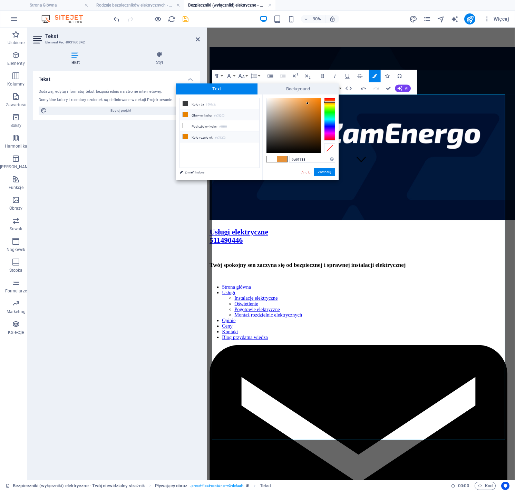
click at [191, 136] on li "Kolor czcionki #e78200" at bounding box center [219, 136] width 79 height 11
click at [327, 173] on button "Zastosuj" at bounding box center [324, 172] width 21 height 8
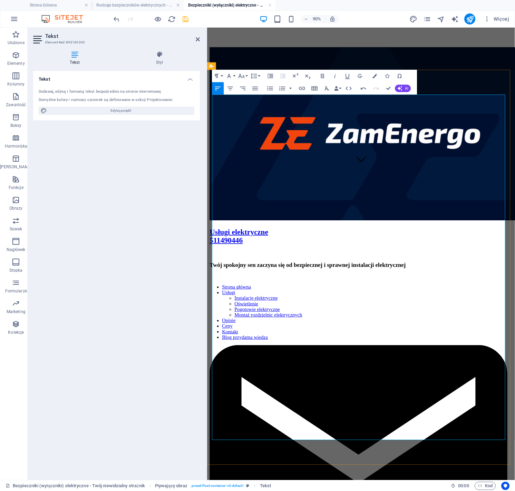
drag, startPoint x: 258, startPoint y: 382, endPoint x: 212, endPoint y: 382, distance: 45.9
click at [374, 77] on icon "button" at bounding box center [375, 76] width 4 height 4
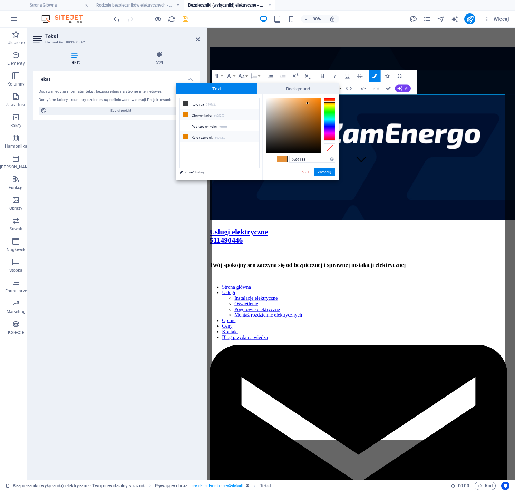
click at [228, 136] on li "Kolor czcionki #e78200" at bounding box center [219, 136] width 79 height 11
click at [326, 172] on button "Zastosuj" at bounding box center [324, 172] width 21 height 8
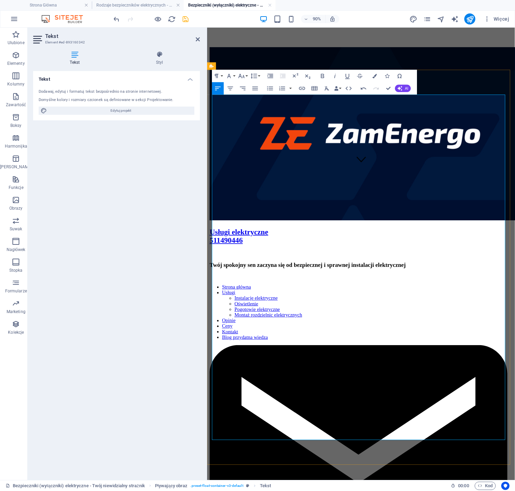
drag, startPoint x: 235, startPoint y: 424, endPoint x: 214, endPoint y: 425, distance: 20.4
click at [374, 76] on icon "button" at bounding box center [375, 76] width 4 height 4
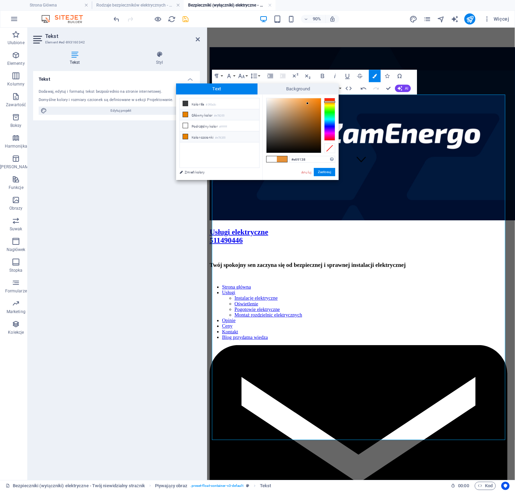
click at [228, 136] on li "Kolor czcionki #e78200" at bounding box center [219, 136] width 79 height 11
click at [322, 172] on button "Zastosuj" at bounding box center [324, 172] width 21 height 8
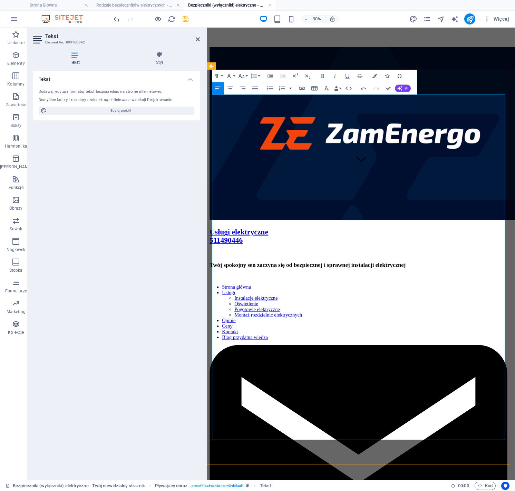
drag, startPoint x: 405, startPoint y: 472, endPoint x: 198, endPoint y: 471, distance: 207.7
click at [376, 76] on icon "button" at bounding box center [375, 76] width 4 height 4
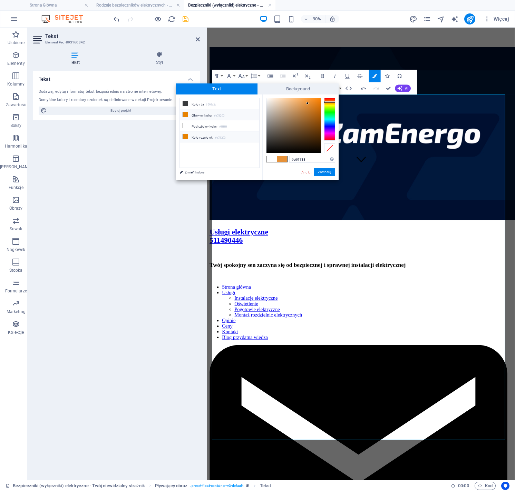
click at [215, 139] on li "Kolor czcionki #e78200" at bounding box center [219, 136] width 79 height 11
type input "#e78200"
click at [323, 173] on button "Zastosuj" at bounding box center [324, 172] width 21 height 8
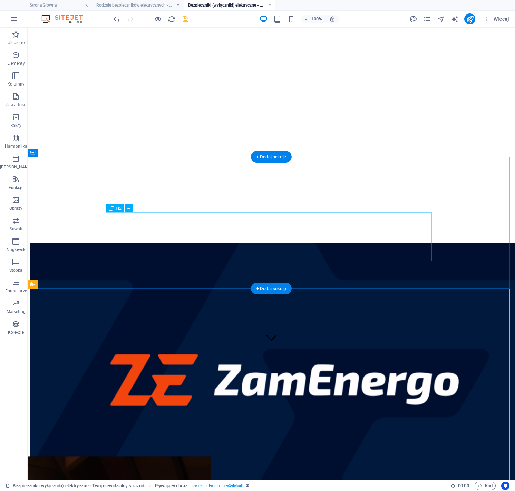
scroll to position [0, 0]
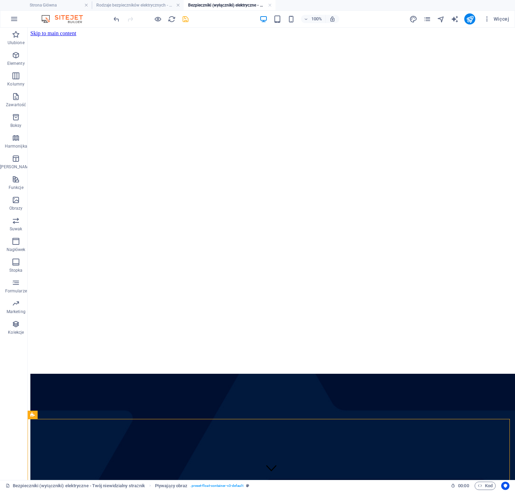
click at [189, 21] on icon "save" at bounding box center [185, 19] width 8 height 8
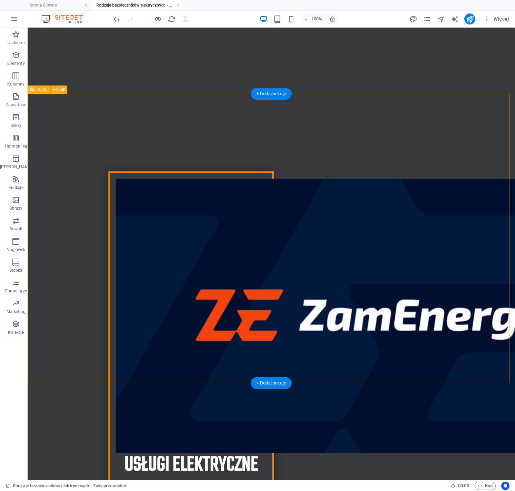
scroll to position [361, 0]
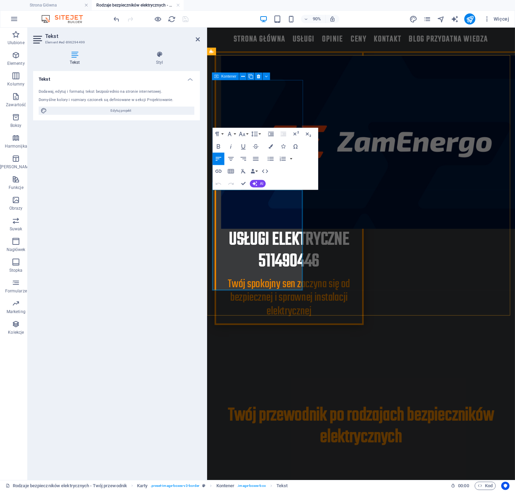
drag, startPoint x: 241, startPoint y: 279, endPoint x: 222, endPoint y: 277, distance: 19.7
click at [271, 147] on icon "button" at bounding box center [270, 147] width 4 height 4
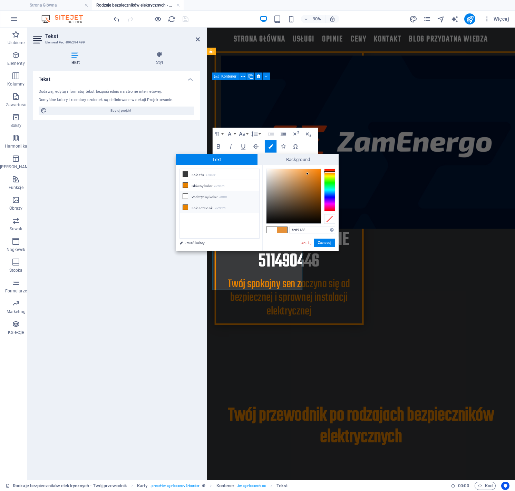
click at [190, 208] on li "Kolor czcionki #e78200" at bounding box center [219, 207] width 79 height 11
click at [326, 242] on button "Zastosuj" at bounding box center [324, 243] width 21 height 8
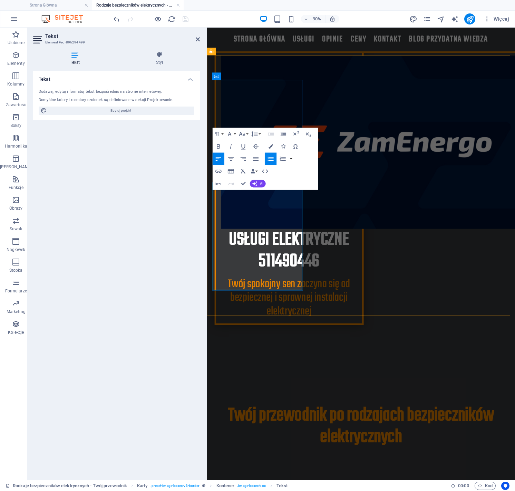
drag, startPoint x: 240, startPoint y: 294, endPoint x: 215, endPoint y: 295, distance: 25.5
click at [271, 147] on icon "button" at bounding box center [270, 147] width 4 height 4
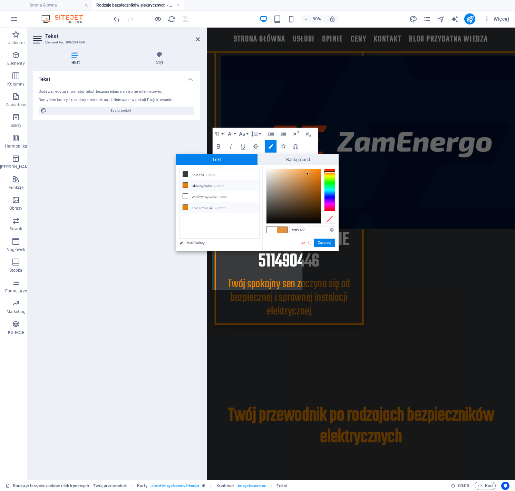
click at [225, 208] on small "#e78200" at bounding box center [220, 208] width 10 height 5
type input "#e78200"
click at [322, 243] on button "Zastosuj" at bounding box center [324, 243] width 21 height 8
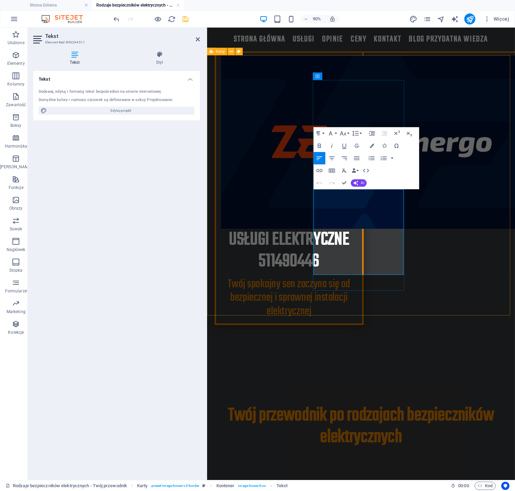
drag, startPoint x: 355, startPoint y: 269, endPoint x: 329, endPoint y: 267, distance: 26.0
click at [373, 144] on icon "button" at bounding box center [371, 146] width 4 height 4
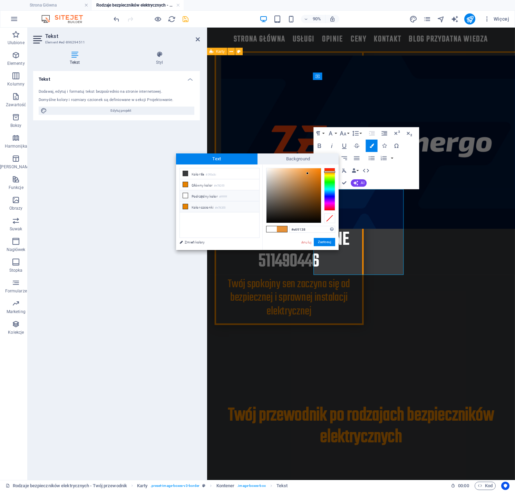
click at [209, 208] on li "Kolor czcionki #e78200" at bounding box center [219, 206] width 79 height 11
click at [323, 243] on button "Zastosuj" at bounding box center [324, 242] width 21 height 8
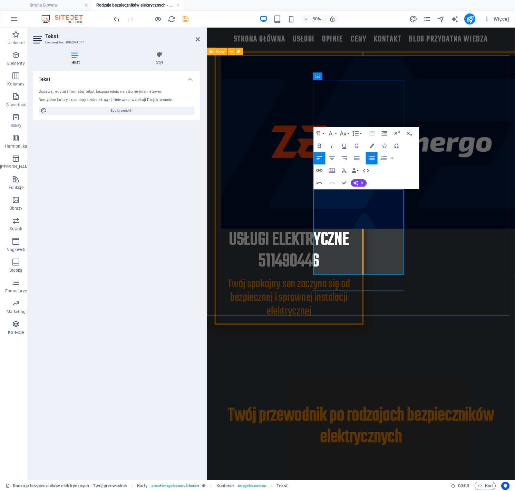
drag, startPoint x: 353, startPoint y: 286, endPoint x: 549, endPoint y: 215, distance: 208.0
click at [372, 148] on button "Colors" at bounding box center [372, 146] width 12 height 12
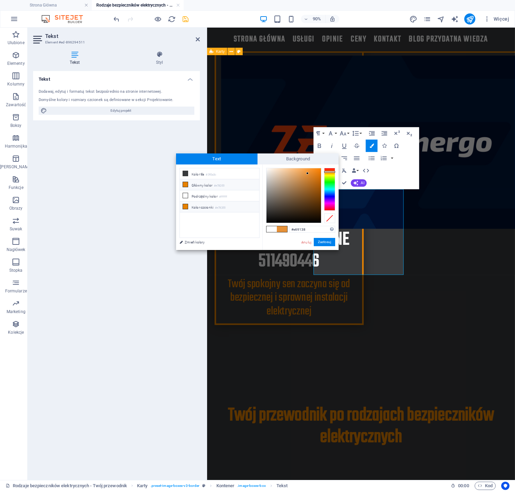
click at [213, 206] on li "Kolor czcionki #e78200" at bounding box center [219, 206] width 79 height 11
type input "#e78200"
click at [320, 240] on button "Zastosuj" at bounding box center [324, 242] width 21 height 8
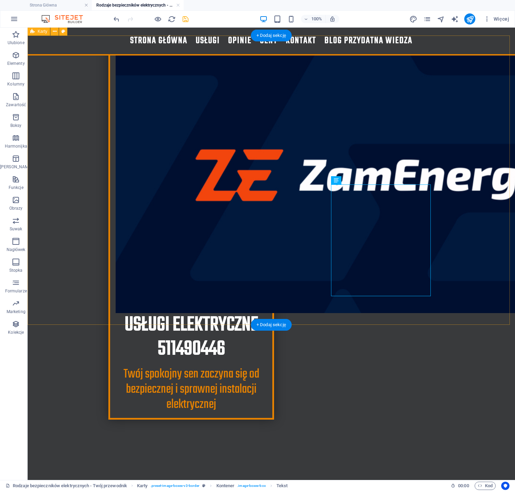
scroll to position [384, 0]
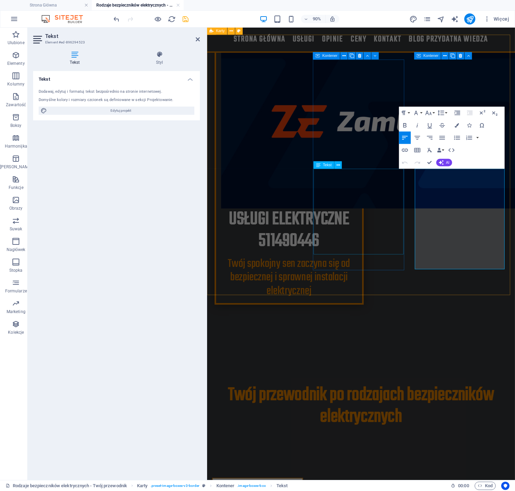
drag, startPoint x: 466, startPoint y: 264, endPoint x: 422, endPoint y: 263, distance: 44.5
click at [457, 126] on icon "button" at bounding box center [457, 125] width 4 height 4
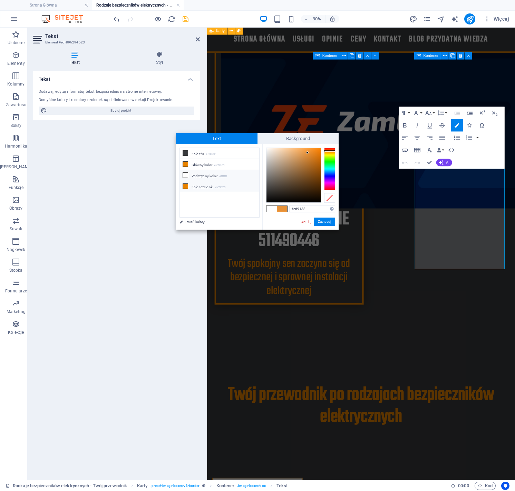
click at [230, 187] on li "Kolor czcionki #e78200" at bounding box center [219, 186] width 79 height 11
click at [326, 221] on button "Zastosuj" at bounding box center [324, 222] width 21 height 8
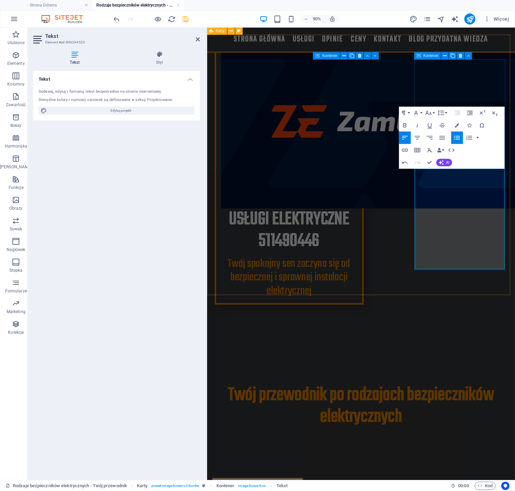
drag, startPoint x: 464, startPoint y: 288, endPoint x: 444, endPoint y: 287, distance: 20.4
click at [456, 125] on icon "button" at bounding box center [457, 125] width 4 height 4
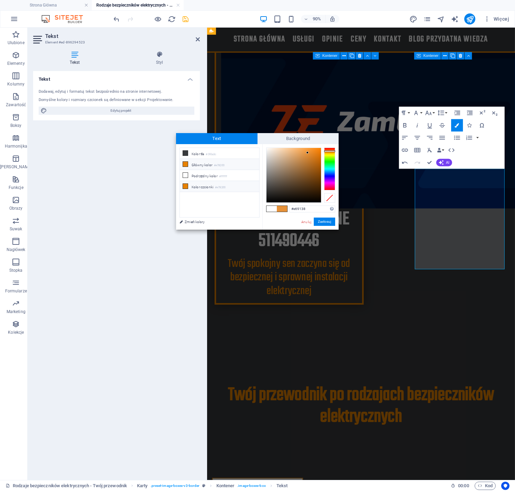
click at [211, 185] on li "Kolor czcionki #e78200" at bounding box center [219, 186] width 79 height 11
type input "#e78200"
click at [320, 220] on button "Zastosuj" at bounding box center [324, 222] width 21 height 8
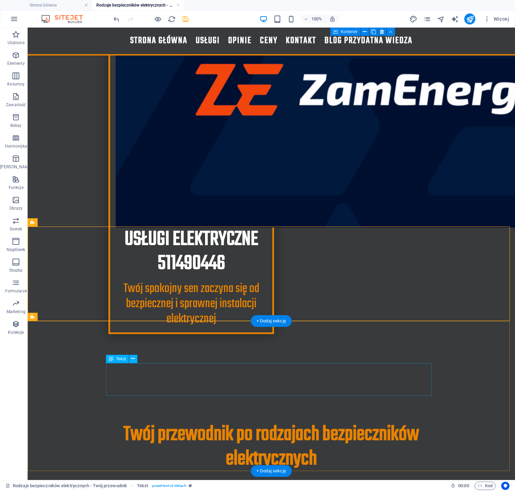
scroll to position [482, 0]
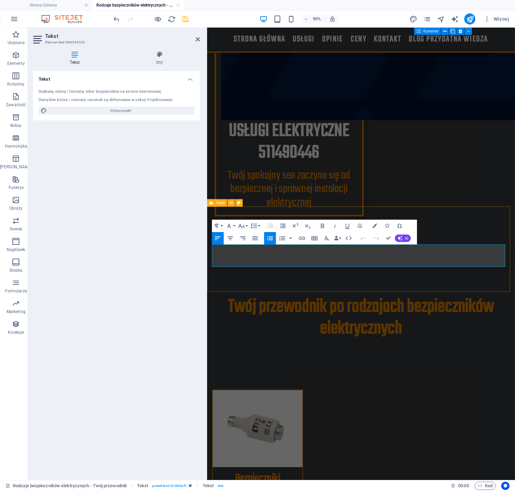
drag, startPoint x: 305, startPoint y: 273, endPoint x: 217, endPoint y: 273, distance: 88.3
click at [376, 226] on icon "button" at bounding box center [375, 226] width 4 height 4
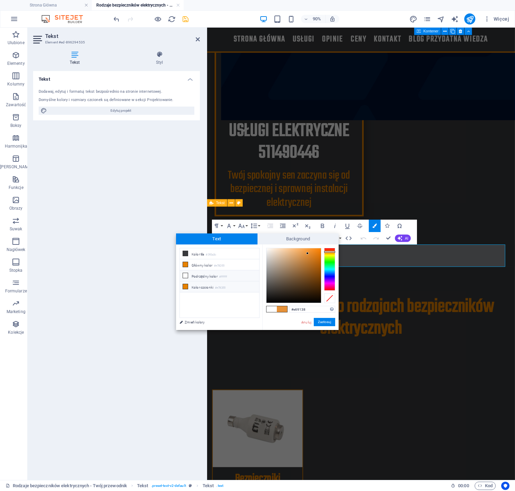
click at [192, 287] on li "Kolor czcionki #e78200" at bounding box center [219, 286] width 79 height 11
click at [323, 322] on button "Zastosuj" at bounding box center [324, 322] width 21 height 8
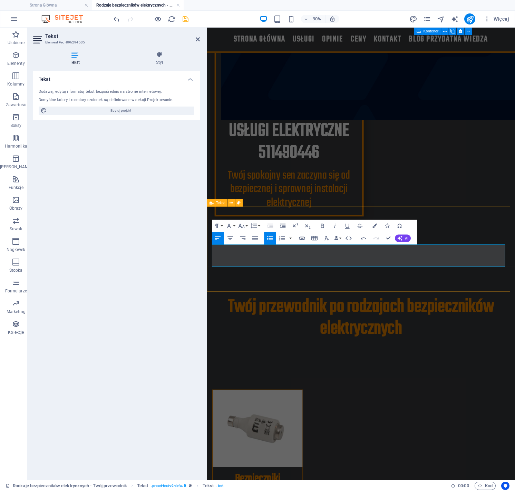
drag, startPoint x: 274, startPoint y: 281, endPoint x: 219, endPoint y: 280, distance: 54.5
click at [376, 226] on icon "button" at bounding box center [375, 226] width 4 height 4
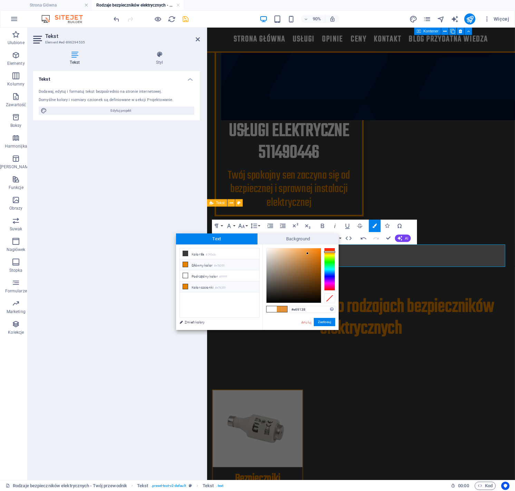
click at [215, 289] on li "Kolor czcionki #e78200" at bounding box center [219, 286] width 79 height 11
click at [318, 320] on button "Zastosuj" at bounding box center [324, 322] width 21 height 8
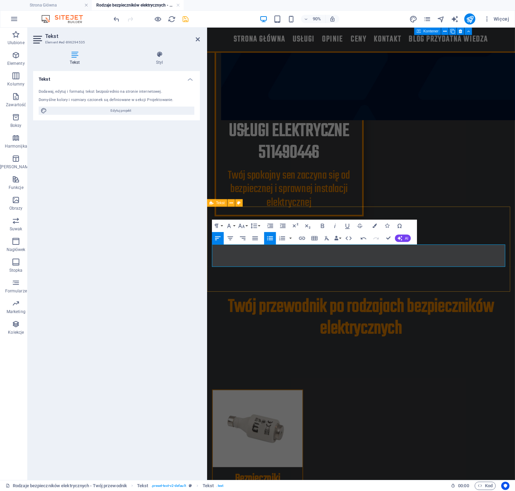
drag, startPoint x: 297, startPoint y: 289, endPoint x: 219, endPoint y: 288, distance: 78.0
click at [377, 226] on button "Colors" at bounding box center [375, 226] width 12 height 12
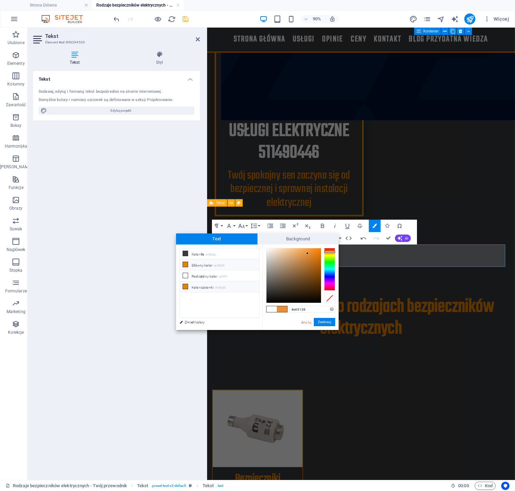
click at [225, 286] on small "#e78200" at bounding box center [220, 288] width 10 height 5
type input "#e78200"
click at [331, 324] on button "Zastosuj" at bounding box center [324, 322] width 21 height 8
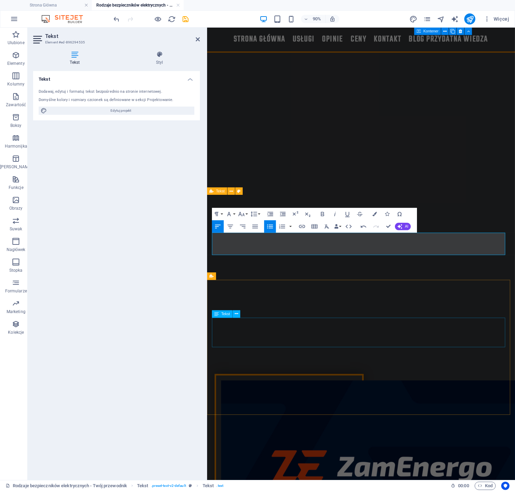
scroll to position [495, 0]
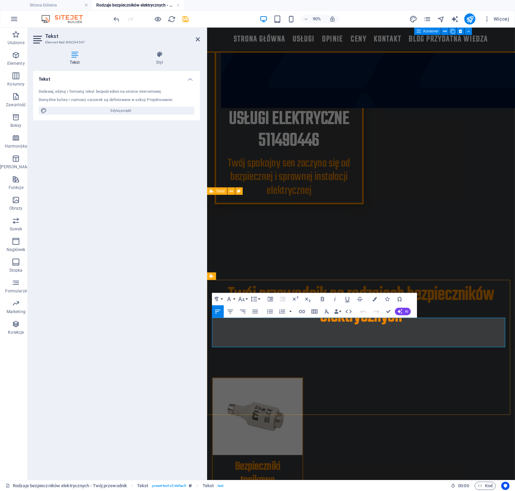
drag, startPoint x: 264, startPoint y: 364, endPoint x: 212, endPoint y: 362, distance: 51.1
click at [377, 299] on button "Colors" at bounding box center [375, 299] width 12 height 12
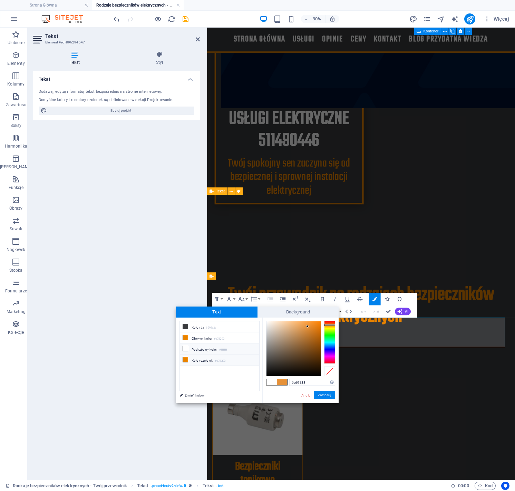
click at [208, 361] on li "Kolor czcionki #e78200" at bounding box center [219, 360] width 79 height 11
click at [321, 395] on button "Zastosuj" at bounding box center [324, 395] width 21 height 8
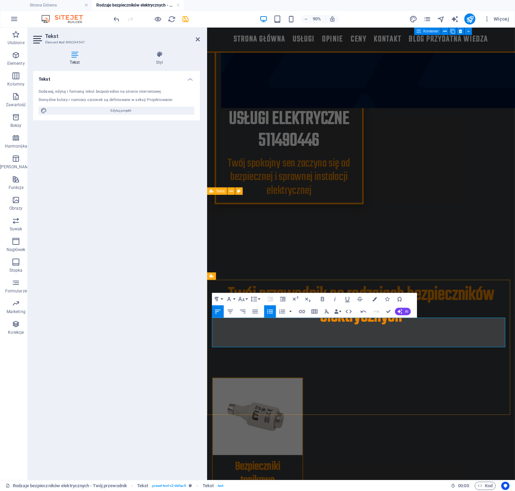
drag, startPoint x: 257, startPoint y: 370, endPoint x: 213, endPoint y: 367, distance: 44.6
click at [374, 298] on icon "button" at bounding box center [375, 299] width 4 height 4
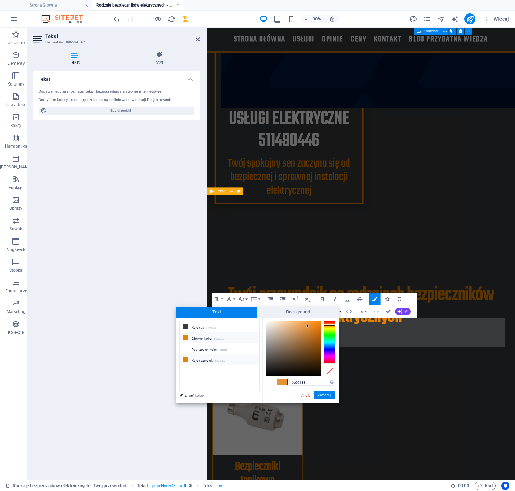
click at [218, 359] on small "#e78200" at bounding box center [220, 361] width 10 height 5
click at [322, 394] on button "Zastosuj" at bounding box center [324, 395] width 21 height 8
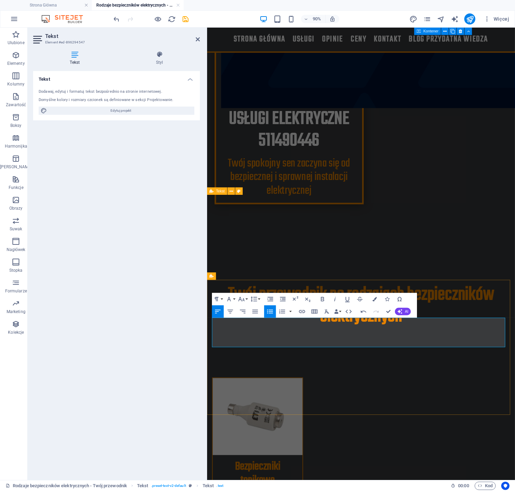
drag, startPoint x: 275, startPoint y: 378, endPoint x: 585, endPoint y: 331, distance: 313.8
click at [376, 299] on icon "button" at bounding box center [375, 299] width 4 height 4
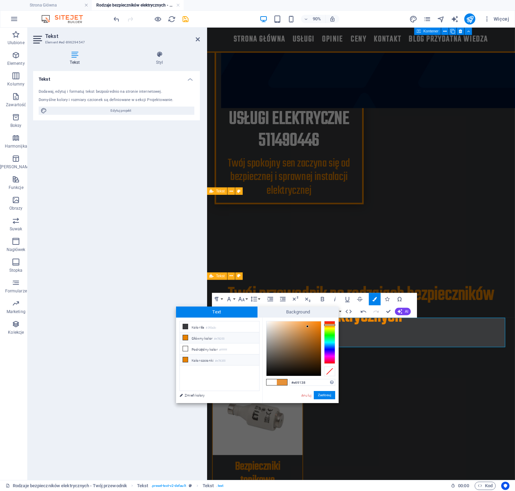
click at [221, 360] on small "#e78200" at bounding box center [220, 361] width 10 height 5
type input "#e78200"
drag, startPoint x: 322, startPoint y: 397, endPoint x: 128, endPoint y: 411, distance: 194.7
click at [322, 397] on button "Zastosuj" at bounding box center [324, 395] width 21 height 8
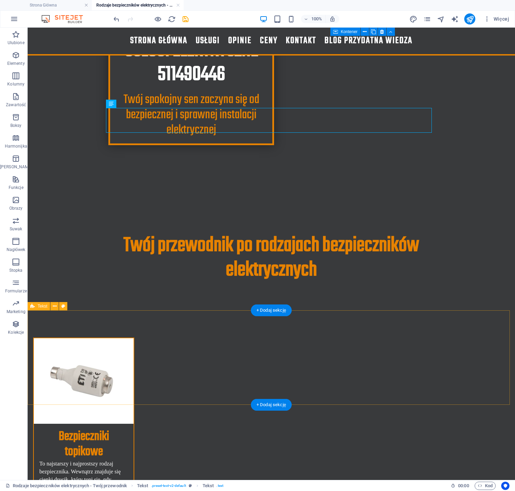
scroll to position [643, 0]
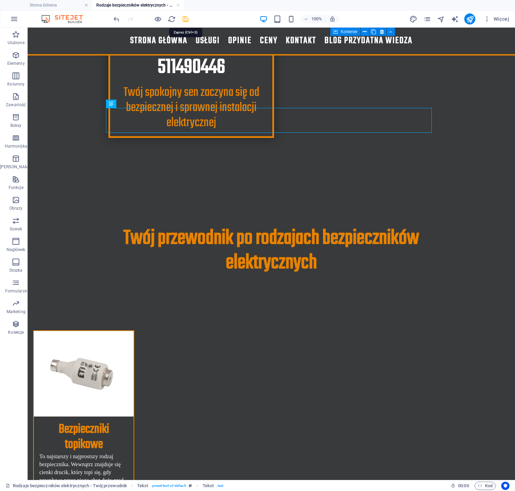
click at [184, 18] on icon "save" at bounding box center [185, 19] width 8 height 8
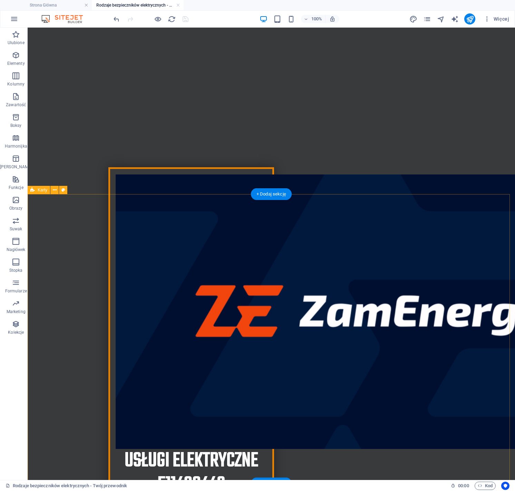
scroll to position [95, 0]
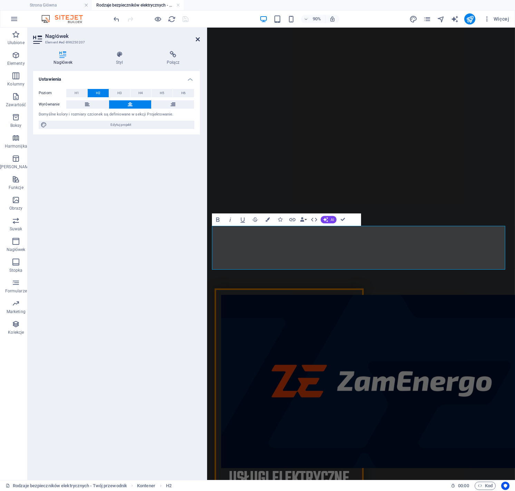
click at [198, 41] on icon at bounding box center [198, 40] width 4 height 6
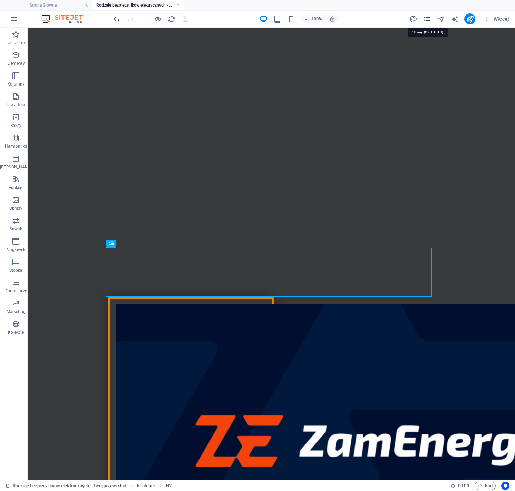
click at [430, 21] on icon "pages" at bounding box center [427, 19] width 8 height 8
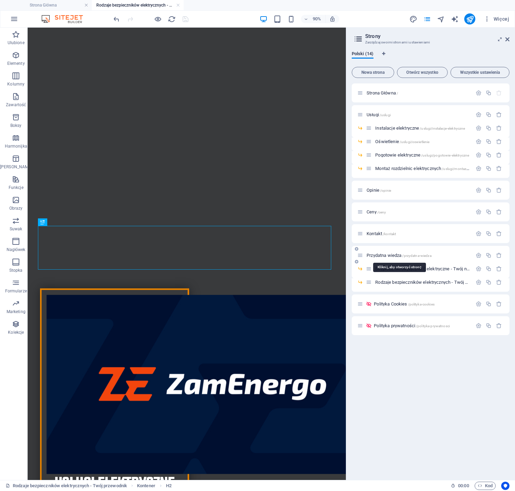
click at [394, 254] on span "Przydatna wiedza /przydatna-wiedza" at bounding box center [398, 255] width 65 height 5
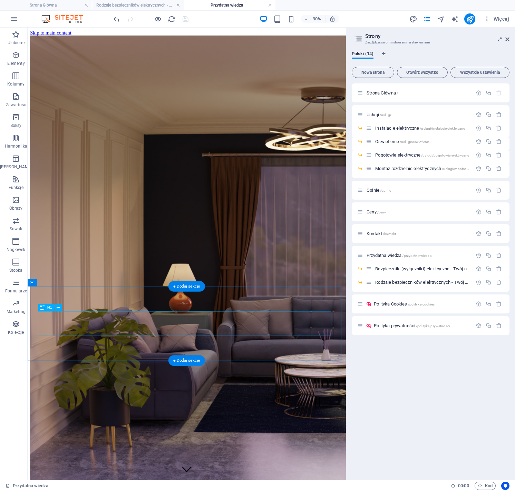
scroll to position [85, 0]
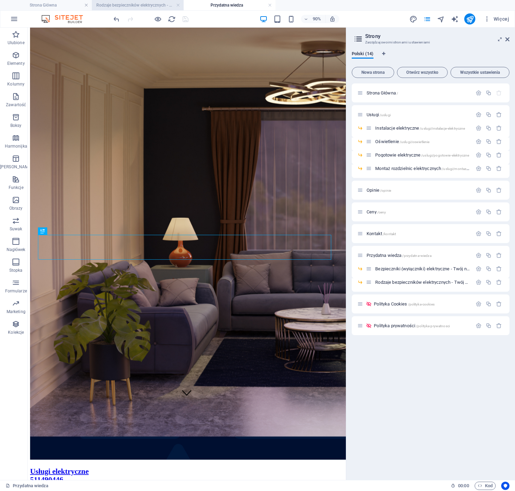
click at [144, 7] on h4 "Rodzaje bezpieczników elektrycznych - Twój przewodnik" at bounding box center [138, 5] width 92 height 8
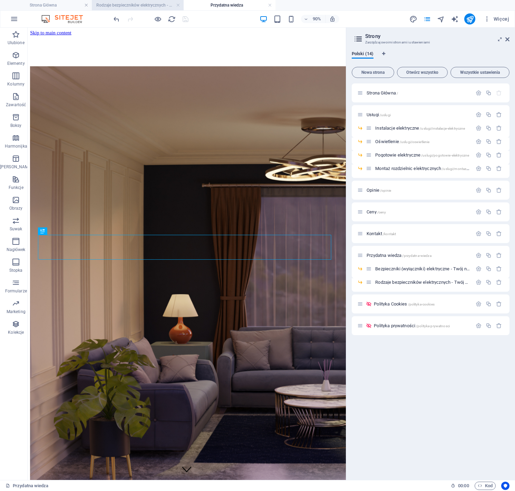
scroll to position [95, 0]
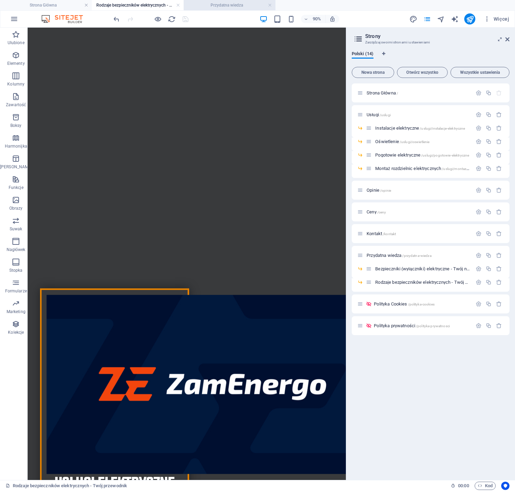
click at [218, 7] on h4 "Przydatna wiedza" at bounding box center [230, 5] width 92 height 8
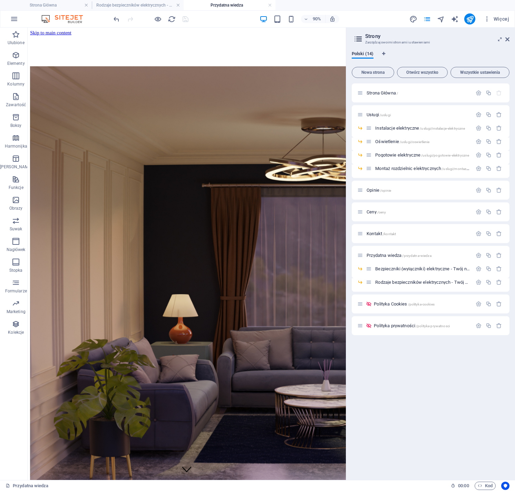
scroll to position [85, 0]
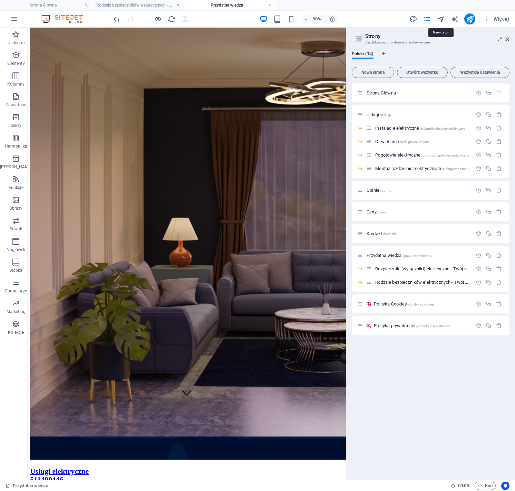
click at [444, 20] on icon "navigator" at bounding box center [441, 19] width 8 height 8
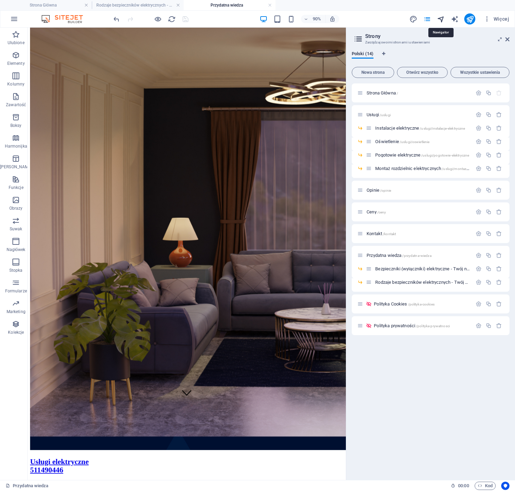
select select "16836523-pl"
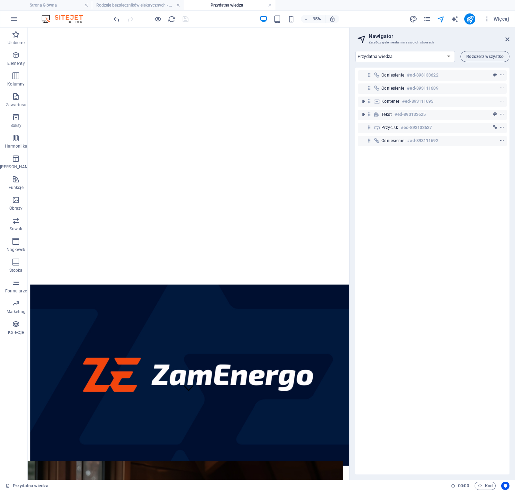
scroll to position [111, 0]
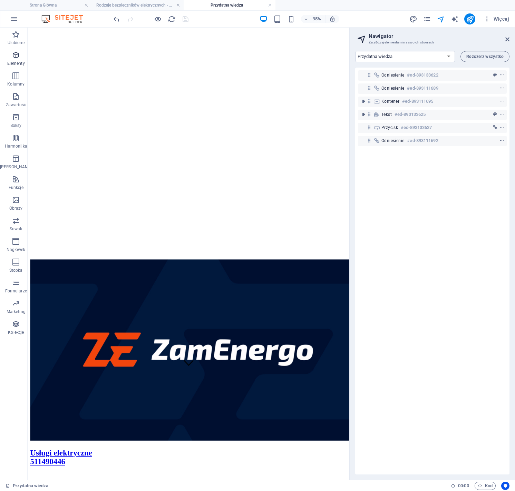
click at [13, 59] on icon "button" at bounding box center [16, 55] width 8 height 8
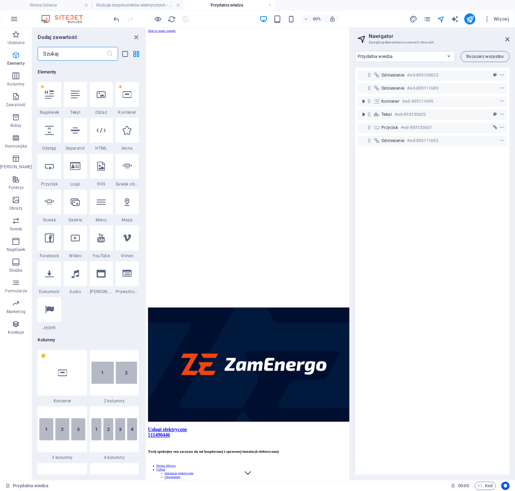
scroll to position [73, 0]
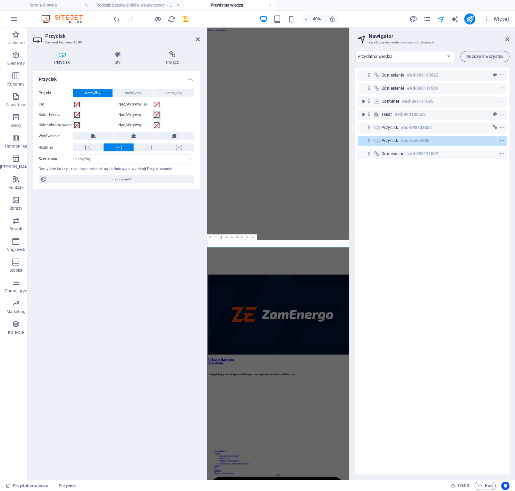
click at [157, 116] on span at bounding box center [157, 115] width 6 height 6
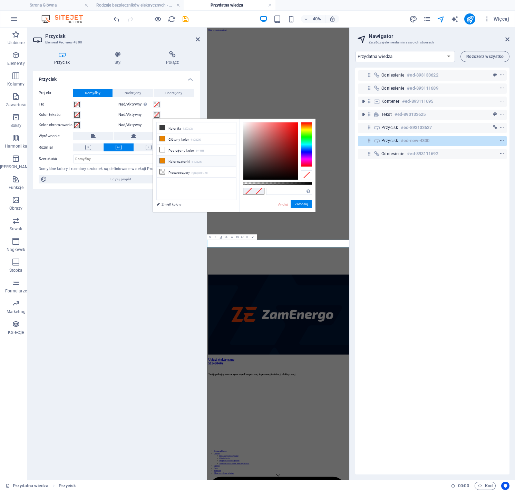
click at [179, 159] on li "Kolor czcionki #e78200" at bounding box center [196, 161] width 79 height 11
type input "#e78200"
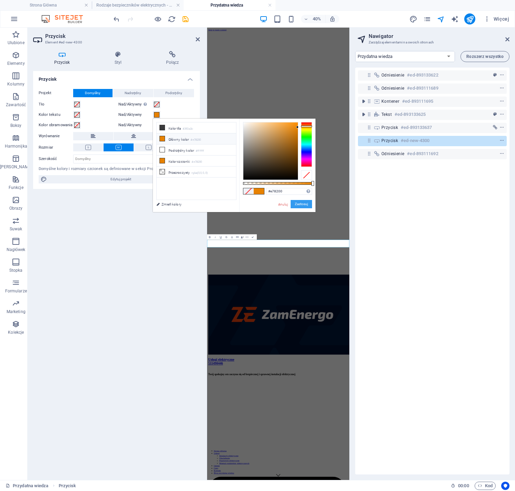
click at [302, 204] on button "Zastosuj" at bounding box center [300, 204] width 21 height 8
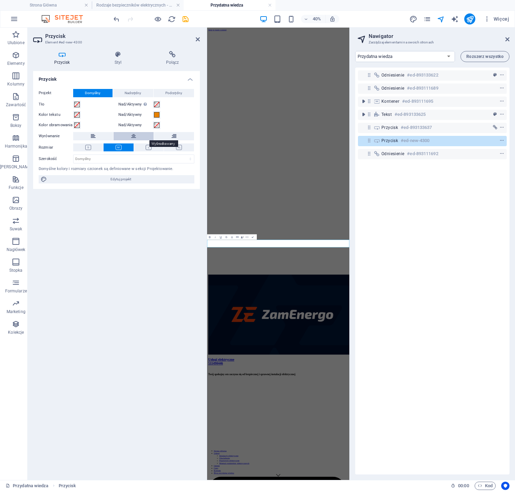
click at [142, 138] on button at bounding box center [133, 136] width 40 height 8
click at [171, 56] on icon at bounding box center [172, 54] width 55 height 7
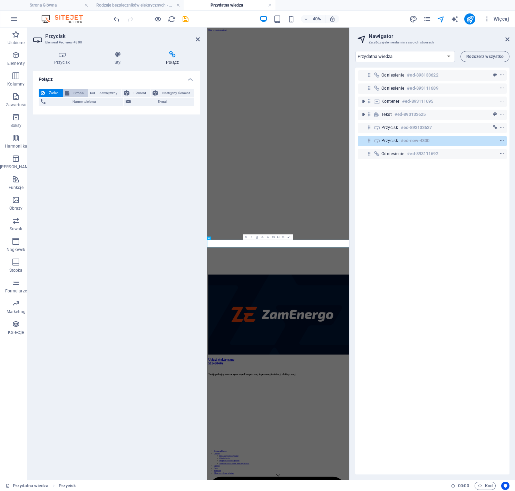
click at [79, 92] on span "Strona" at bounding box center [78, 93] width 14 height 8
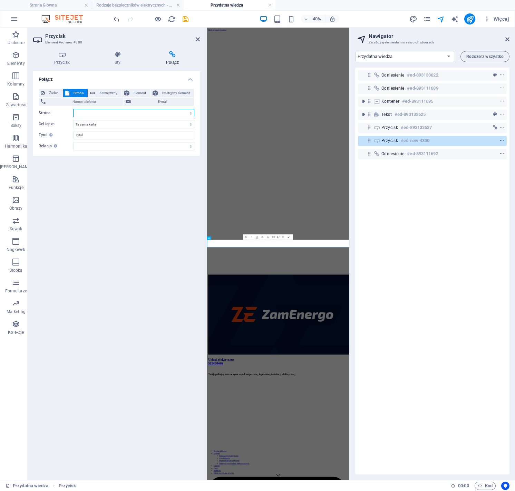
click at [187, 114] on select "Strona Główna Usługi -- Instalacje elektryczne -- Oświetlenie -- Pogotowie elek…" at bounding box center [133, 113] width 121 height 8
select select "11"
click at [73, 109] on select "Strona Główna Usługi -- Instalacje elektryczne -- Oświetlenie -- Pogotowie elek…" at bounding box center [133, 113] width 121 height 8
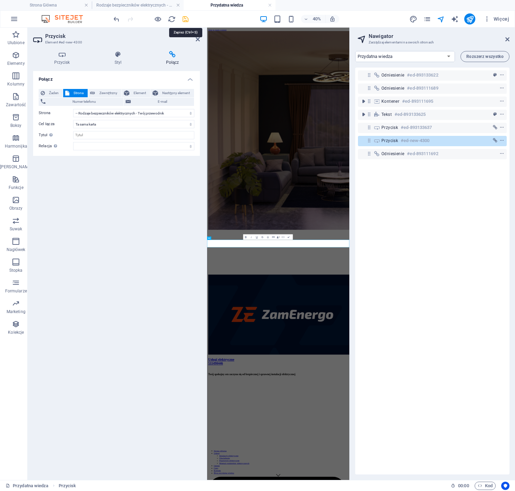
click at [184, 21] on icon "save" at bounding box center [185, 19] width 8 height 8
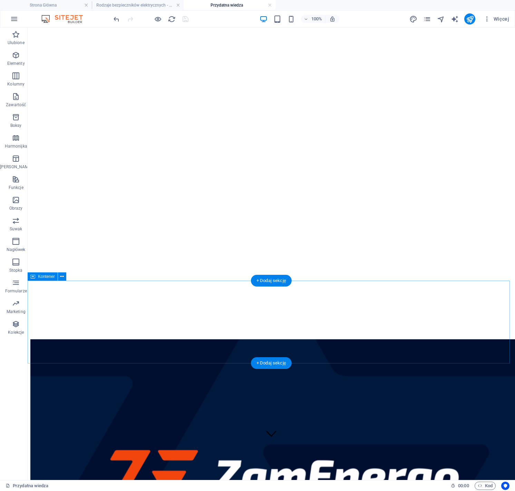
scroll to position [154, 0]
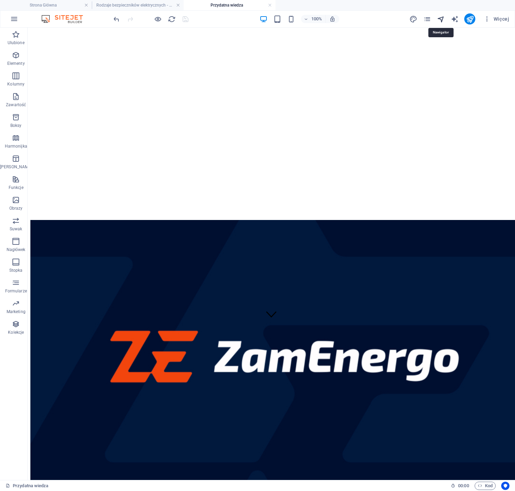
click at [442, 18] on icon "navigator" at bounding box center [441, 19] width 8 height 8
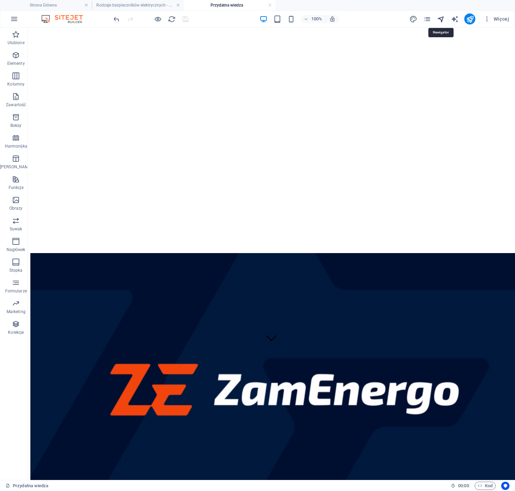
select select "16836523-pl"
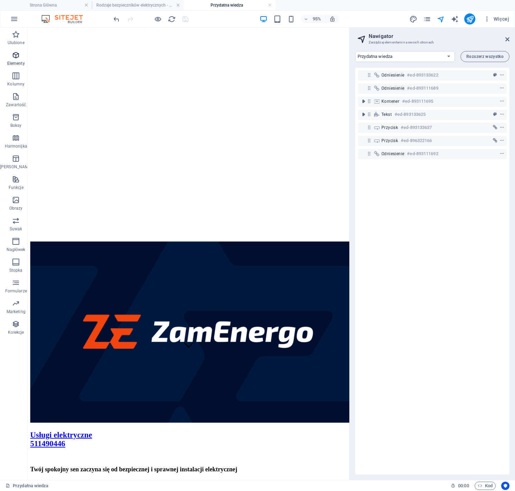
click at [12, 61] on p "Elementy" at bounding box center [16, 64] width 18 height 6
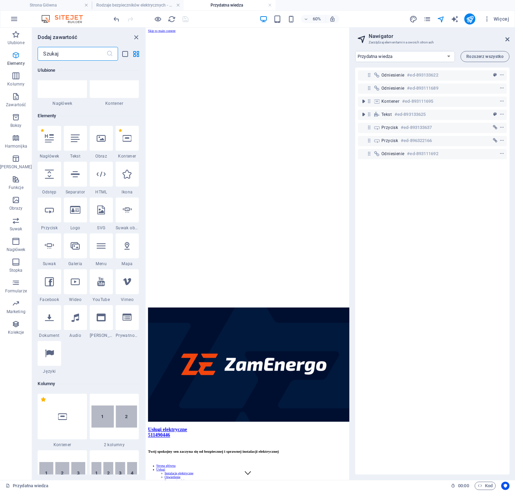
scroll to position [73, 0]
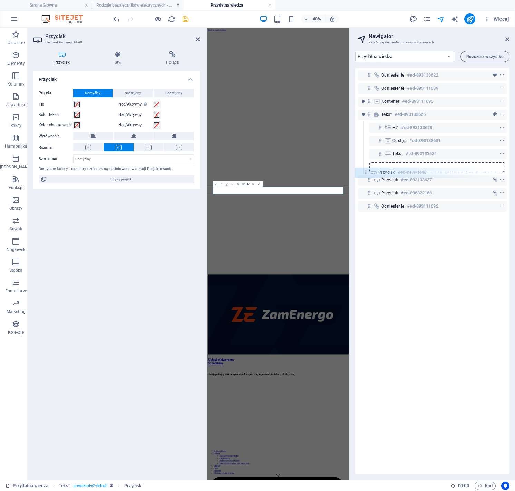
drag, startPoint x: 378, startPoint y: 127, endPoint x: 363, endPoint y: 173, distance: 48.5
click at [363, 173] on div "Odniesienie #ed-893133622 Odniesienie #ed-893111689 Kontener #ed-893111695 Teks…" at bounding box center [432, 271] width 154 height 407
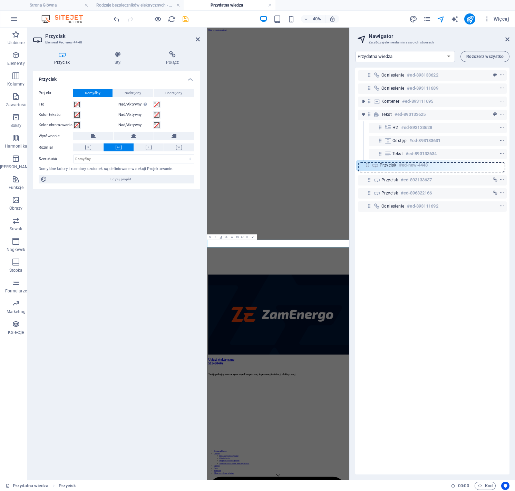
drag, startPoint x: 368, startPoint y: 180, endPoint x: 365, endPoint y: 162, distance: 18.1
click at [365, 162] on div "Odniesienie #ed-893133622 Odniesienie #ed-893111689 Kontener #ed-893111695 Teks…" at bounding box center [432, 271] width 154 height 407
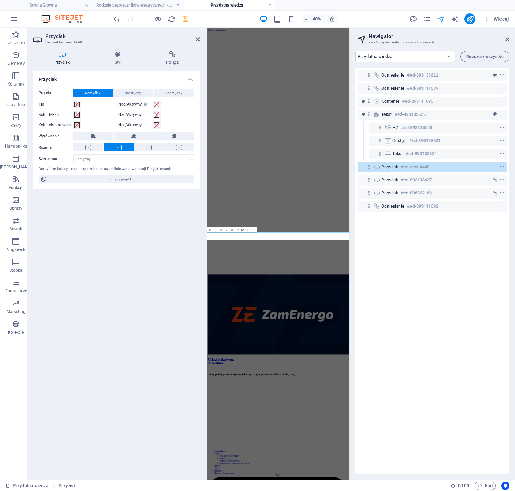
click at [158, 115] on span at bounding box center [157, 115] width 6 height 6
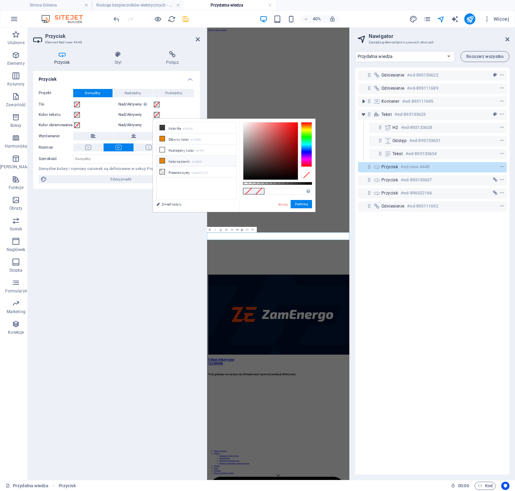
click at [183, 158] on li "Kolor czcionki #e78200" at bounding box center [196, 161] width 79 height 11
type input "#e78200"
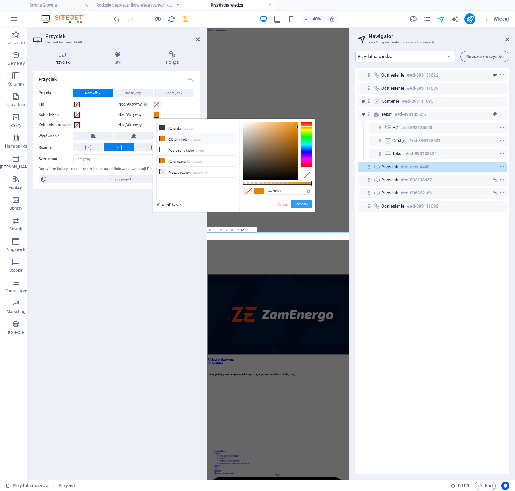
click at [296, 202] on button "Zastosuj" at bounding box center [300, 204] width 21 height 8
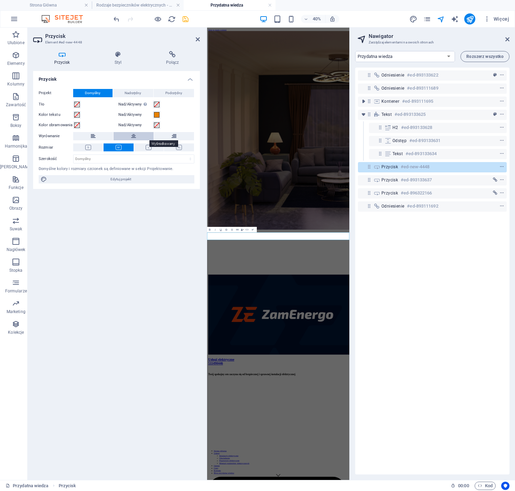
click at [135, 135] on icon at bounding box center [133, 136] width 5 height 8
click at [176, 59] on h4 "Połącz" at bounding box center [172, 58] width 55 height 14
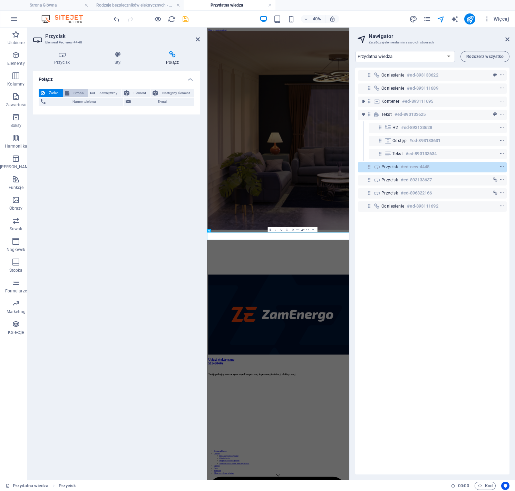
click at [82, 90] on span "Strona" at bounding box center [78, 93] width 14 height 8
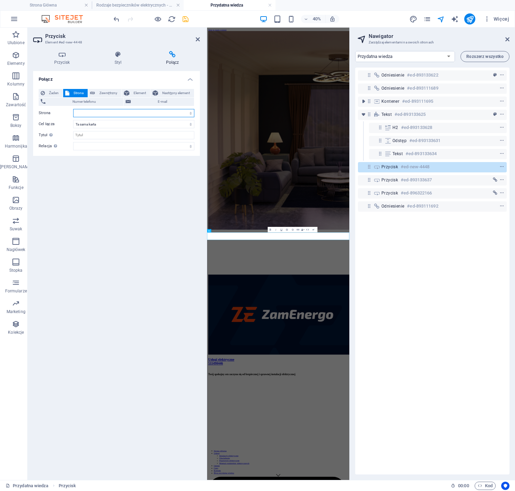
click at [187, 110] on select "Strona Główna Usługi -- Instalacje elektryczne -- Oświetlenie -- Pogotowie elek…" at bounding box center [133, 113] width 121 height 8
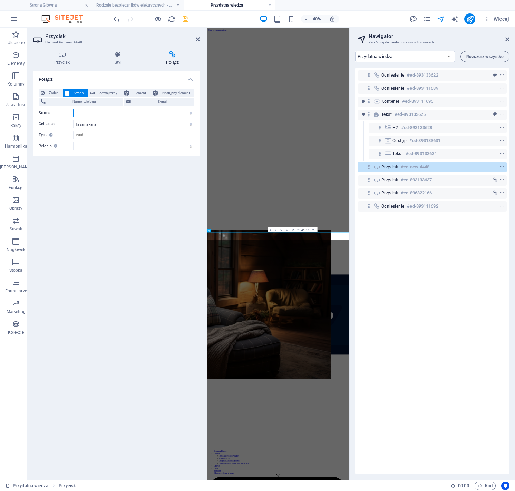
select select "0"
click at [73, 109] on select "Strona Główna Usługi -- Instalacje elektryczne -- Oświetlenie -- Pogotowie elek…" at bounding box center [133, 113] width 121 height 8
click at [185, 19] on icon "save" at bounding box center [185, 19] width 8 height 8
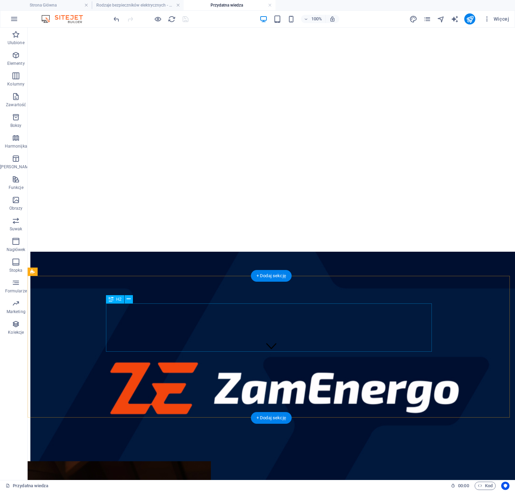
scroll to position [172, 0]
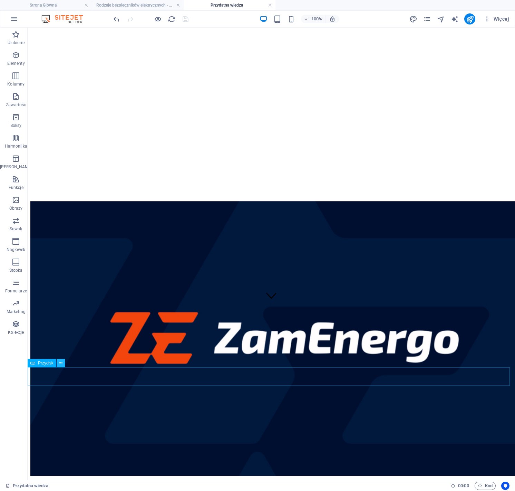
click at [60, 365] on icon at bounding box center [61, 363] width 4 height 7
click at [442, 17] on icon "navigator" at bounding box center [441, 19] width 8 height 8
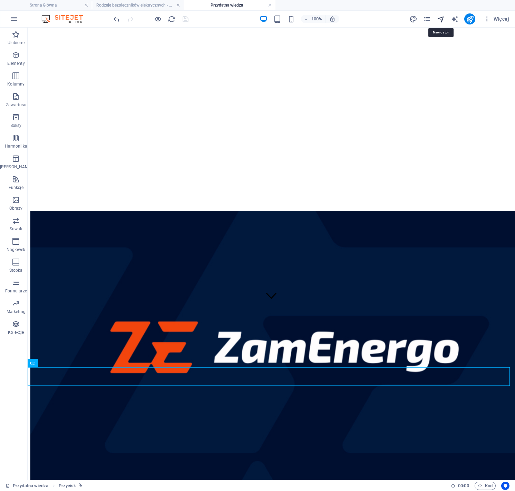
scroll to position [149, 0]
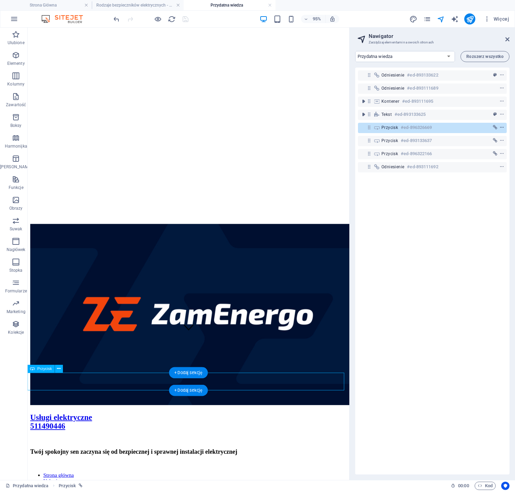
click at [502, 128] on icon "context-menu" at bounding box center [501, 127] width 5 height 5
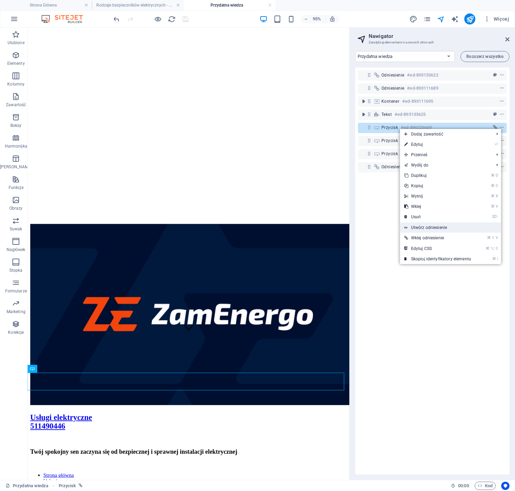
click at [431, 226] on link "Utwórz odniesienie" at bounding box center [450, 227] width 101 height 10
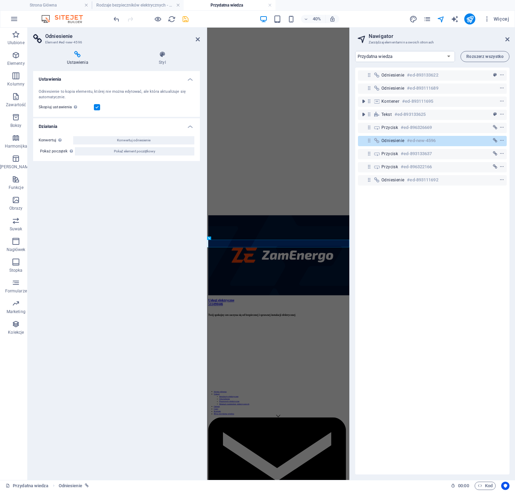
scroll to position [0, 0]
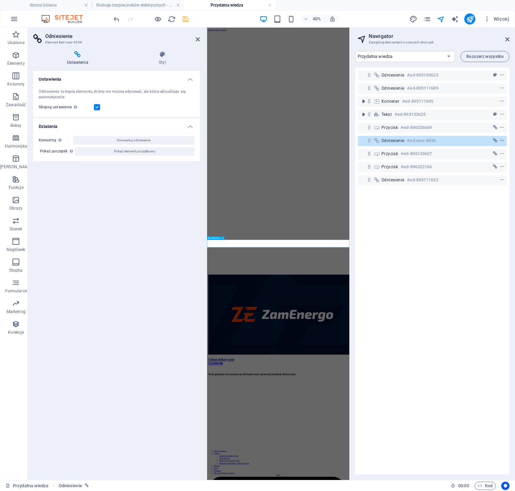
click at [501, 142] on icon "context-menu" at bounding box center [501, 140] width 5 height 5
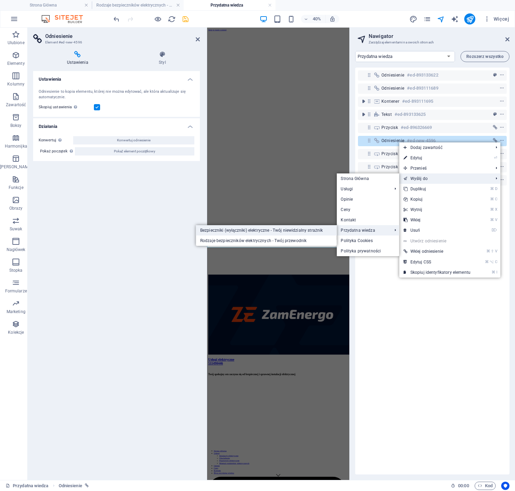
click at [309, 231] on link "Bezpieczniki (wyłączniki) elektryczne - Twój niewidzialny strażnik" at bounding box center [266, 230] width 141 height 10
select select "15336973-pl"
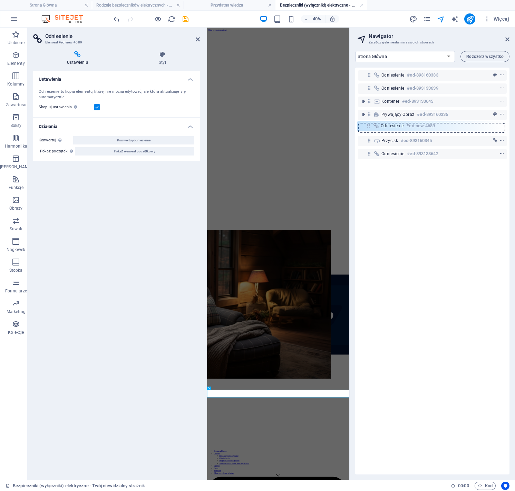
drag, startPoint x: 368, startPoint y: 156, endPoint x: 367, endPoint y: 125, distance: 30.4
click at [367, 125] on div "Odniesienie #ed-893160333 Odniesienie #ed-893133639 Kontener #ed-893133645 Pływ…" at bounding box center [432, 271] width 154 height 407
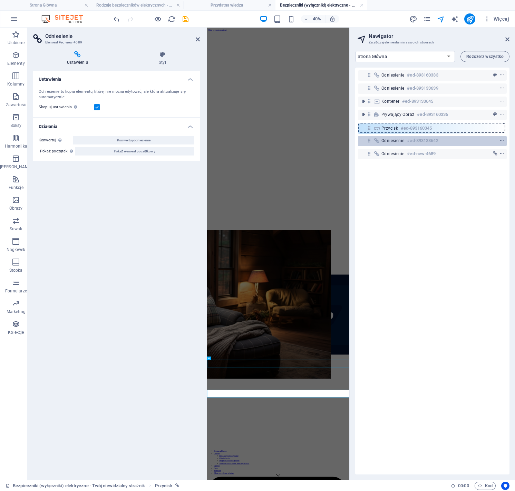
scroll to position [448, 0]
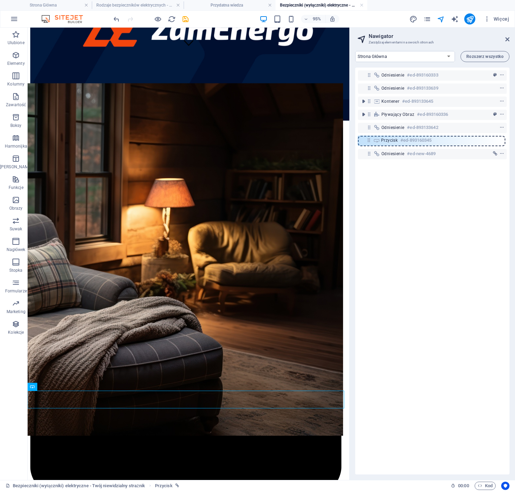
drag, startPoint x: 367, startPoint y: 127, endPoint x: 367, endPoint y: 142, distance: 15.2
click at [367, 142] on div "Odniesienie #ed-893160333 Odniesienie #ed-893133639 Kontener #ed-893133645 Pływ…" at bounding box center [432, 271] width 154 height 407
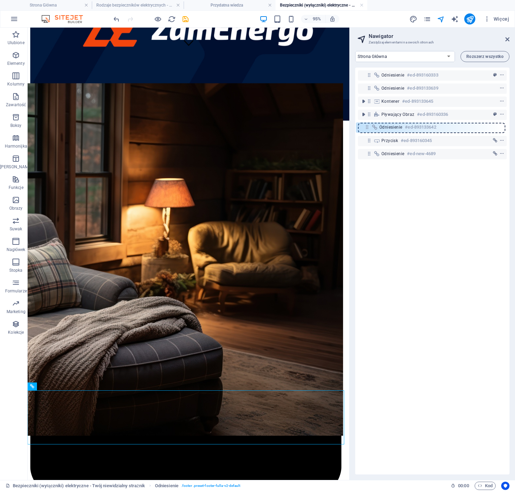
click at [366, 130] on div "Odniesienie #ed-893160333 Odniesienie #ed-893133639 Kontener #ed-893133645 Pływ…" at bounding box center [432, 271] width 154 height 407
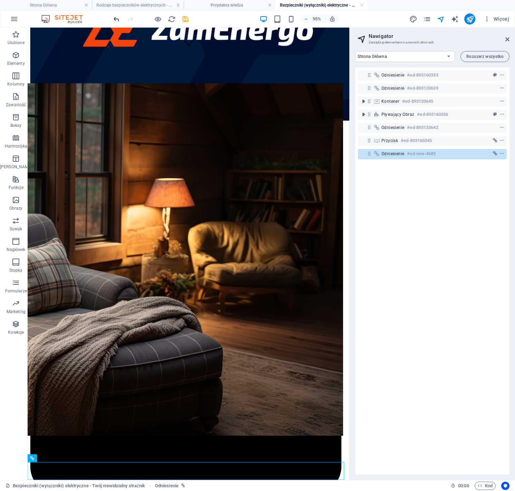
click at [115, 20] on icon "undo" at bounding box center [116, 19] width 8 height 8
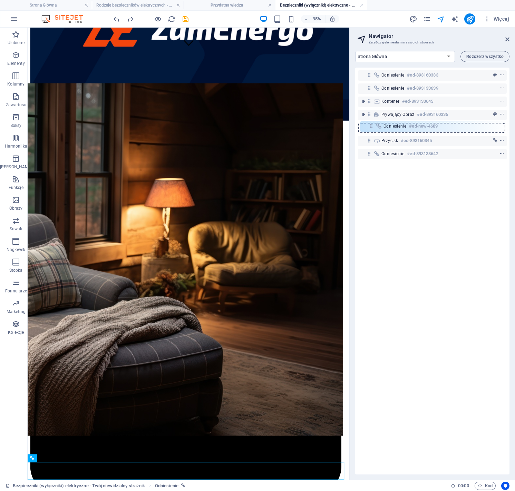
drag, startPoint x: 369, startPoint y: 155, endPoint x: 372, endPoint y: 126, distance: 29.4
click at [372, 126] on div "Odniesienie #ed-893160333 Odniesienie #ed-893133639 Kontener #ed-893133645 Pływ…" at bounding box center [432, 271] width 154 height 407
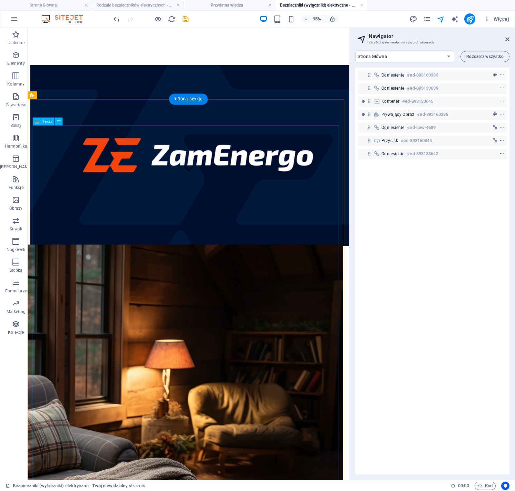
scroll to position [94, 0]
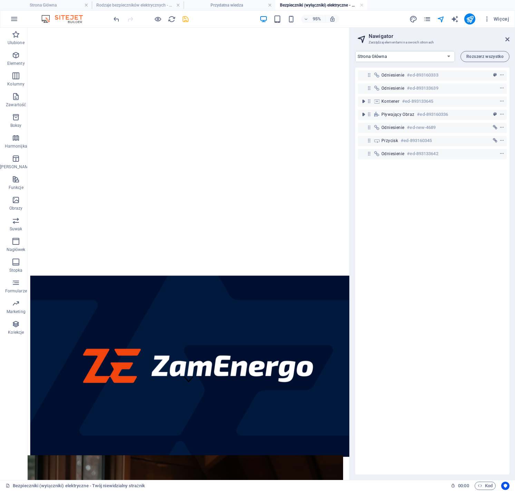
click at [186, 20] on icon "save" at bounding box center [185, 19] width 8 height 8
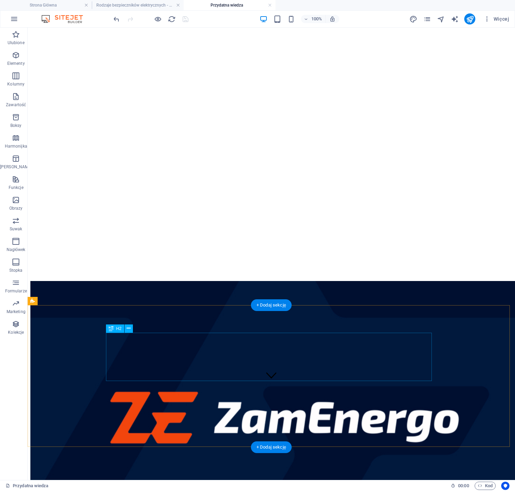
scroll to position [0, 0]
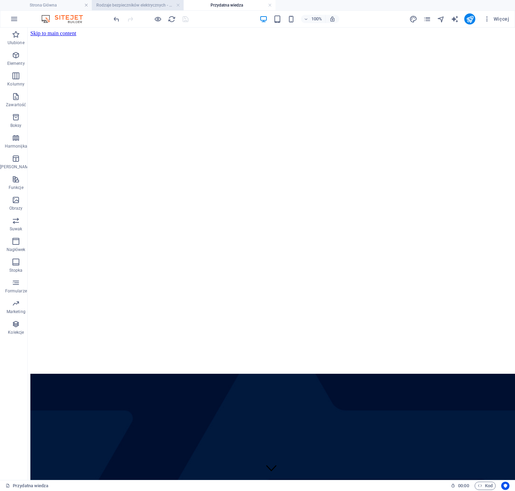
click at [126, 5] on h4 "Rodzaje bezpieczników elektrycznych - Twój przewodnik" at bounding box center [138, 5] width 92 height 8
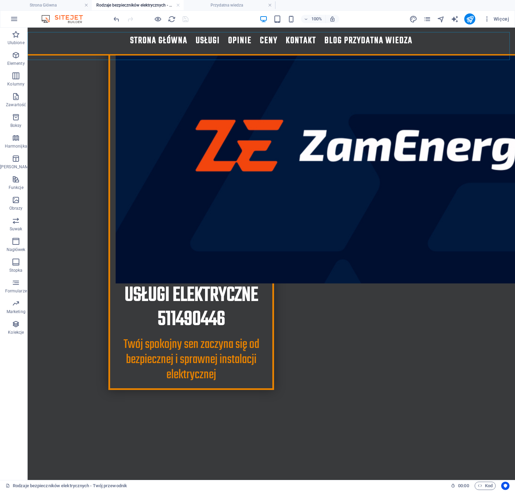
scroll to position [362, 0]
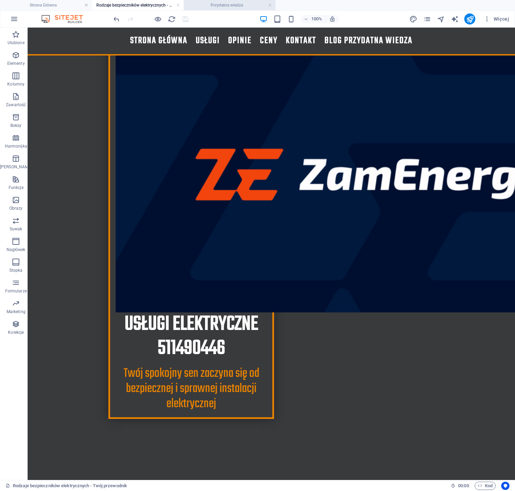
drag, startPoint x: 236, startPoint y: 1, endPoint x: 234, endPoint y: 80, distance: 79.4
click at [236, 1] on li "Przydatna wiedza" at bounding box center [230, 5] width 92 height 10
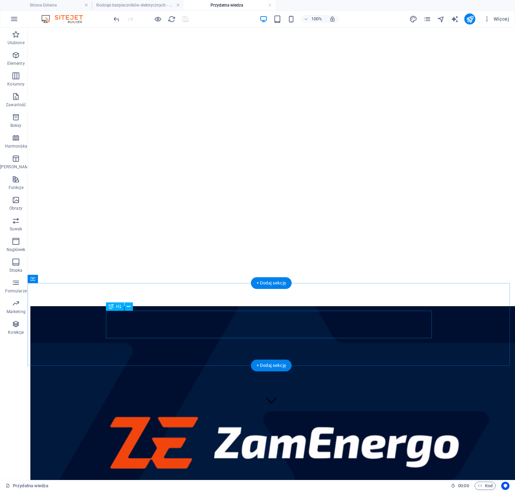
scroll to position [172, 0]
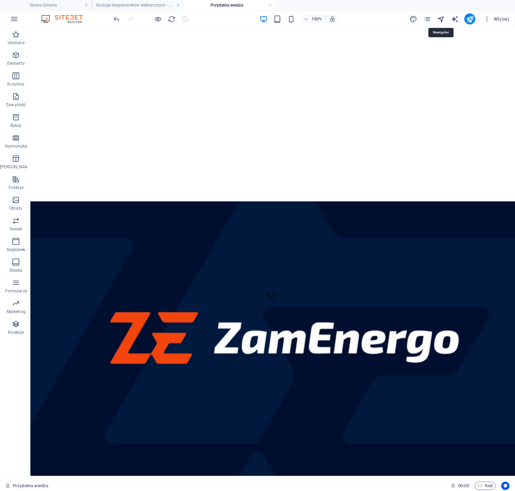
click at [442, 18] on icon "navigator" at bounding box center [441, 19] width 8 height 8
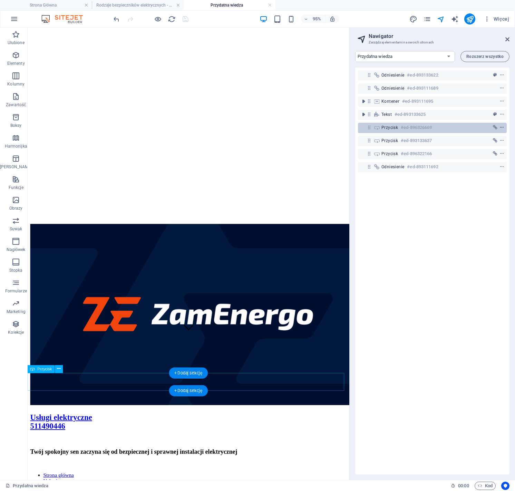
click at [501, 127] on icon "context-menu" at bounding box center [501, 127] width 5 height 5
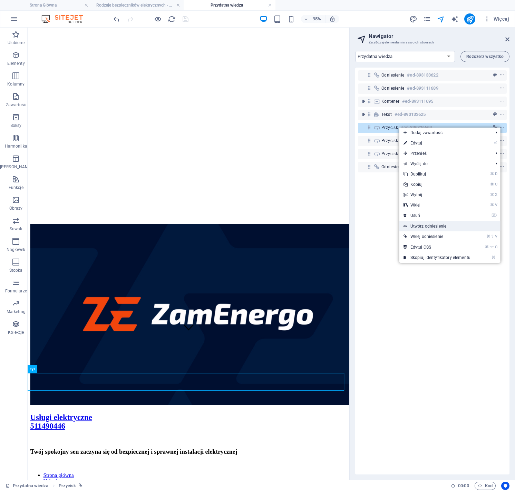
click at [441, 222] on link "Utwórz odniesienie" at bounding box center [449, 226] width 101 height 10
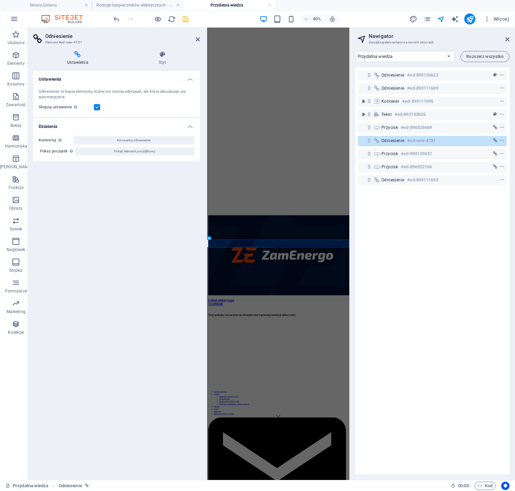
scroll to position [0, 0]
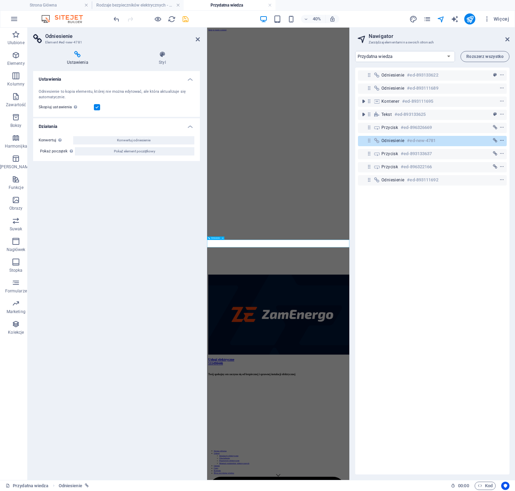
click at [502, 141] on icon "context-menu" at bounding box center [501, 140] width 5 height 5
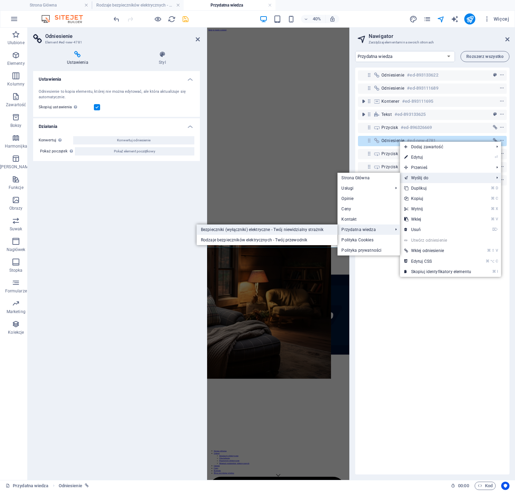
click at [306, 230] on link "Bezpieczniki (wyłączniki) elektryczne - Twój niewidzialny strażnik" at bounding box center [267, 230] width 141 height 10
select select "15336973-pl"
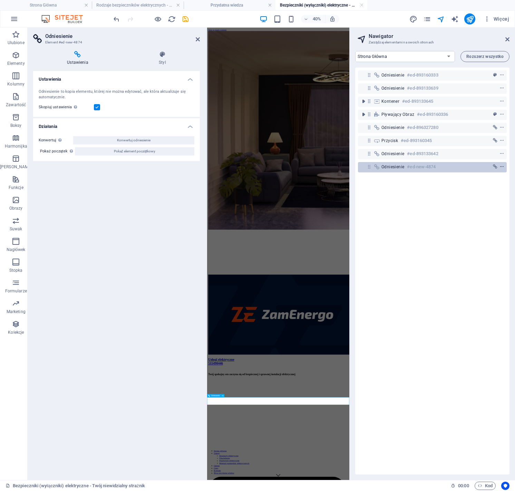
click at [501, 167] on icon "context-menu" at bounding box center [501, 167] width 5 height 5
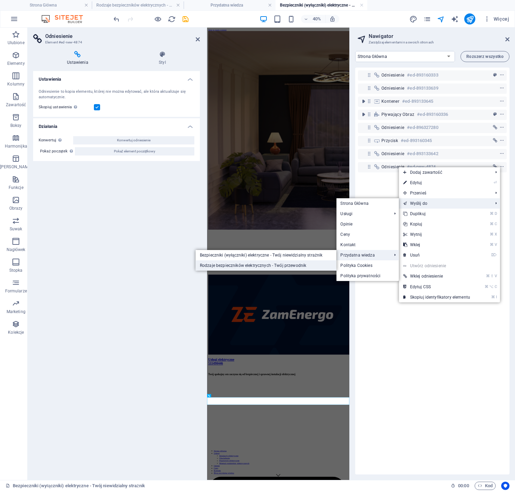
click at [298, 267] on link "Rodzaje bezpieczników elektrycznych - Twój przewodnik" at bounding box center [266, 265] width 141 height 10
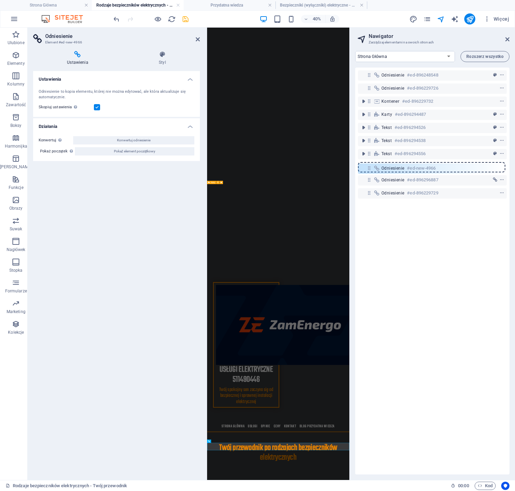
drag, startPoint x: 370, startPoint y: 181, endPoint x: 369, endPoint y: 167, distance: 13.8
click at [369, 167] on div "Odniesienie #ed-896248548 Odniesienie #ed-896229726 Kontener #ed-896229732 Kart…" at bounding box center [432, 271] width 154 height 407
drag, startPoint x: 369, startPoint y: 181, endPoint x: 369, endPoint y: 162, distance: 18.6
click at [369, 162] on div "Odniesienie #ed-896248548 Odniesienie #ed-896229726 Kontener #ed-896229732 Kart…" at bounding box center [432, 271] width 154 height 407
click at [421, 288] on div "Odniesienie #ed-896248548 Odniesienie #ed-896229726 Kontener #ed-896229732 Kart…" at bounding box center [432, 271] width 154 height 407
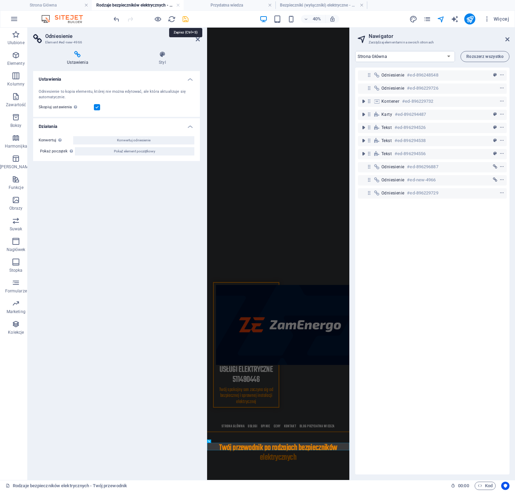
click at [187, 20] on icon "save" at bounding box center [185, 19] width 8 height 8
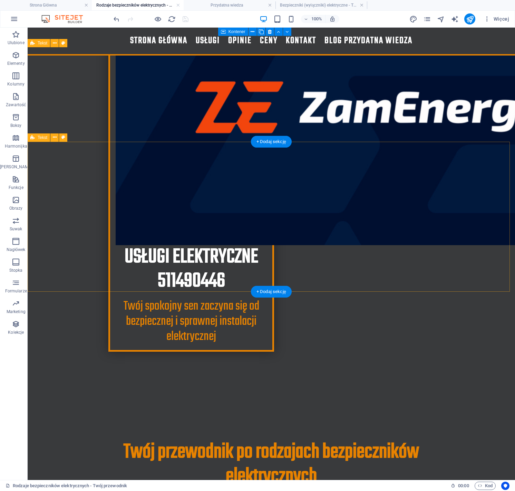
scroll to position [661, 0]
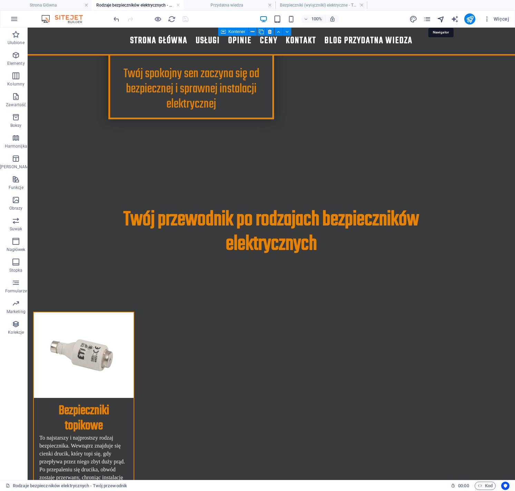
click at [440, 20] on icon "navigator" at bounding box center [441, 19] width 8 height 8
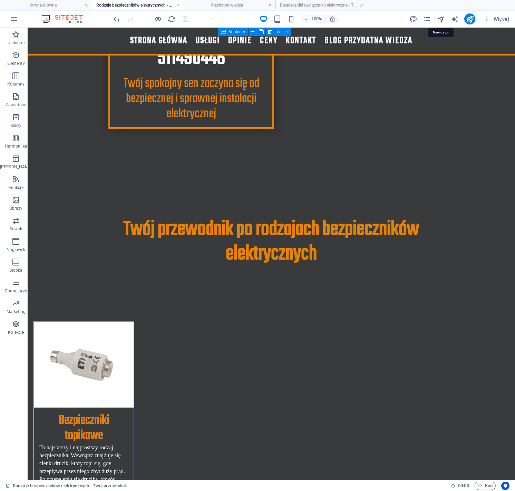
scroll to position [645, 0]
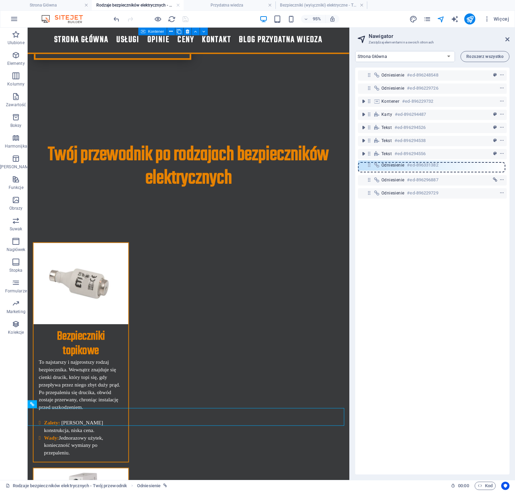
drag, startPoint x: 368, startPoint y: 180, endPoint x: 368, endPoint y: 164, distance: 16.6
click at [368, 164] on div "Odniesienie #ed-896248548 Odniesienie #ed-896229726 Kontener #ed-896229732 Kart…" at bounding box center [432, 271] width 154 height 407
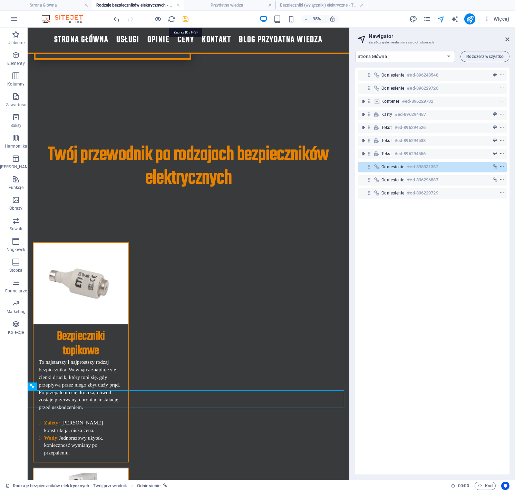
click at [183, 17] on icon "save" at bounding box center [185, 19] width 8 height 8
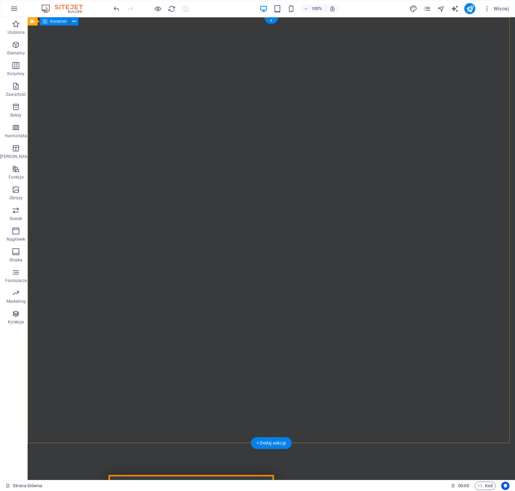
scroll to position [0, 0]
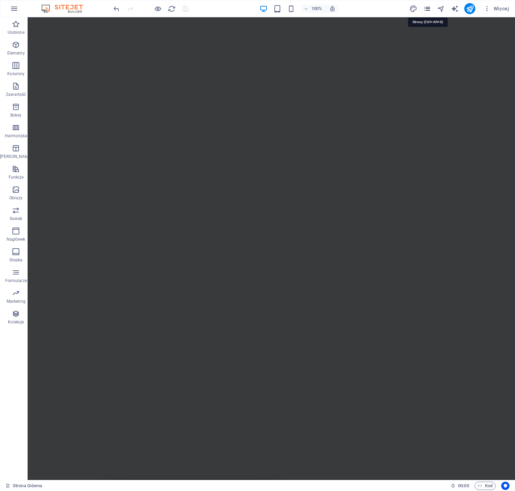
click at [429, 8] on icon "pages" at bounding box center [427, 9] width 8 height 8
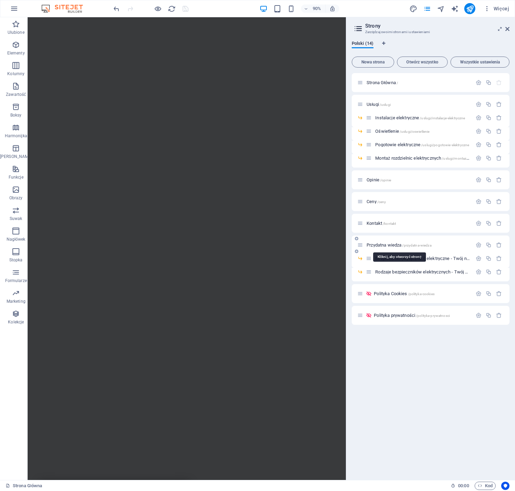
click at [394, 246] on span "Przydatna wiedza /przydatna-wiedza" at bounding box center [398, 245] width 65 height 5
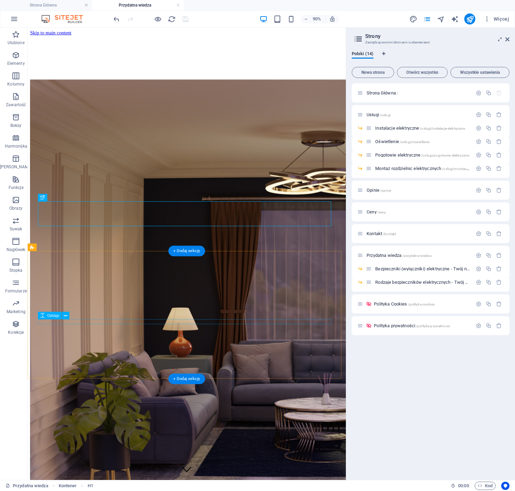
scroll to position [122, 0]
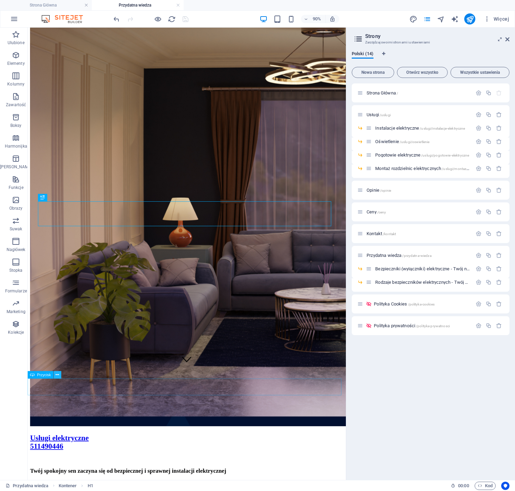
click at [59, 377] on button at bounding box center [57, 376] width 8 height 8
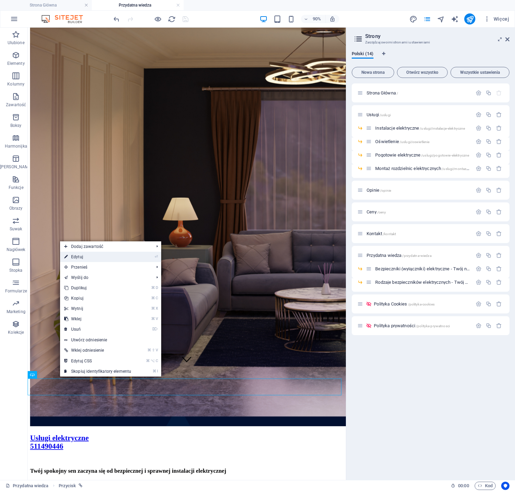
click at [95, 258] on link "⏎ Edytuj" at bounding box center [97, 257] width 75 height 10
select select
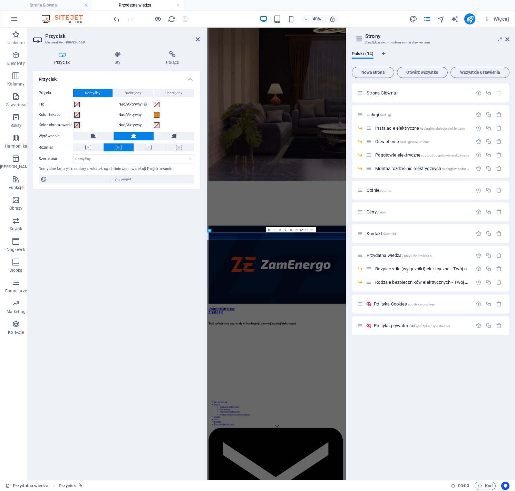
scroll to position [0, 0]
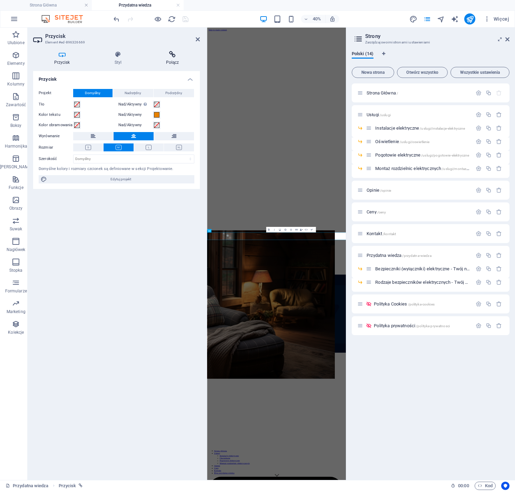
click at [172, 56] on icon at bounding box center [172, 54] width 55 height 7
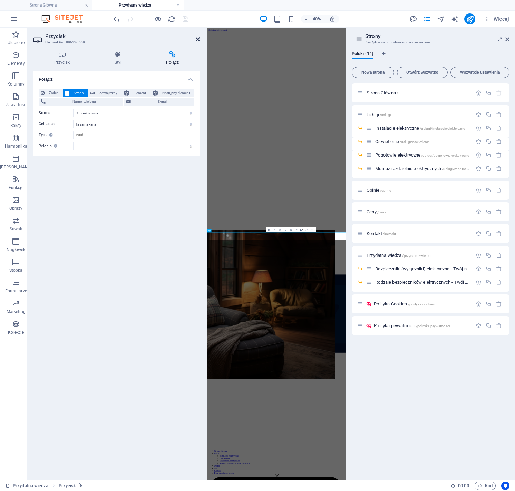
click at [197, 38] on icon at bounding box center [198, 40] width 4 height 6
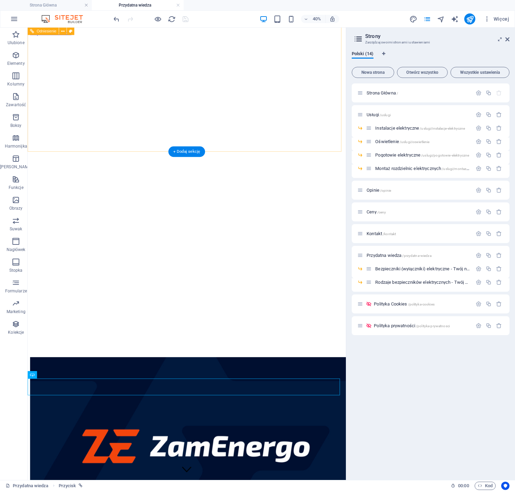
scroll to position [122, 0]
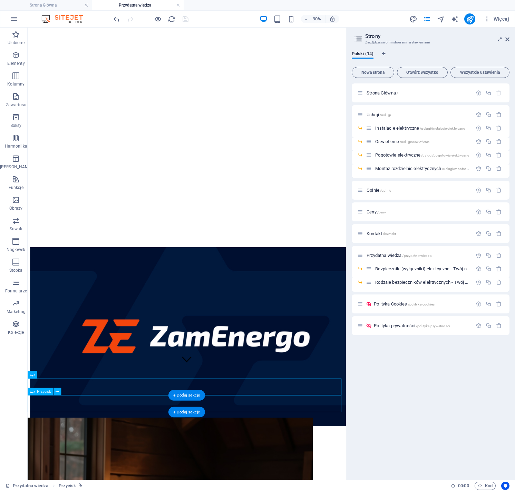
click at [58, 392] on icon at bounding box center [57, 392] width 3 height 7
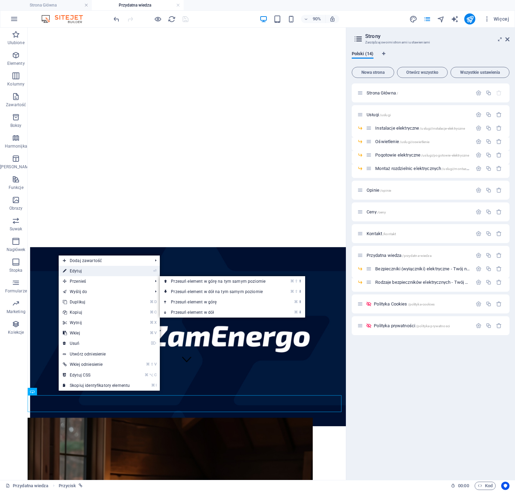
click at [86, 274] on link "⏎ Edytuj" at bounding box center [96, 271] width 75 height 10
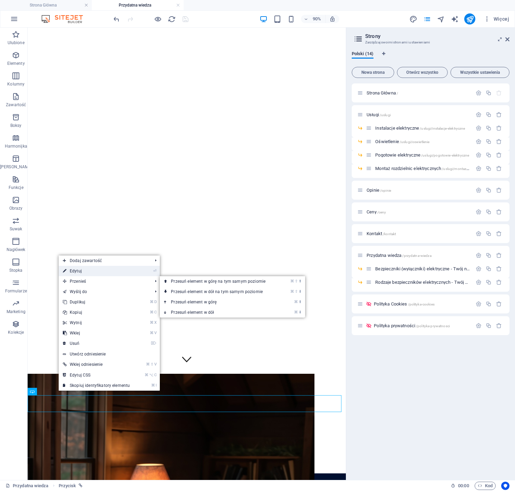
select select "10"
select select
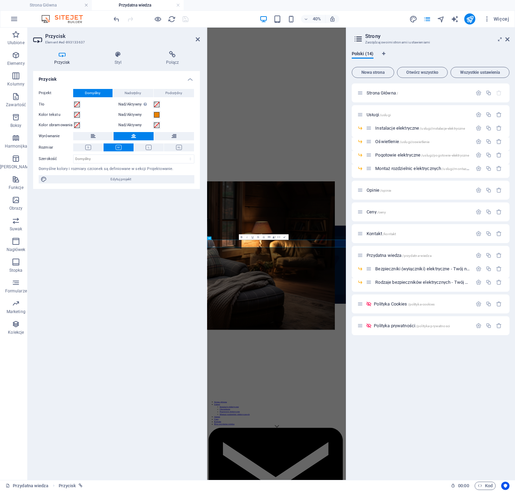
scroll to position [0, 0]
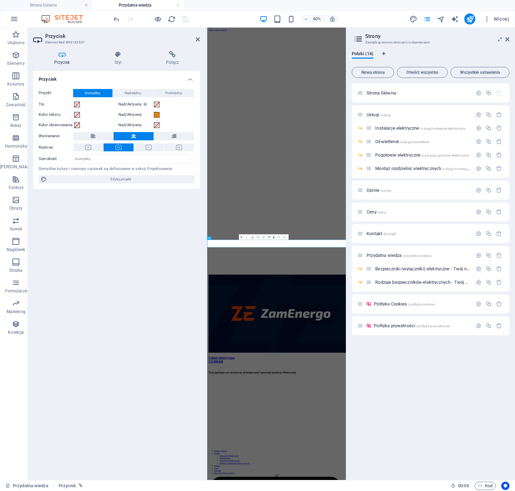
click at [163, 50] on div "Przycisk Styl Połącz Przycisk Projekt Domyślny Nadrzędny Podrzędny Tło Nad/Akty…" at bounding box center [117, 263] width 178 height 435
click at [170, 55] on icon at bounding box center [172, 54] width 55 height 7
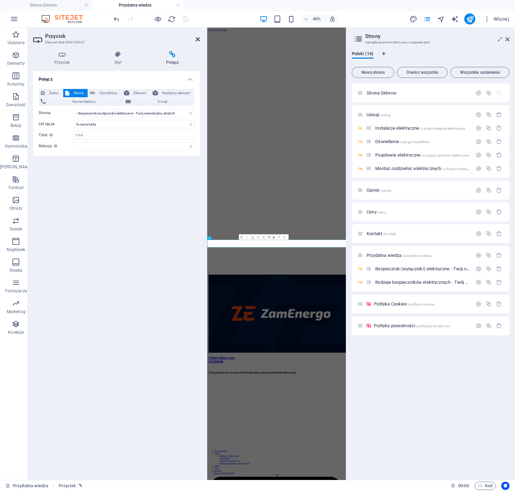
click at [198, 40] on icon at bounding box center [198, 40] width 4 height 6
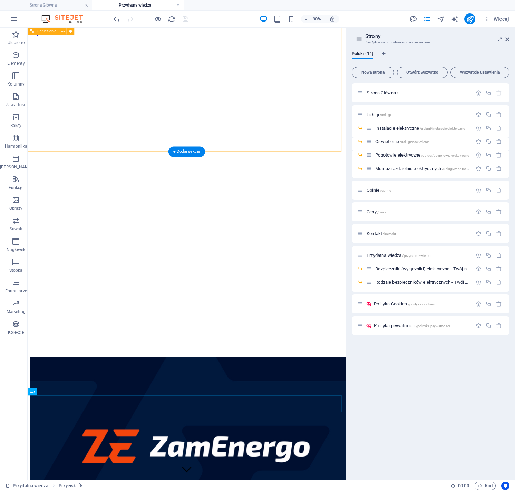
scroll to position [122, 0]
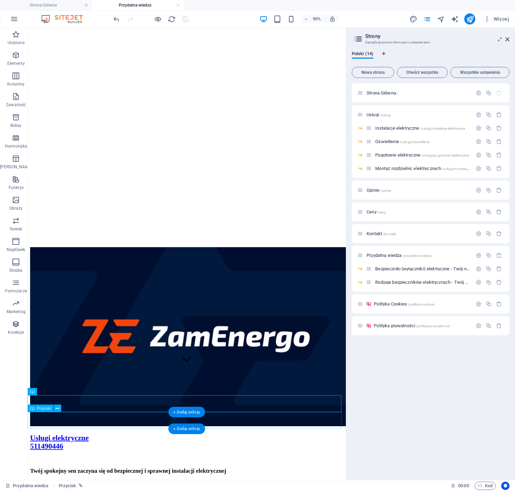
click at [59, 408] on button at bounding box center [57, 409] width 8 height 8
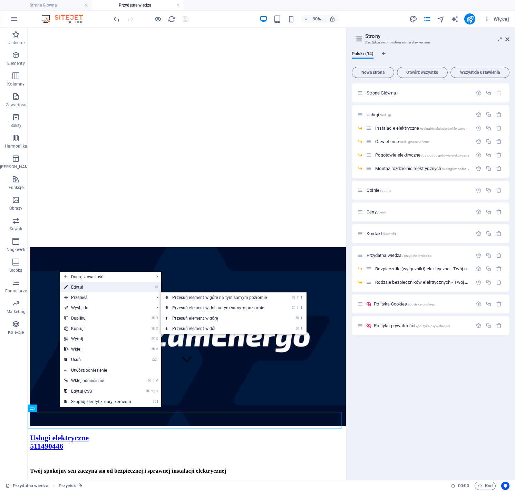
click at [87, 290] on link "⏎ Edytuj" at bounding box center [97, 287] width 75 height 10
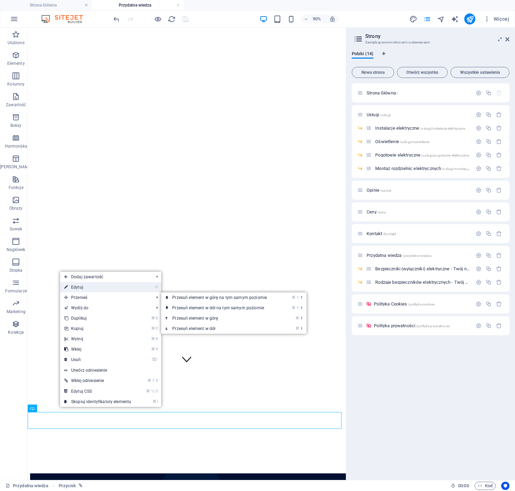
select select "11"
select select
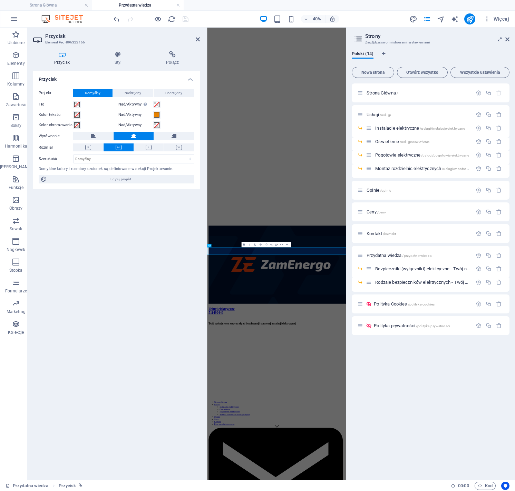
scroll to position [0, 0]
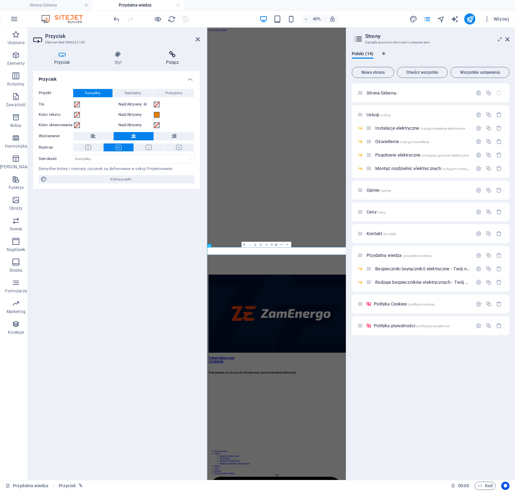
click at [170, 56] on icon at bounding box center [172, 54] width 55 height 7
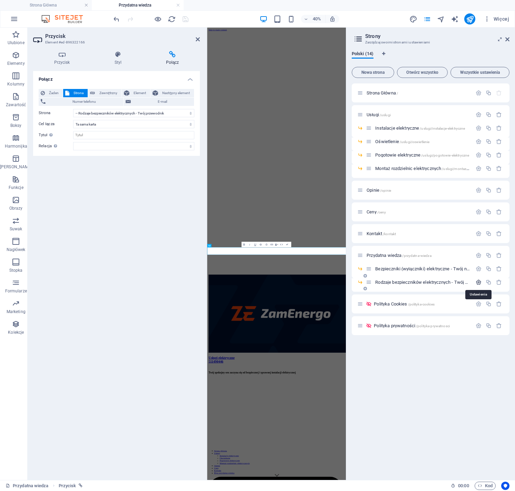
click at [478, 282] on icon "button" at bounding box center [478, 282] width 6 height 6
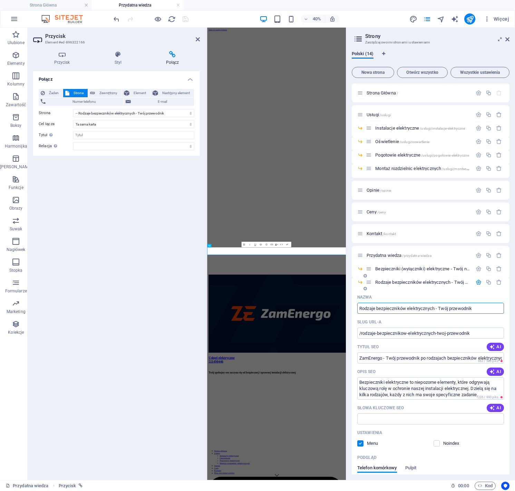
drag, startPoint x: 478, startPoint y: 308, endPoint x: 352, endPoint y: 305, distance: 126.3
click at [352, 305] on div "Nazwa Rodzaje bezpieczników elektrycznych - Twój przewodnik ​ Slug URL-a /rodza…" at bounding box center [431, 444] width 158 height 304
type input "Twój"
type input "/twoj"
select select "11"
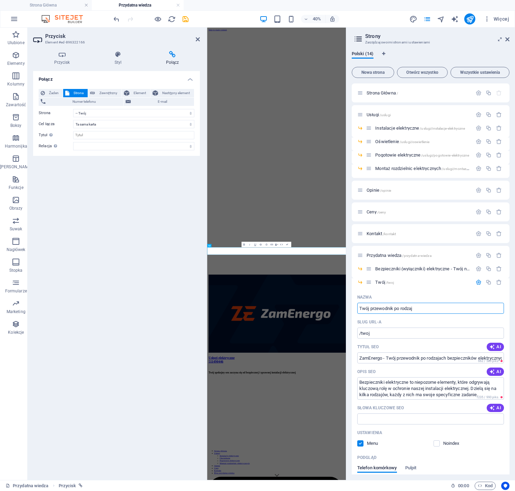
type input "Twój przewodnik po rodzaja"
type input "/twoj-przewodnik-po-rodza"
select select "11"
type input "Twój przewodnik po rodzajach"
type input "/twoj-przewodnik-po-rodzajach"
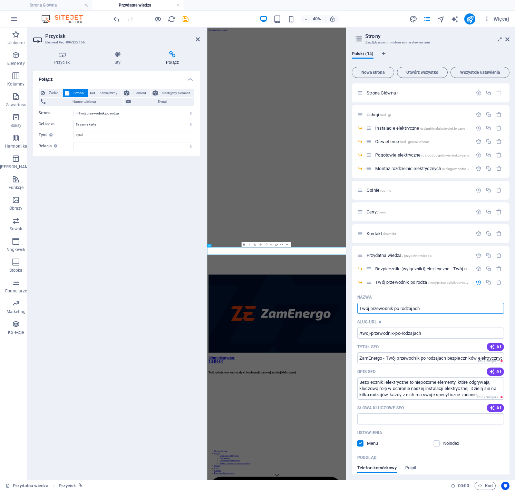
select select "11"
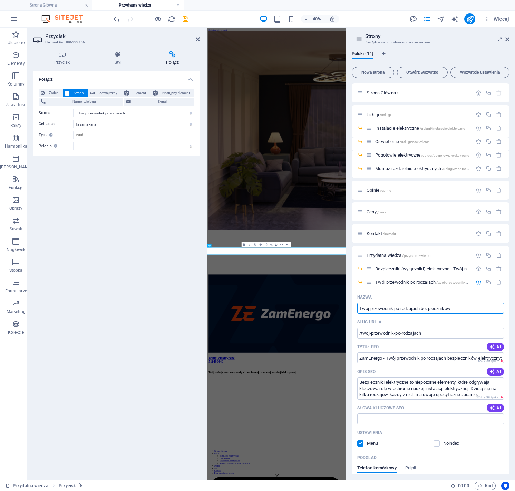
type input "Twój przewodnik po rodzajach bezpieczników"
type input "/twoj-przewodnik-po-rodzajach-bezpieczniko"
select select "11"
type input "Twój przewodnik po rodzajach bezpieczników elektrycznych"
type input "/twoj-przewodnik-po-rodzajach-bezpiecznikow-elektrycznych"
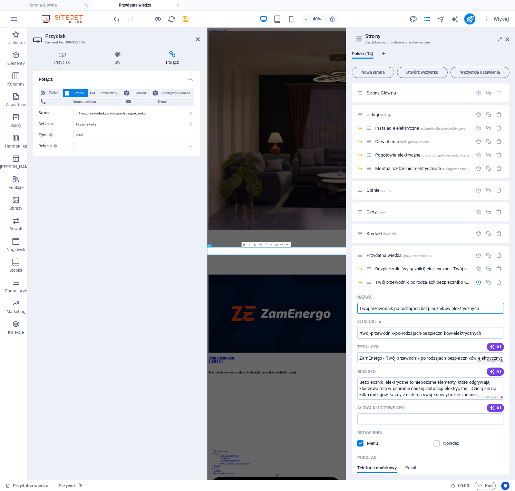
select select "11"
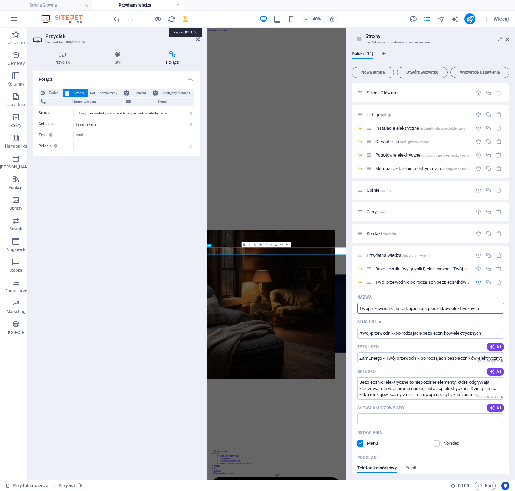
type input "Twój przewodnik po rodzajach bezpieczników elektrycznych"
click at [186, 20] on icon "save" at bounding box center [185, 19] width 8 height 8
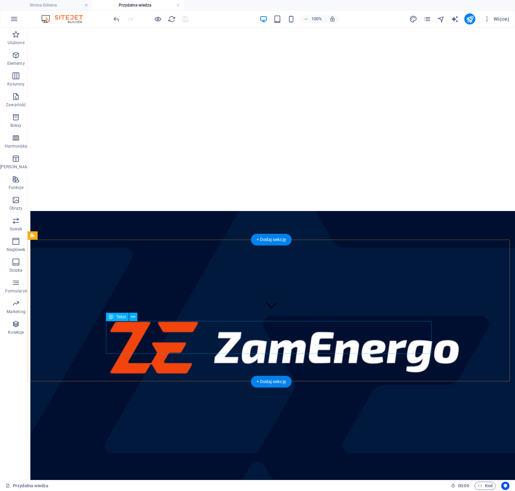
scroll to position [167, 0]
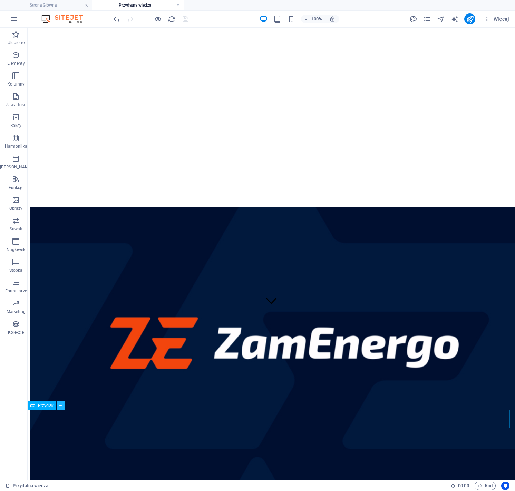
click at [61, 409] on icon at bounding box center [61, 405] width 4 height 7
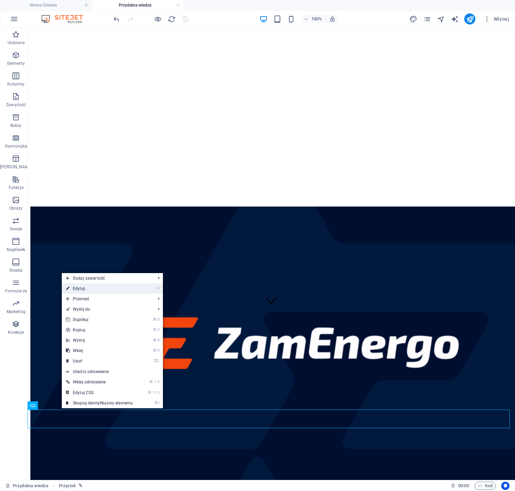
click at [88, 291] on link "⏎ Edytuj" at bounding box center [99, 289] width 75 height 10
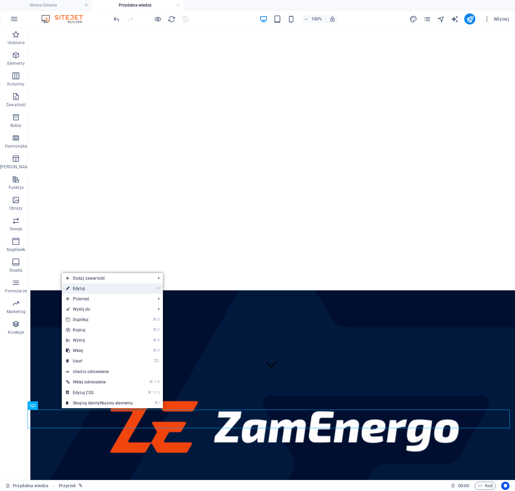
select select "11"
select select
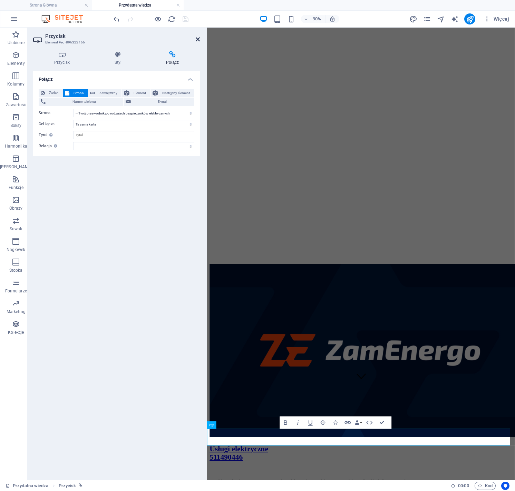
click at [196, 39] on icon at bounding box center [198, 40] width 4 height 6
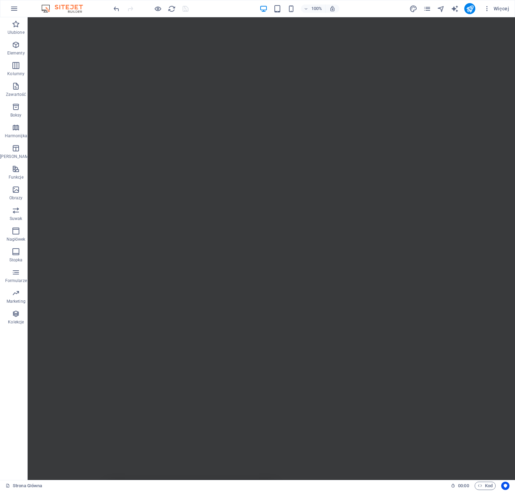
click at [428, 12] on div "Więcej" at bounding box center [460, 8] width 103 height 11
click at [428, 10] on icon "pages" at bounding box center [427, 9] width 8 height 8
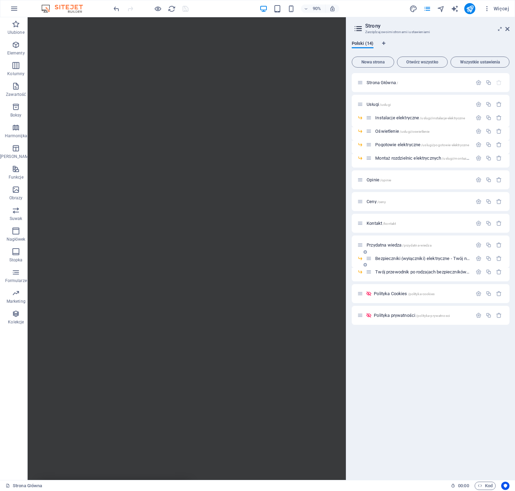
click at [390, 261] on div "Bezpieczniki (wyłączniki) elektryczne - Twój niewidzialny strażnik /bezpiecznik…" at bounding box center [419, 259] width 106 height 8
click at [390, 259] on span "Bezpieczniki (wyłączniki) elektryczne - Twój niewidzialny strażnik /bezpiecznik…" at bounding box center [489, 258] width 229 height 5
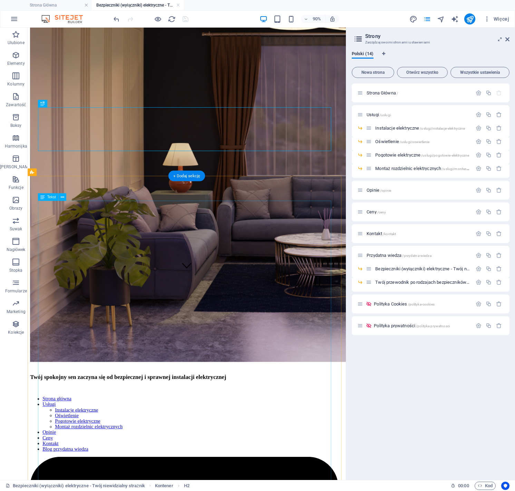
scroll to position [422, 0]
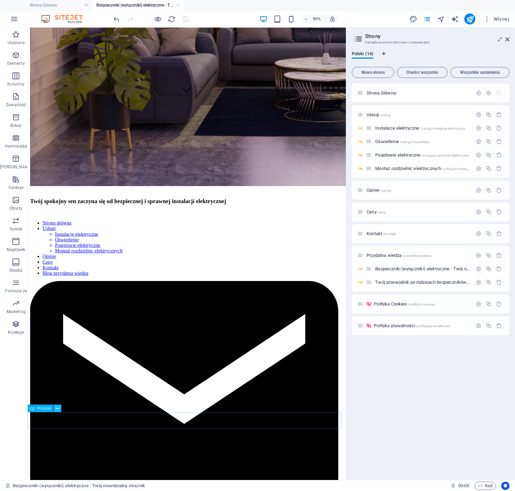
click at [60, 409] on button at bounding box center [57, 409] width 8 height 8
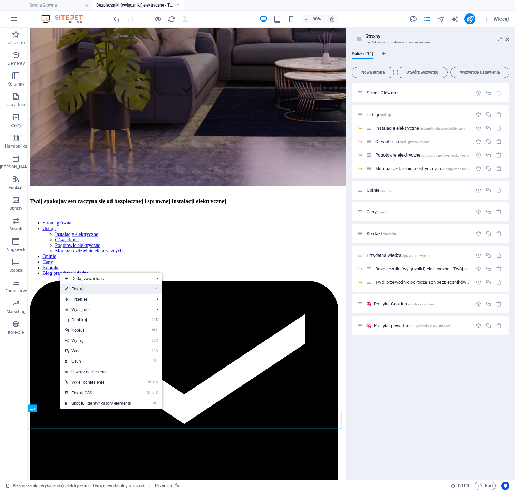
click at [78, 287] on link "⏎ Edytuj" at bounding box center [97, 289] width 75 height 10
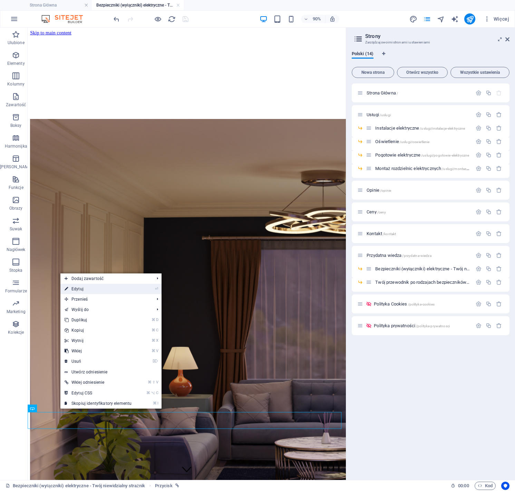
select select "9"
select select
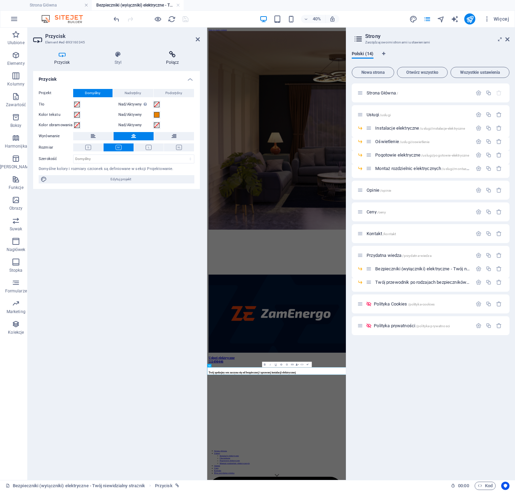
click at [174, 57] on icon at bounding box center [172, 54] width 55 height 7
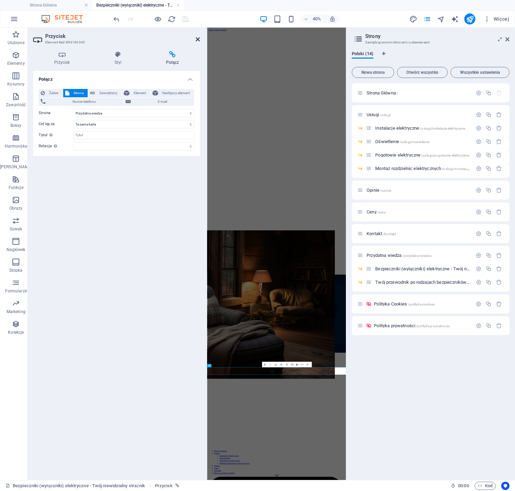
click at [199, 40] on icon at bounding box center [198, 40] width 4 height 6
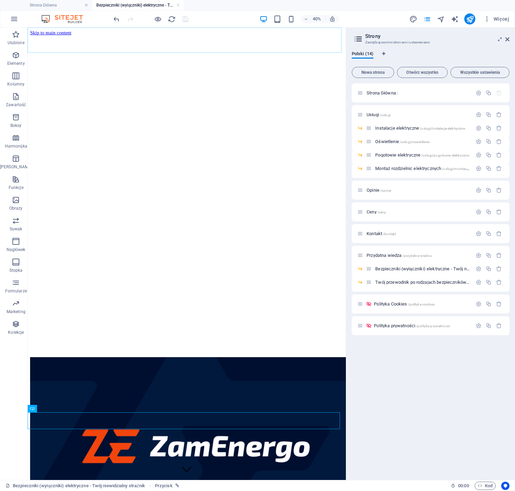
scroll to position [422, 0]
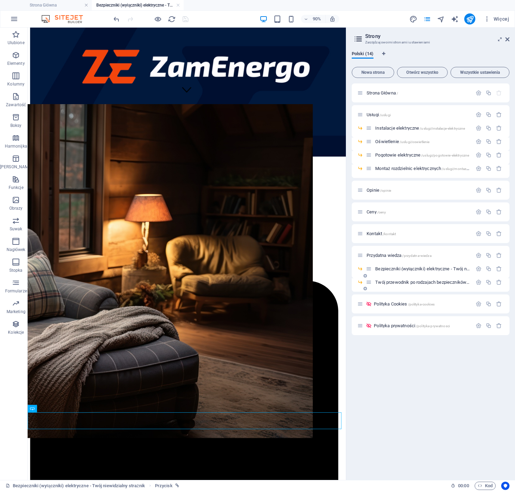
click at [419, 281] on span "Twój przewodnik po rodzajach bezpieczników elektrycznych /twoj-przewodnik-po-ro…" at bounding box center [483, 282] width 217 height 5
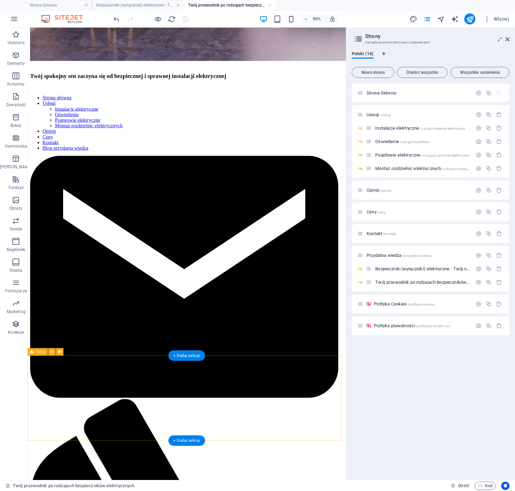
scroll to position [611, 0]
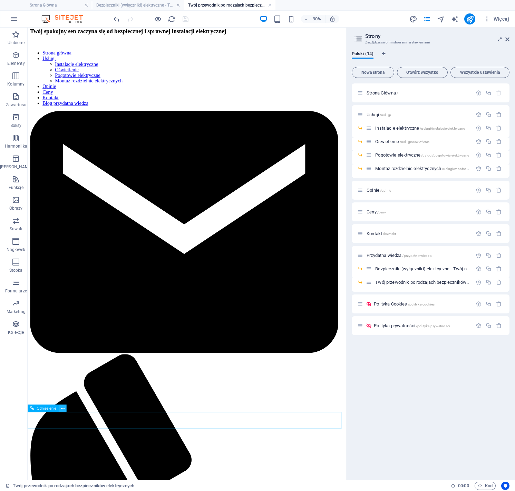
click at [62, 408] on icon at bounding box center [62, 408] width 3 height 7
click at [441, 401] on div "Strona Główna / Usługi /uslugi Instalacje elektryczne /uslugi/instalacje-elektr…" at bounding box center [431, 278] width 158 height 391
click at [381, 383] on div "Strona Główna / Usługi /uslugi Instalacje elektryczne /uslugi/instalacje-elektr…" at bounding box center [431, 278] width 158 height 391
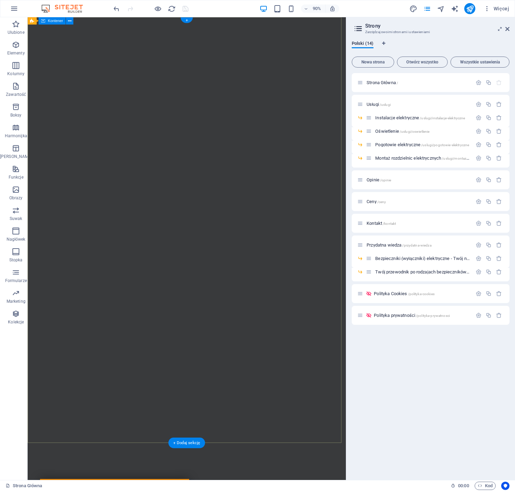
scroll to position [0, 0]
click at [469, 9] on icon "publish" at bounding box center [470, 9] width 8 height 8
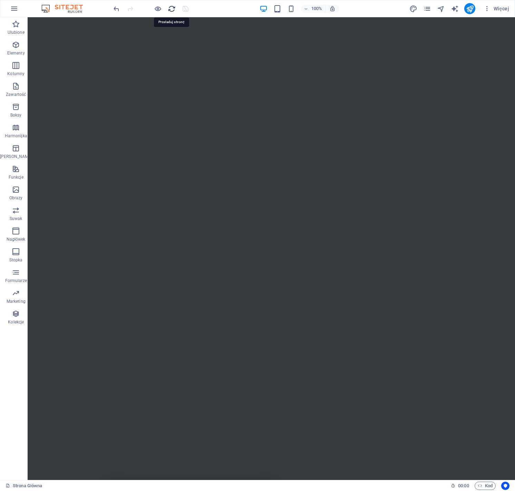
click at [171, 8] on icon "reload" at bounding box center [172, 9] width 8 height 8
click at [427, 8] on icon "pages" at bounding box center [427, 9] width 8 height 8
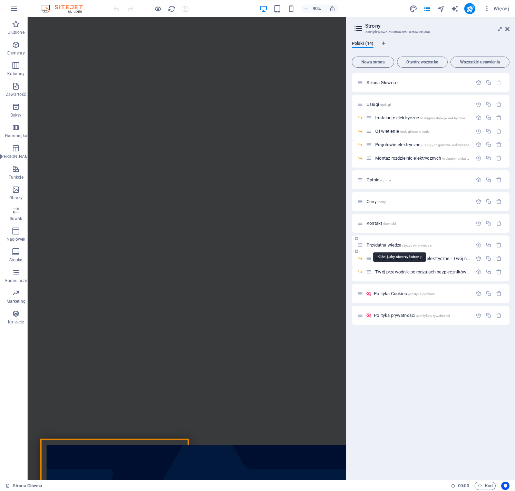
click at [392, 245] on span "Przydatna wiedza /przydatna-wiedza" at bounding box center [398, 245] width 65 height 5
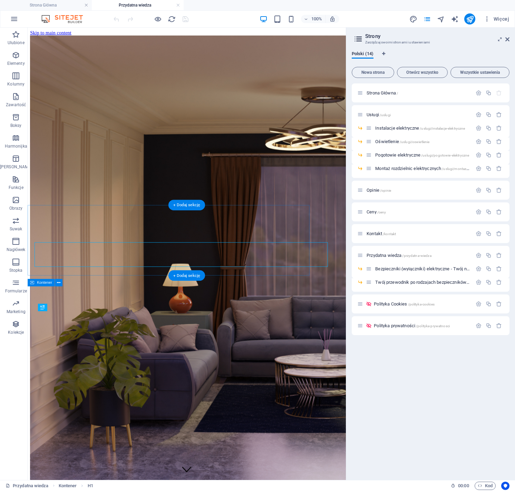
scroll to position [122, 0]
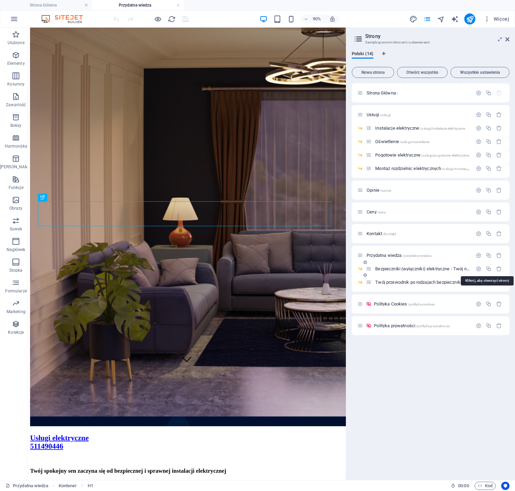
click at [395, 268] on span "Bezpieczniki (wyłączniki) elektryczne - Twój niewidzialny strażnik /bezpiecznik…" at bounding box center [489, 268] width 229 height 5
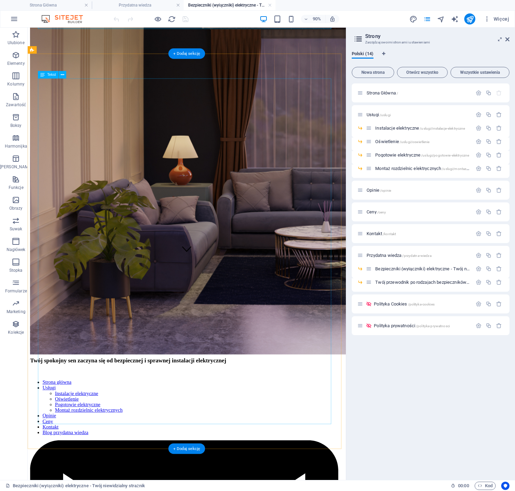
scroll to position [422, 0]
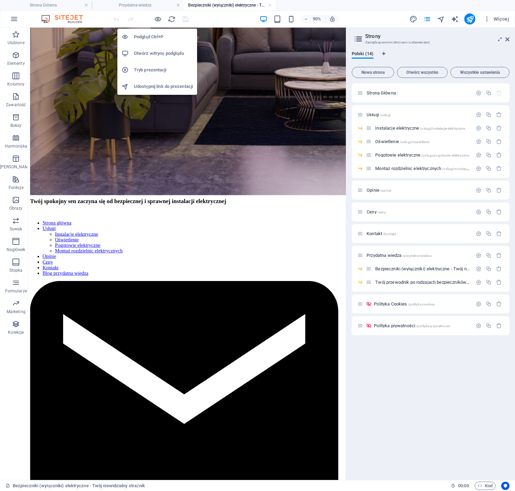
click at [152, 49] on h6 "Otwórz witrynę podglądu" at bounding box center [163, 53] width 59 height 8
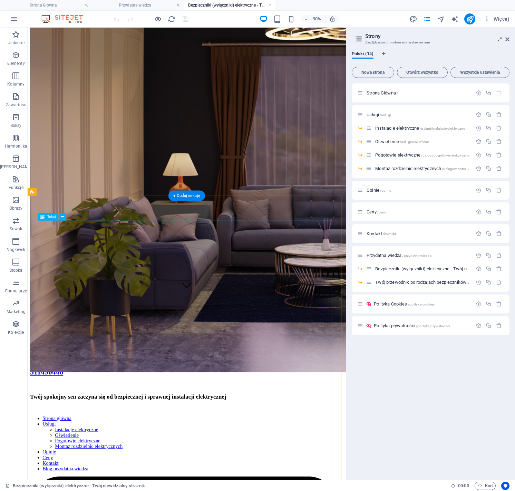
scroll to position [0, 0]
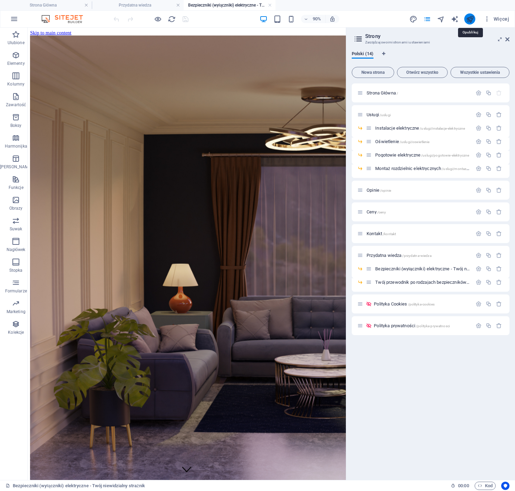
click at [470, 18] on icon "publish" at bounding box center [470, 19] width 8 height 8
